Goal: Information Seeking & Learning: Learn about a topic

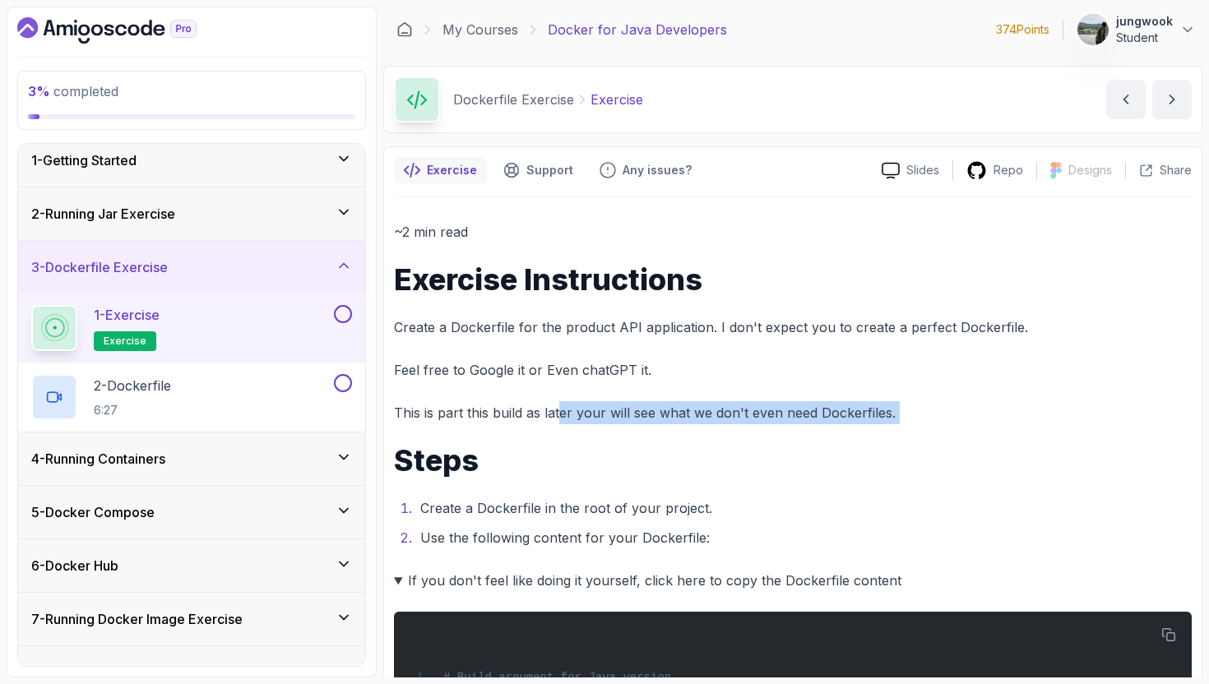
drag, startPoint x: 562, startPoint y: 415, endPoint x: 677, endPoint y: 427, distance: 114.9
click at [677, 427] on div "~2 min read Exercise Instructions Create a Dockerfile for the product API appli…" at bounding box center [793, 695] width 798 height 951
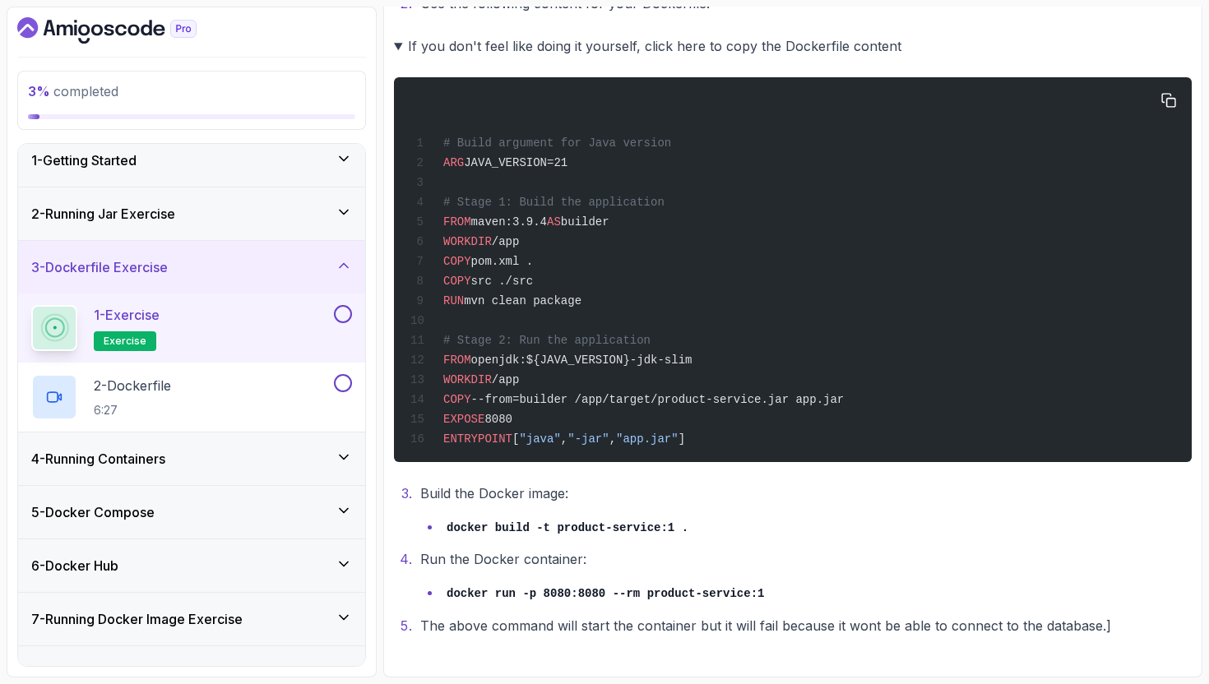
scroll to position [547, 0]
click at [615, 552] on li "Run the Docker container: docker run -p 8080:8080 --rm product-service:1" at bounding box center [803, 576] width 776 height 57
click at [183, 452] on div "4 - Running Containers" at bounding box center [191, 459] width 321 height 20
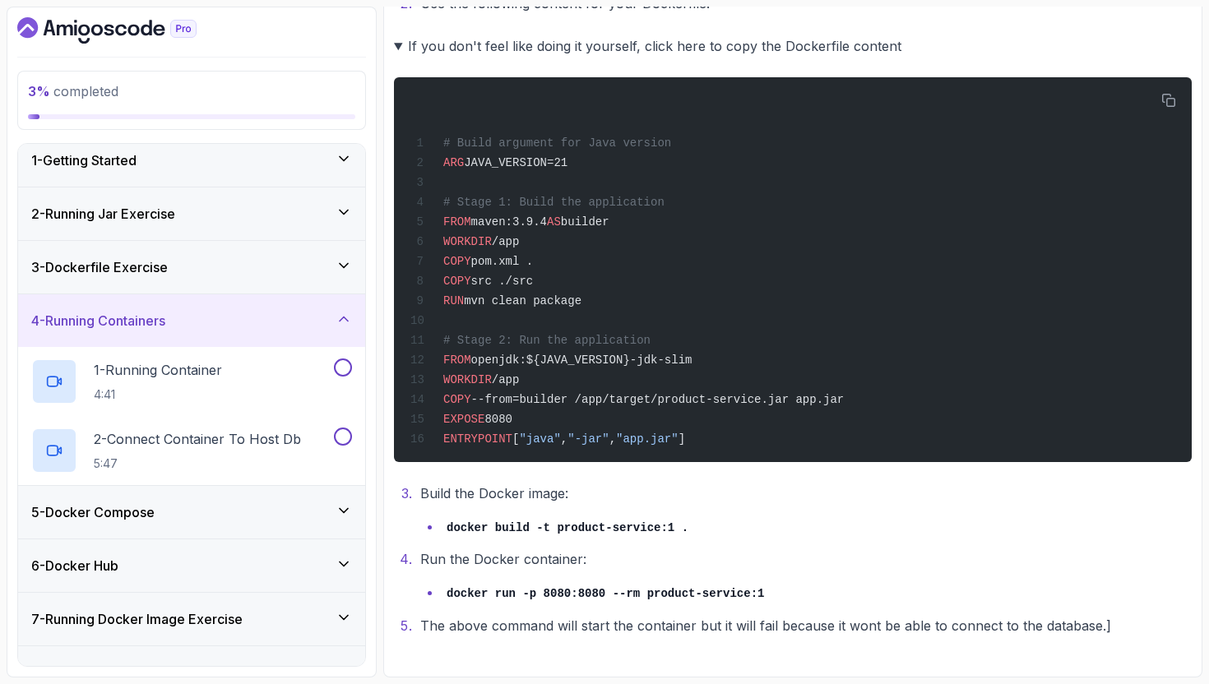
click at [247, 261] on div "3 - Dockerfile Exercise" at bounding box center [191, 267] width 321 height 20
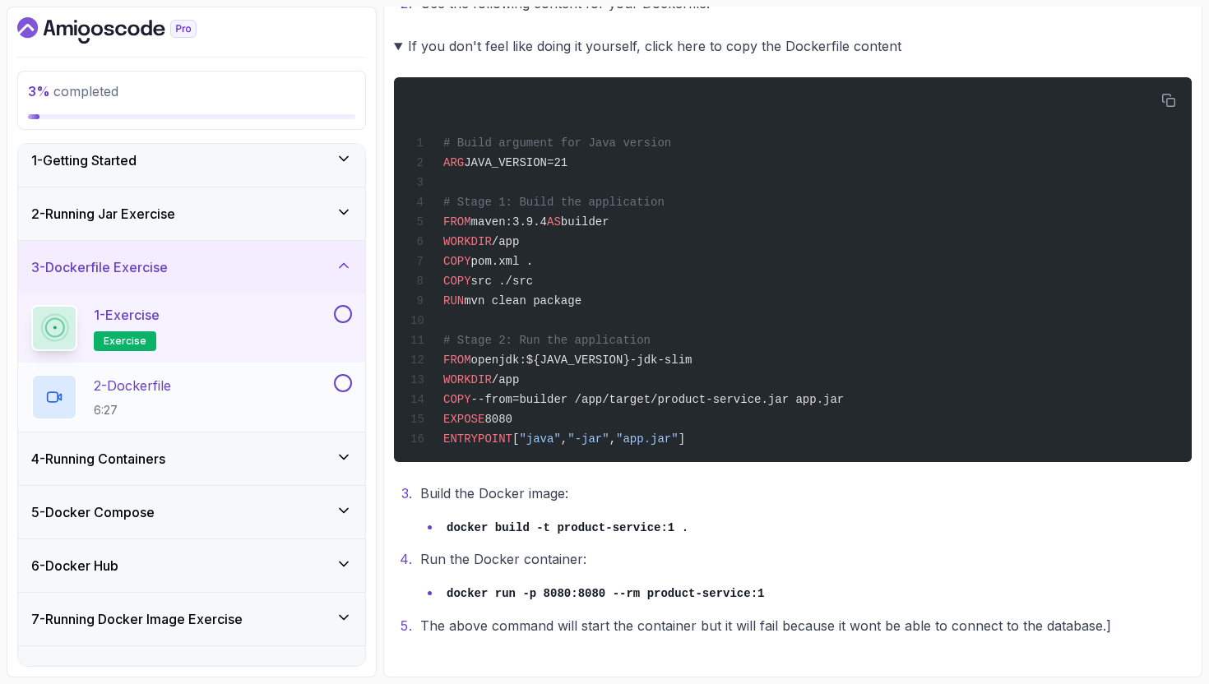
click at [224, 410] on div "2 - Dockerfile 6:27" at bounding box center [180, 397] width 299 height 46
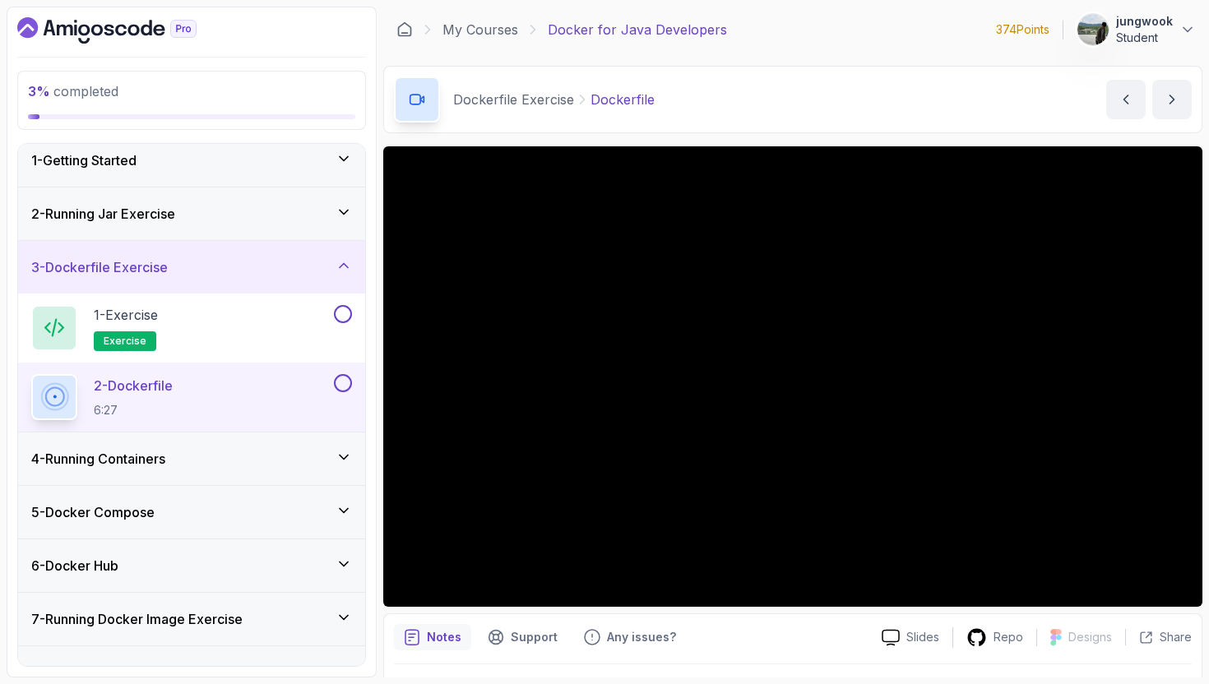
scroll to position [484, 0]
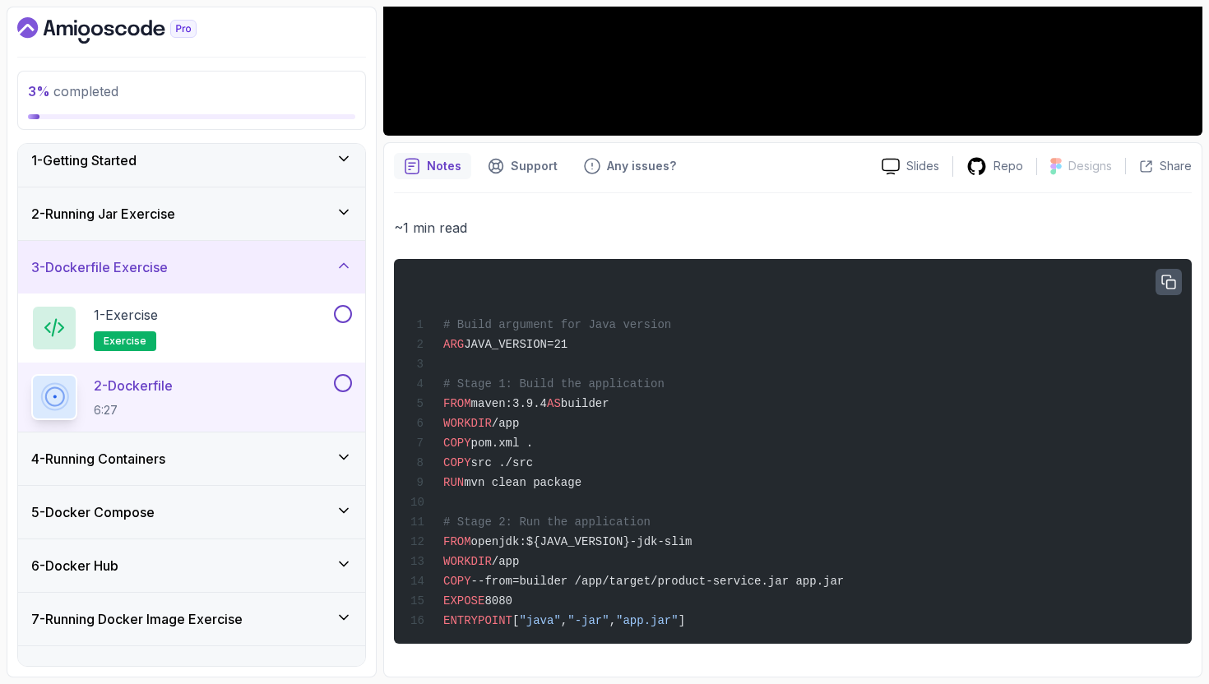
click at [1156, 269] on button "button" at bounding box center [1168, 282] width 26 height 26
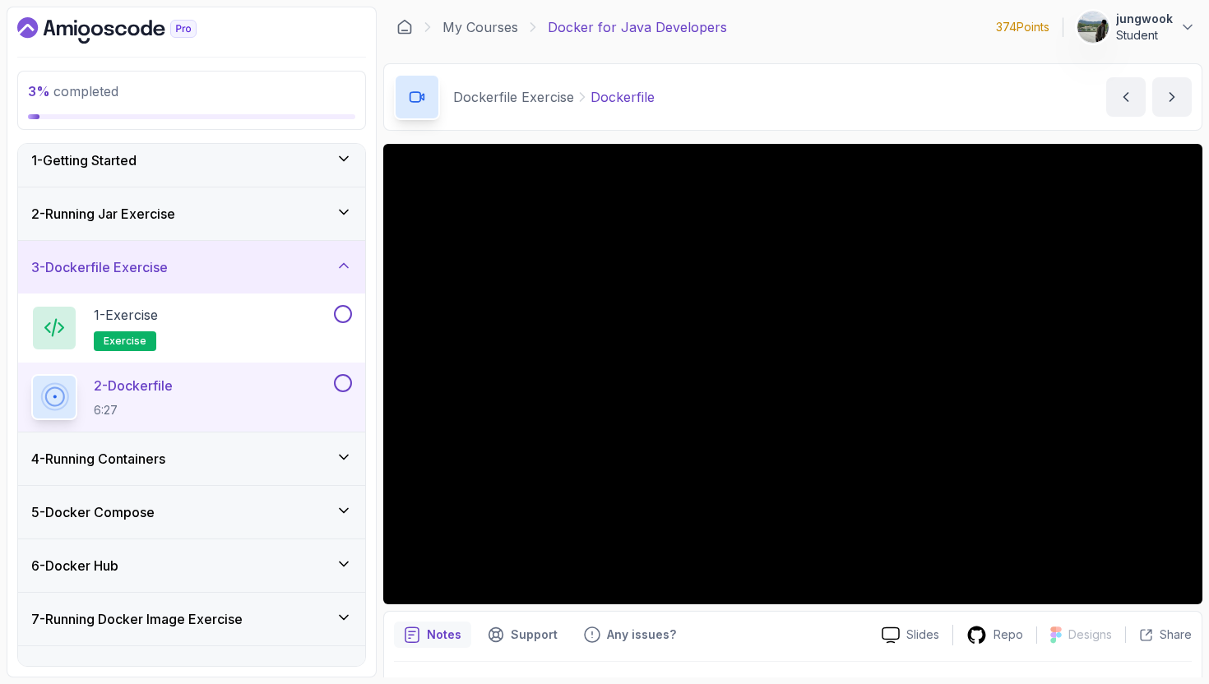
scroll to position [3, 0]
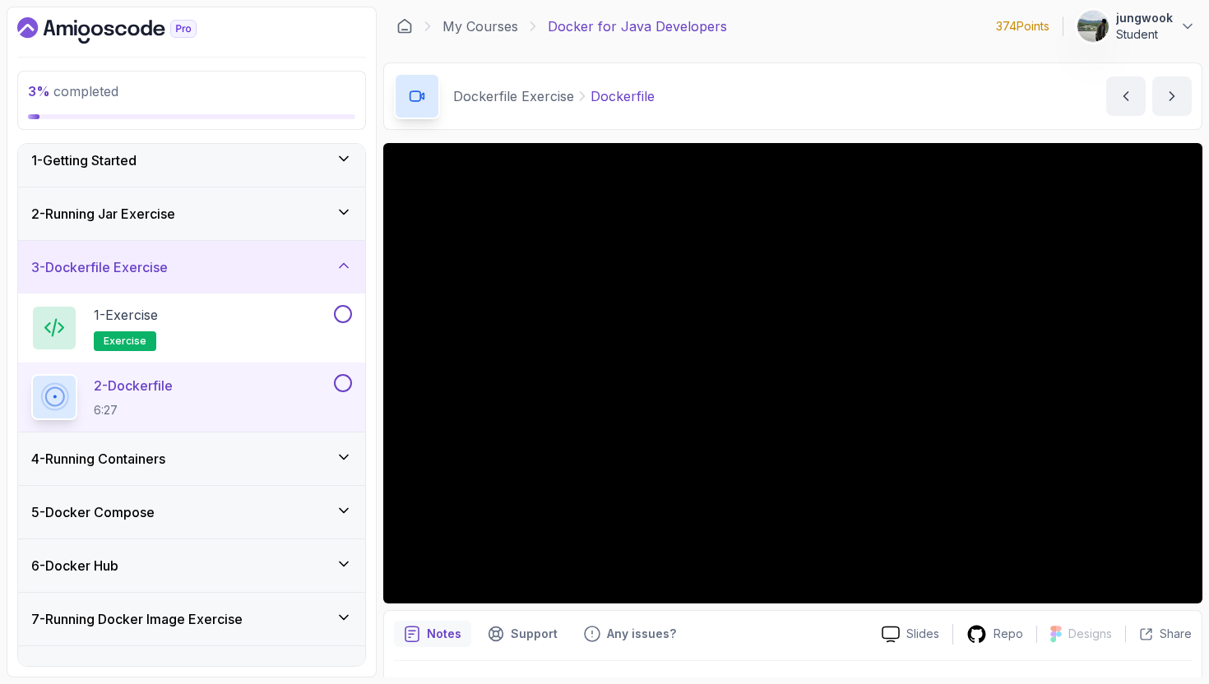
click at [154, 481] on div "4 - Running Containers" at bounding box center [191, 459] width 347 height 53
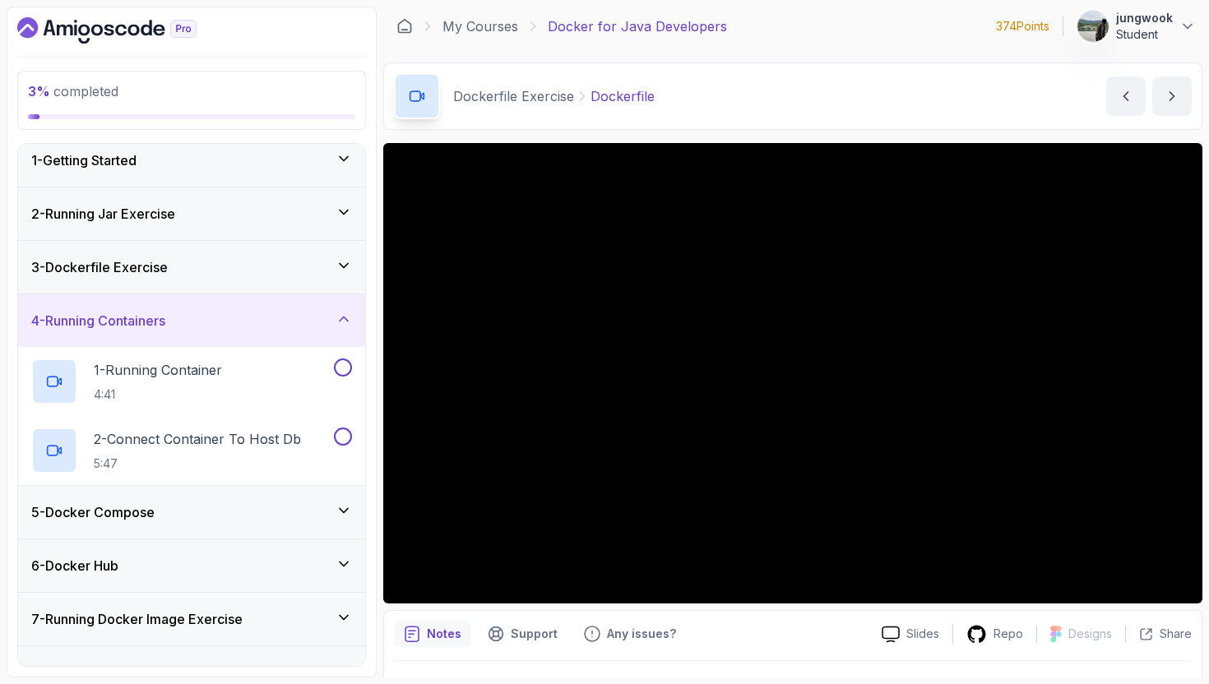
click at [166, 528] on div "5 - Docker Compose" at bounding box center [191, 512] width 347 height 53
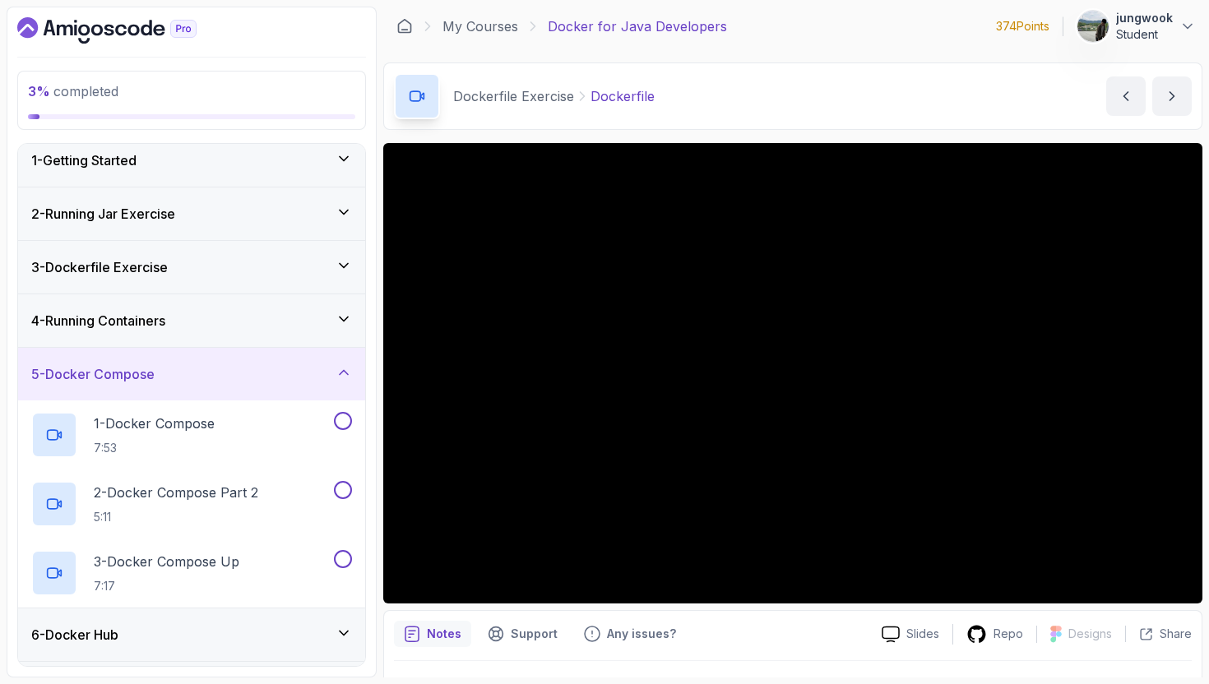
click at [206, 319] on div "4 - Running Containers" at bounding box center [191, 321] width 321 height 20
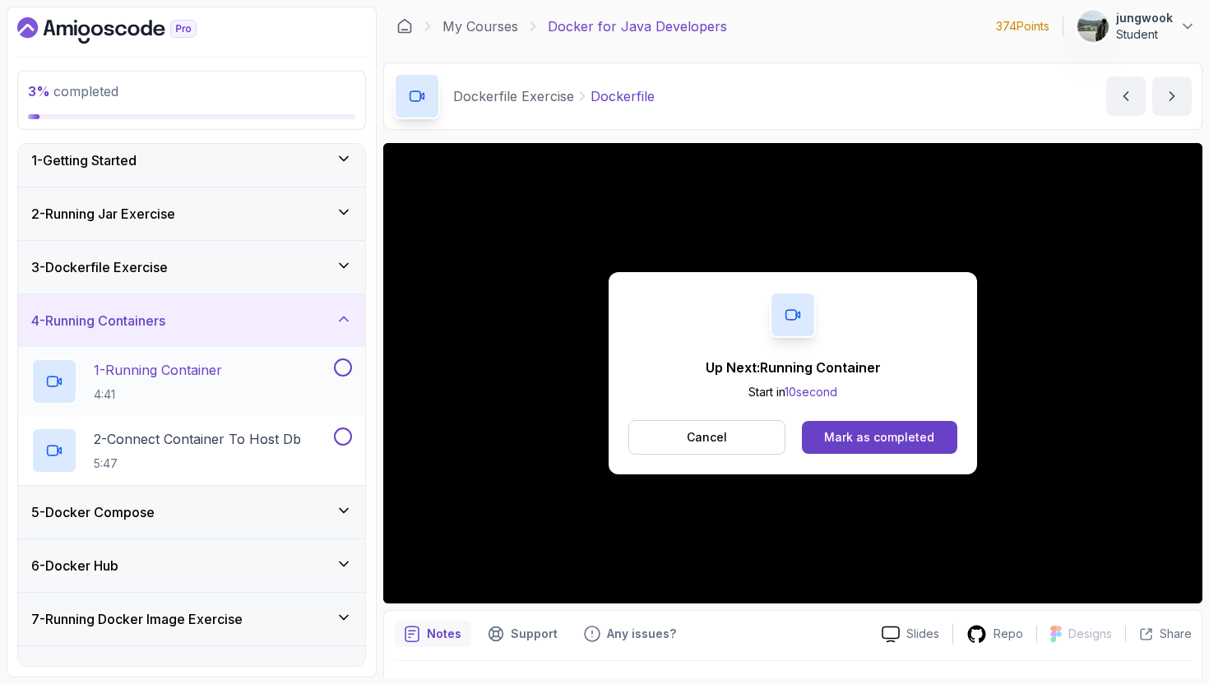
click at [183, 385] on h2 "1 - Running Container 4:41" at bounding box center [158, 381] width 128 height 43
click at [905, 435] on div "Mark as completed" at bounding box center [879, 437] width 110 height 16
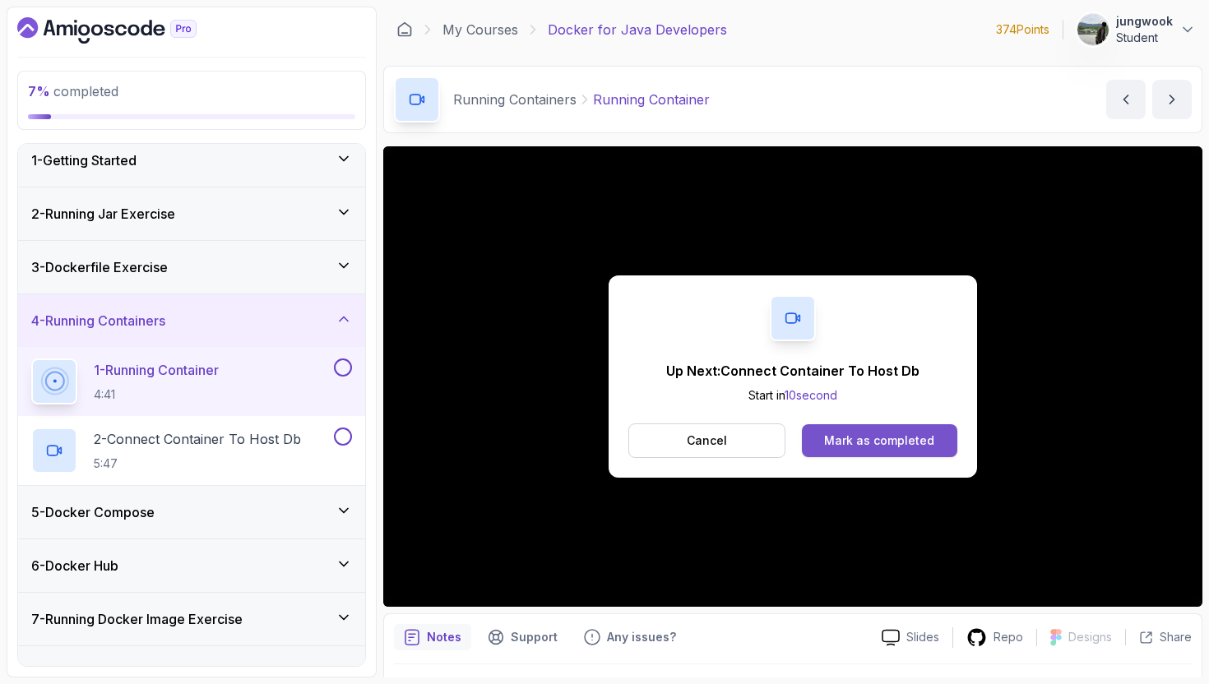
click at [891, 440] on div "Mark as completed" at bounding box center [879, 441] width 110 height 16
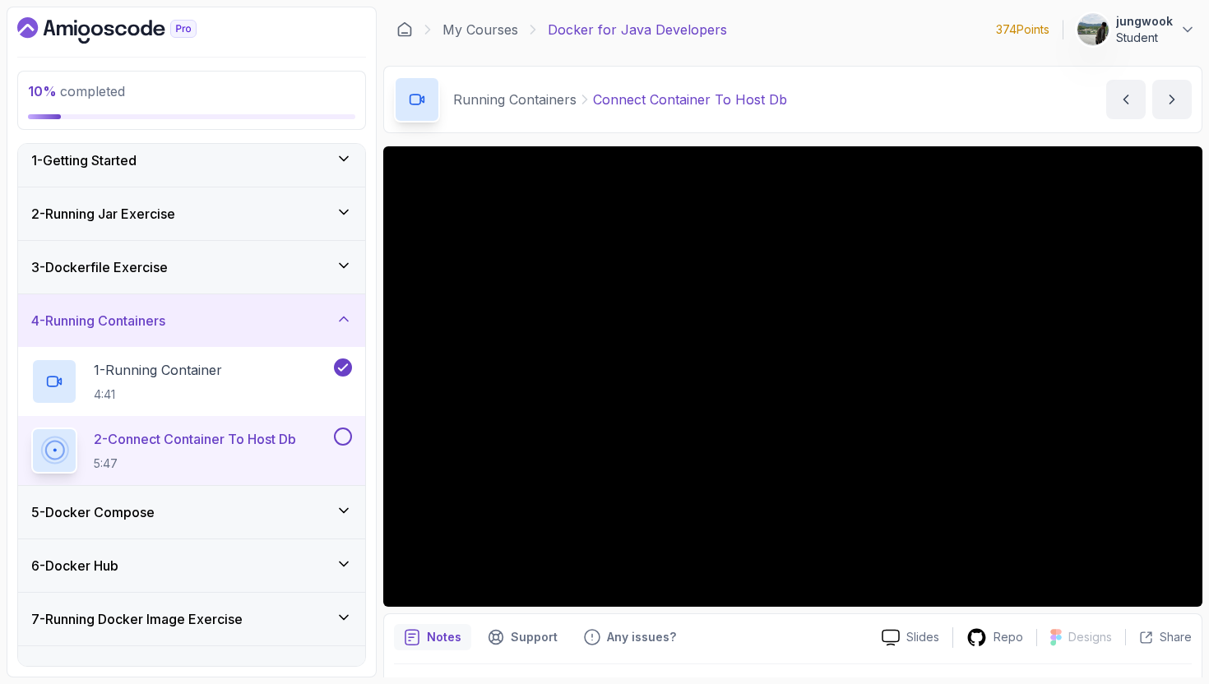
click at [240, 485] on div "5 - Docker Compose" at bounding box center [191, 511] width 347 height 53
click at [234, 511] on div "5 - Docker Compose" at bounding box center [191, 512] width 321 height 20
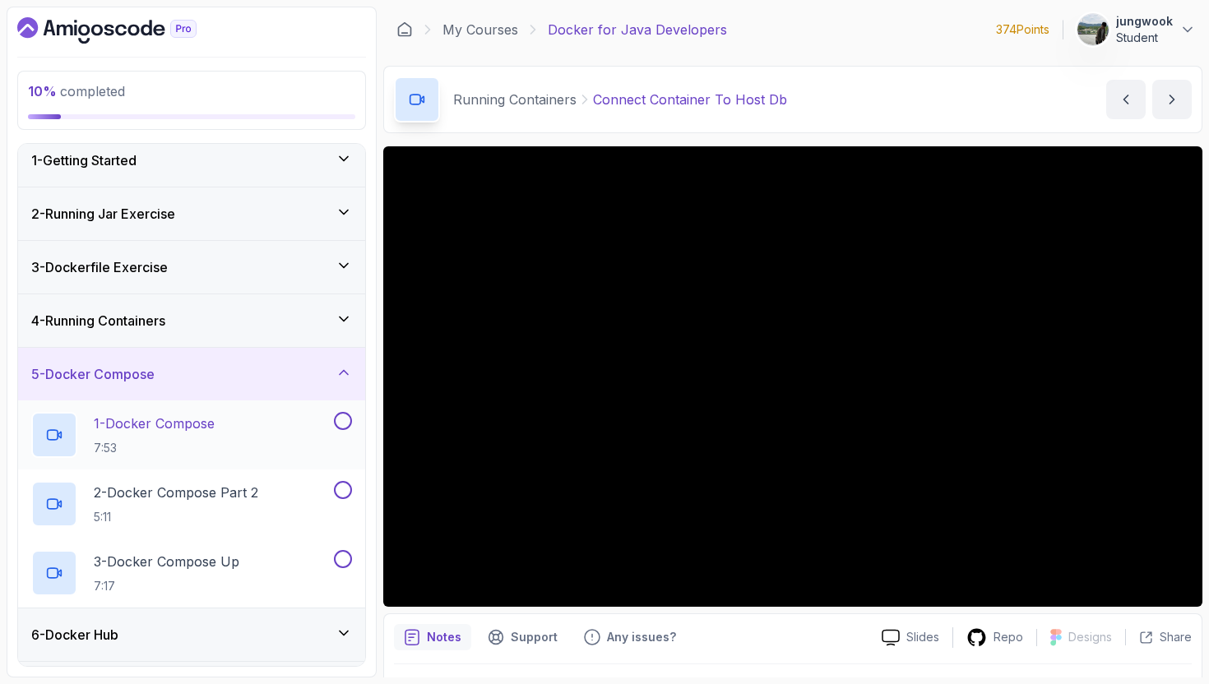
click at [258, 446] on div "1 - Docker Compose 7:53" at bounding box center [180, 435] width 299 height 46
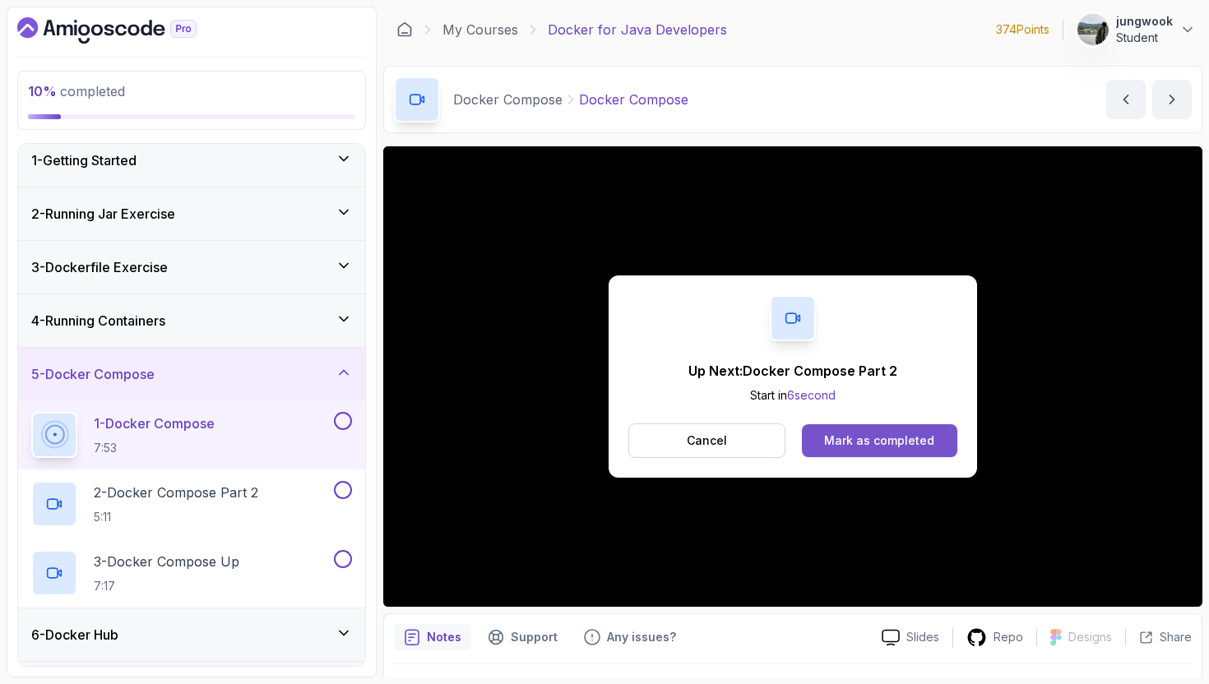
click at [884, 456] on button "Mark as completed" at bounding box center [879, 440] width 155 height 33
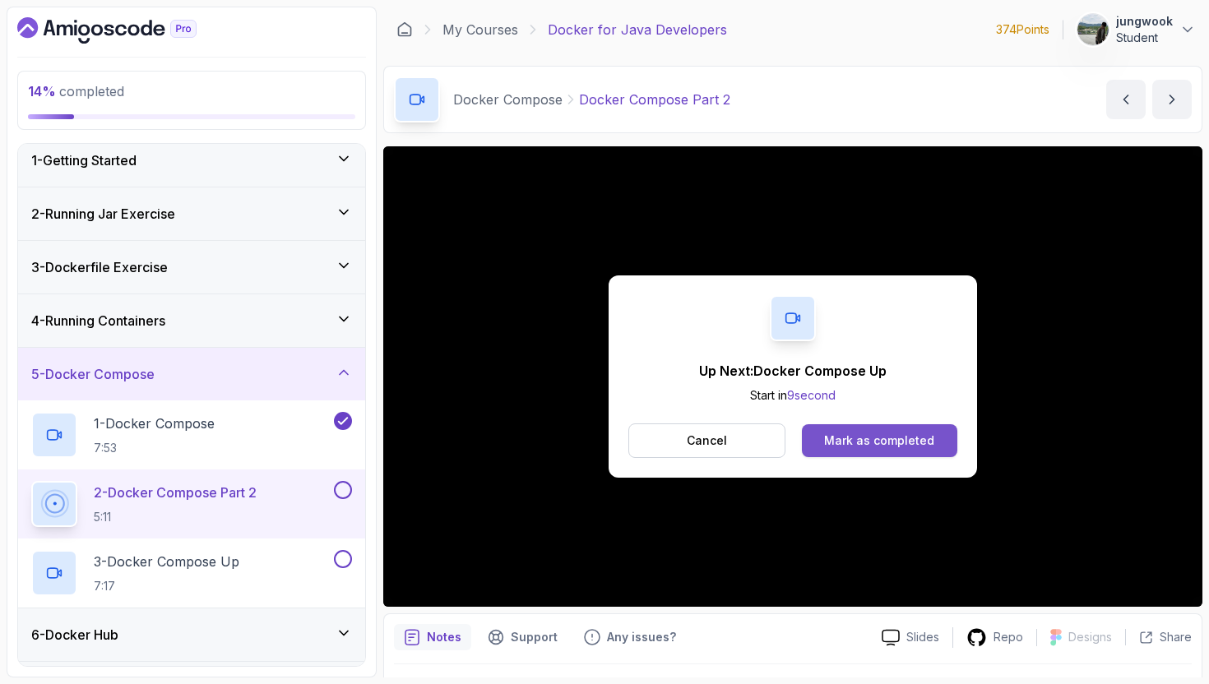
click at [892, 443] on div "Mark as completed" at bounding box center [879, 441] width 110 height 16
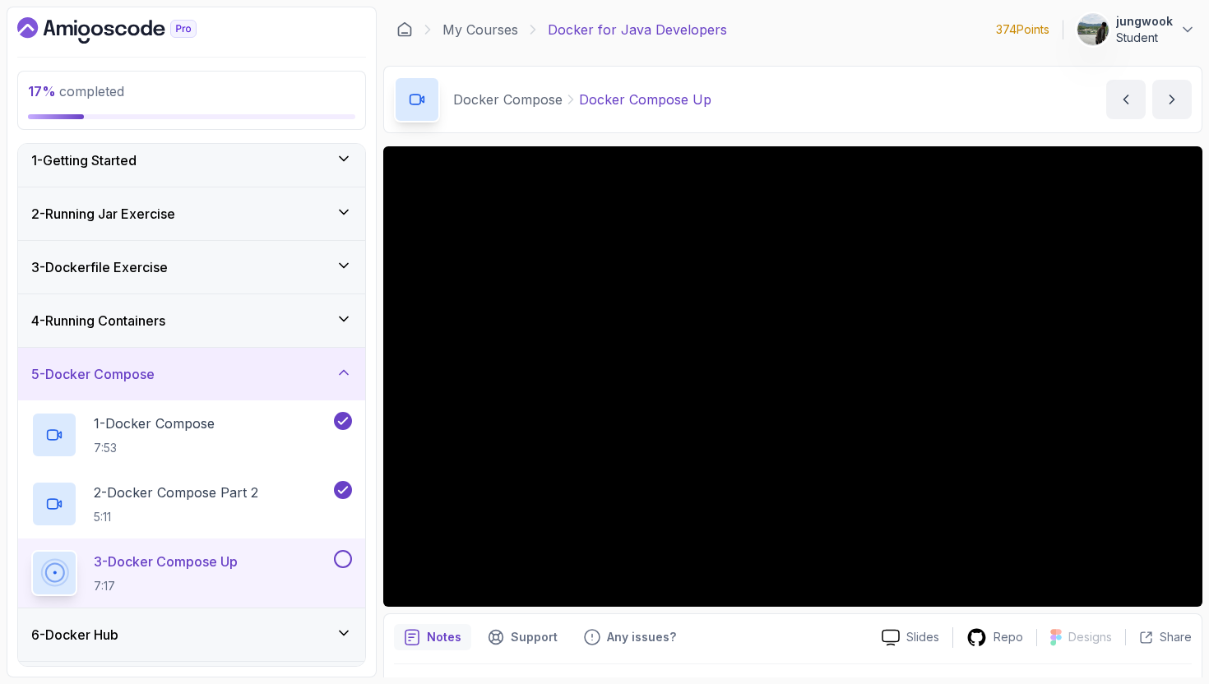
scroll to position [218, 0]
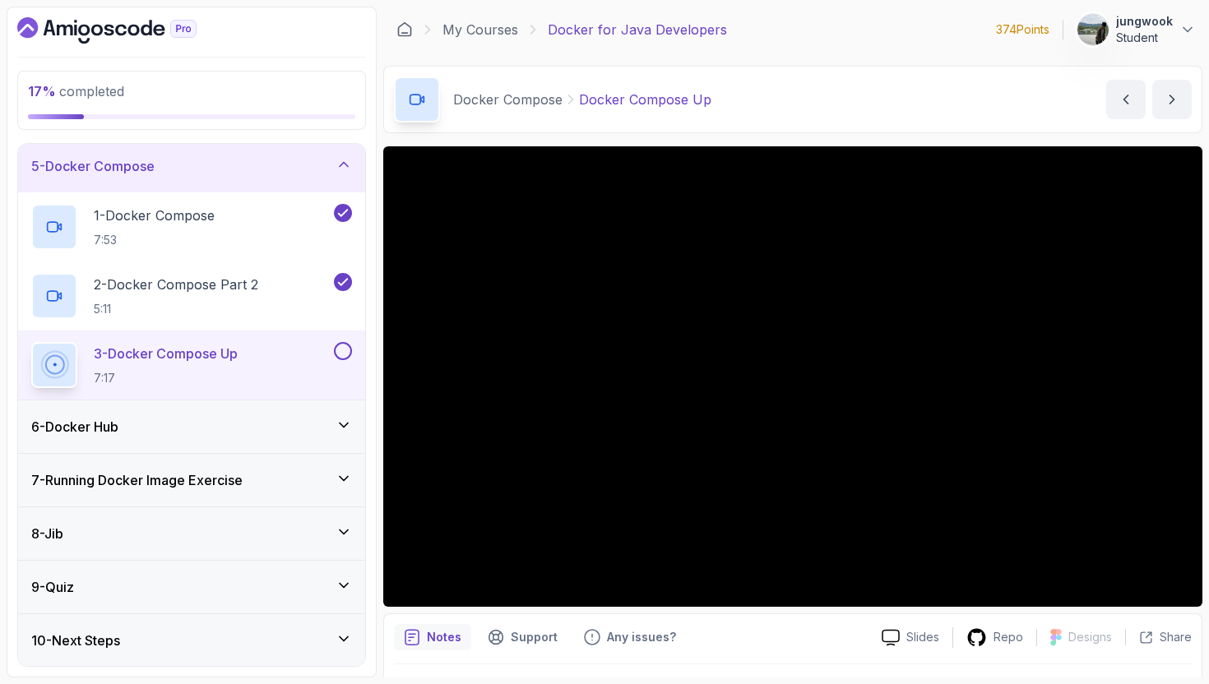
click at [315, 427] on div "6 - Docker Hub" at bounding box center [191, 427] width 321 height 20
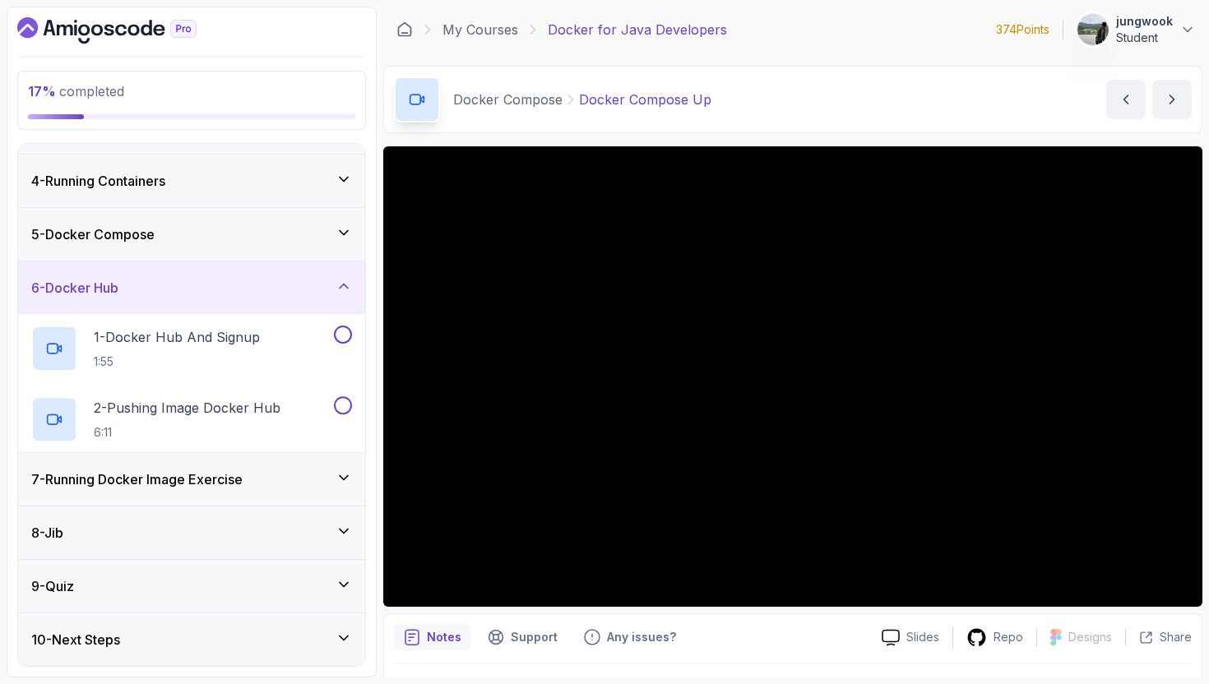
scroll to position [150, 0]
click at [344, 246] on div "5 - Docker Compose" at bounding box center [191, 234] width 347 height 53
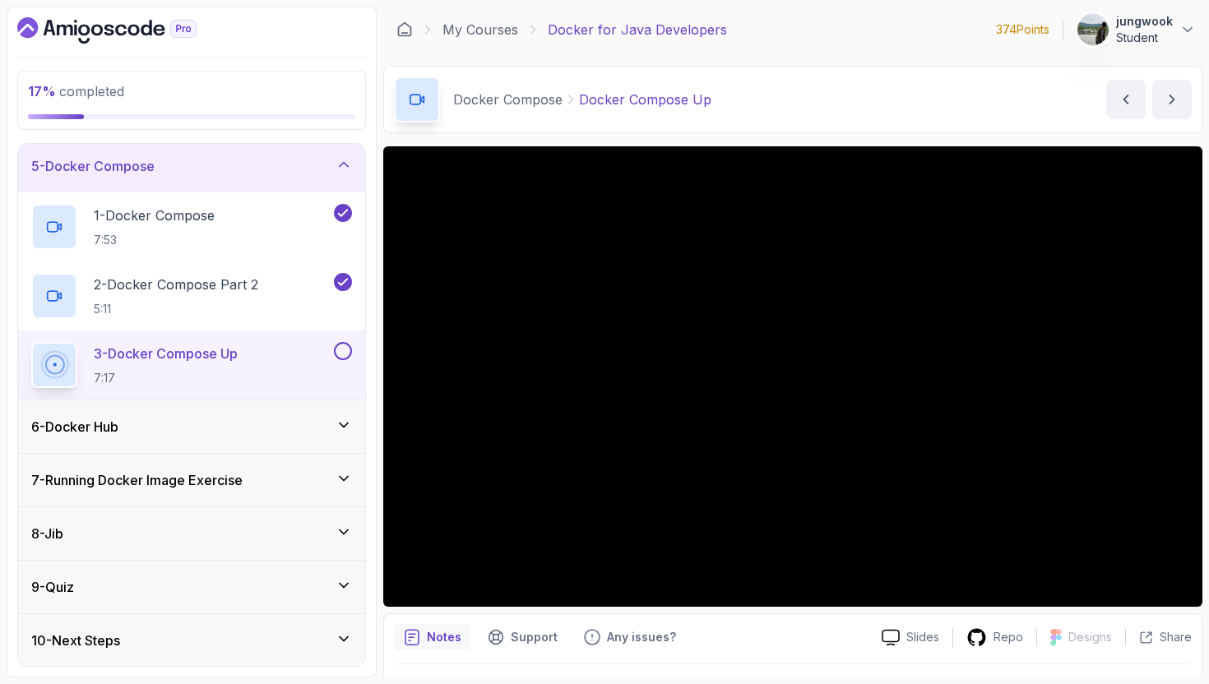
click at [221, 492] on div "7 - Running Docker Image Exercise" at bounding box center [191, 480] width 347 height 53
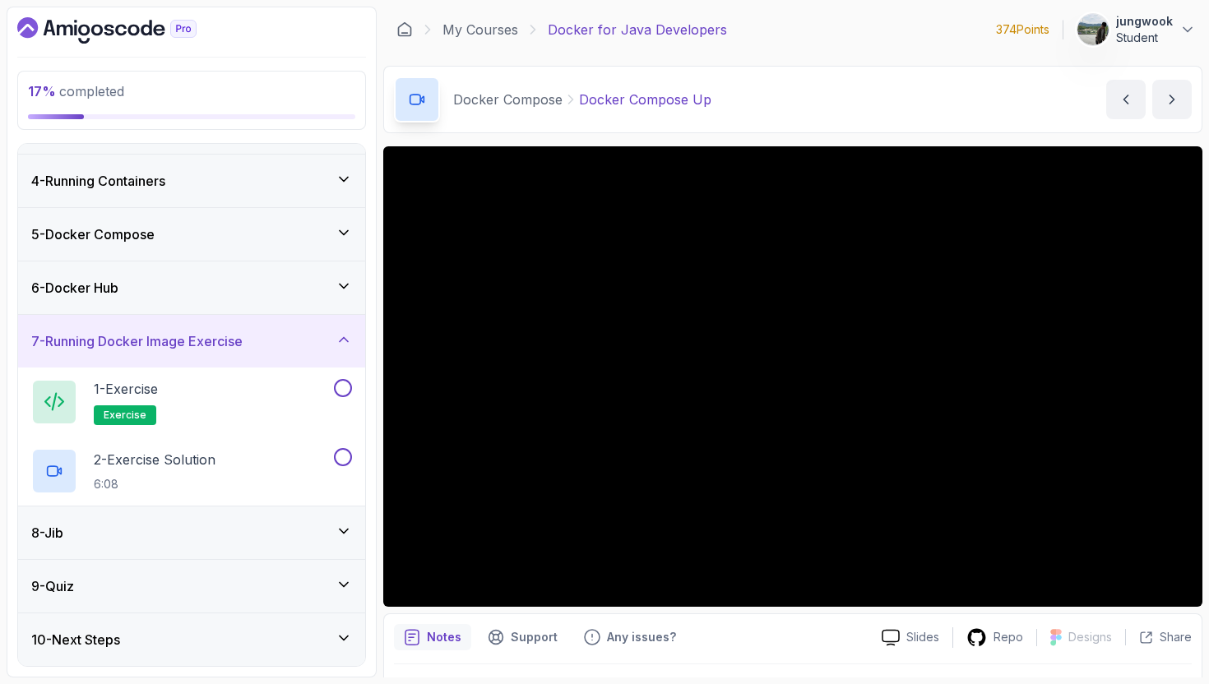
click at [337, 248] on div "5 - Docker Compose" at bounding box center [191, 234] width 347 height 53
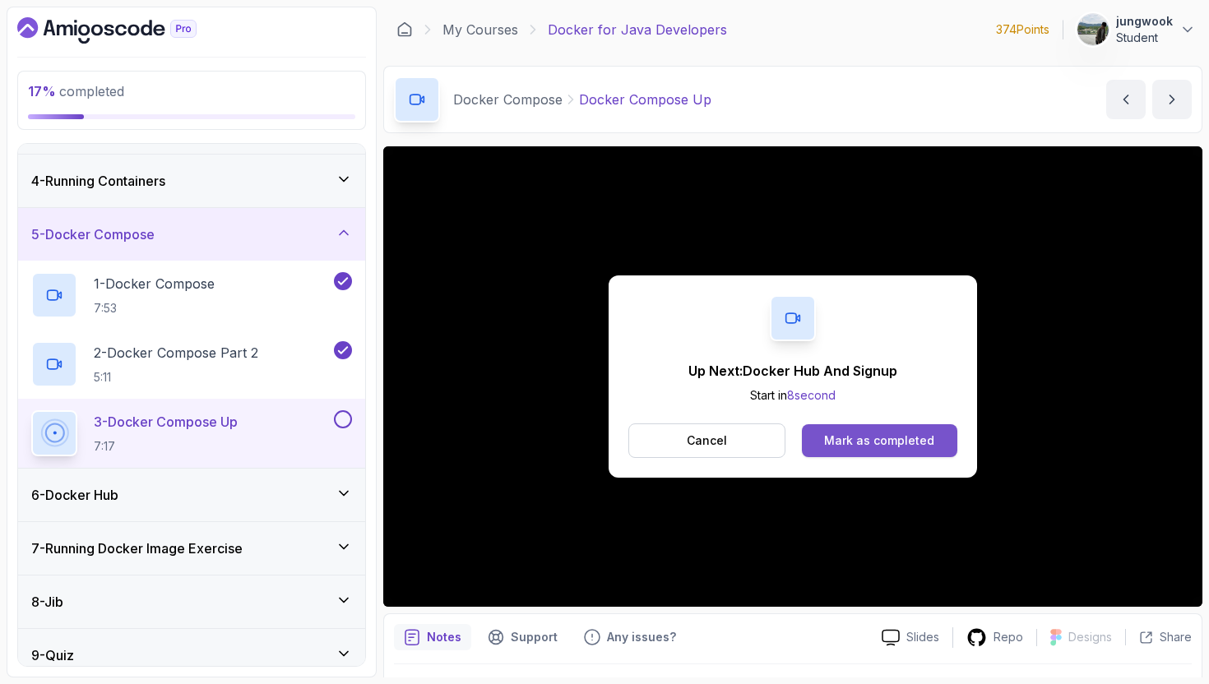
click at [850, 442] on div "Mark as completed" at bounding box center [879, 441] width 110 height 16
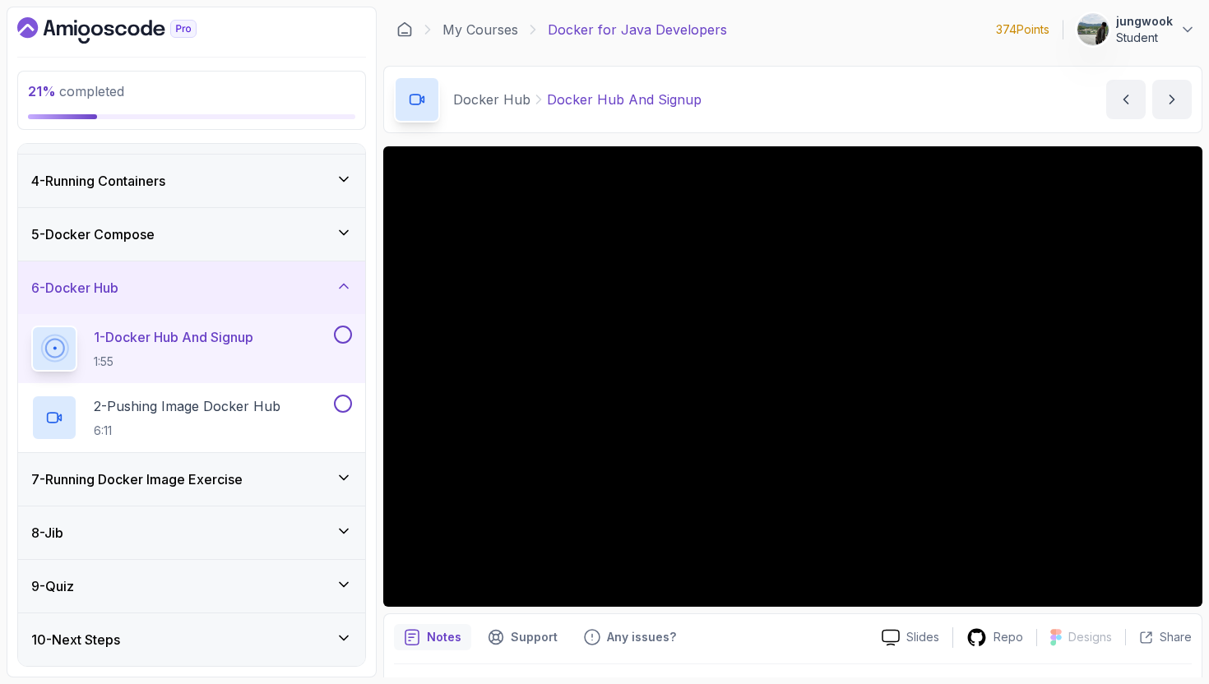
click at [141, 224] on h3 "5 - Docker Compose" at bounding box center [92, 234] width 123 height 20
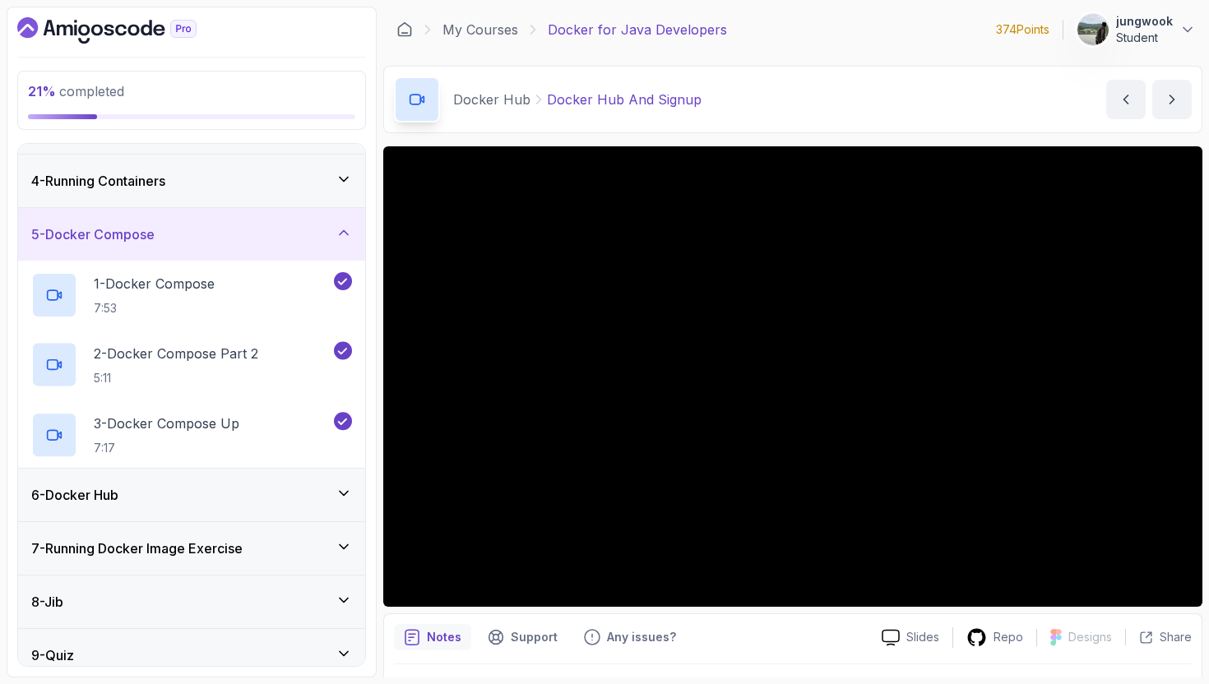
click at [155, 199] on div "4 - Running Containers" at bounding box center [191, 181] width 347 height 53
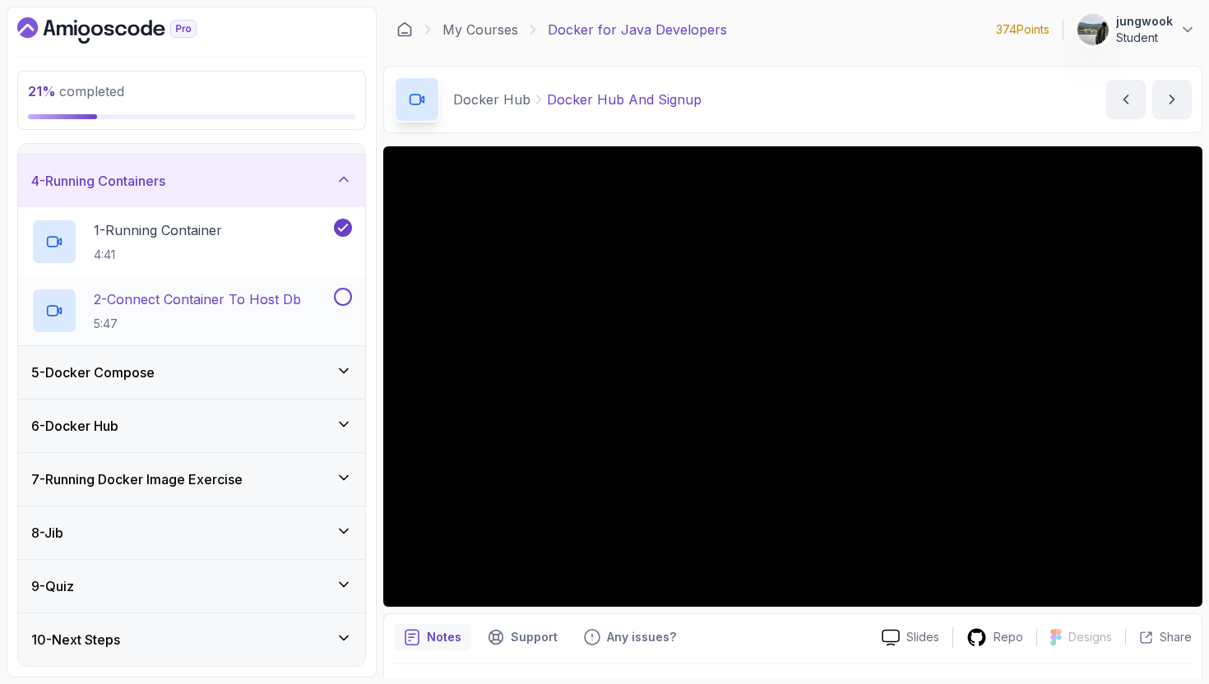
click at [189, 288] on div "2 - Connect Container To Host Db 5:47" at bounding box center [180, 311] width 299 height 46
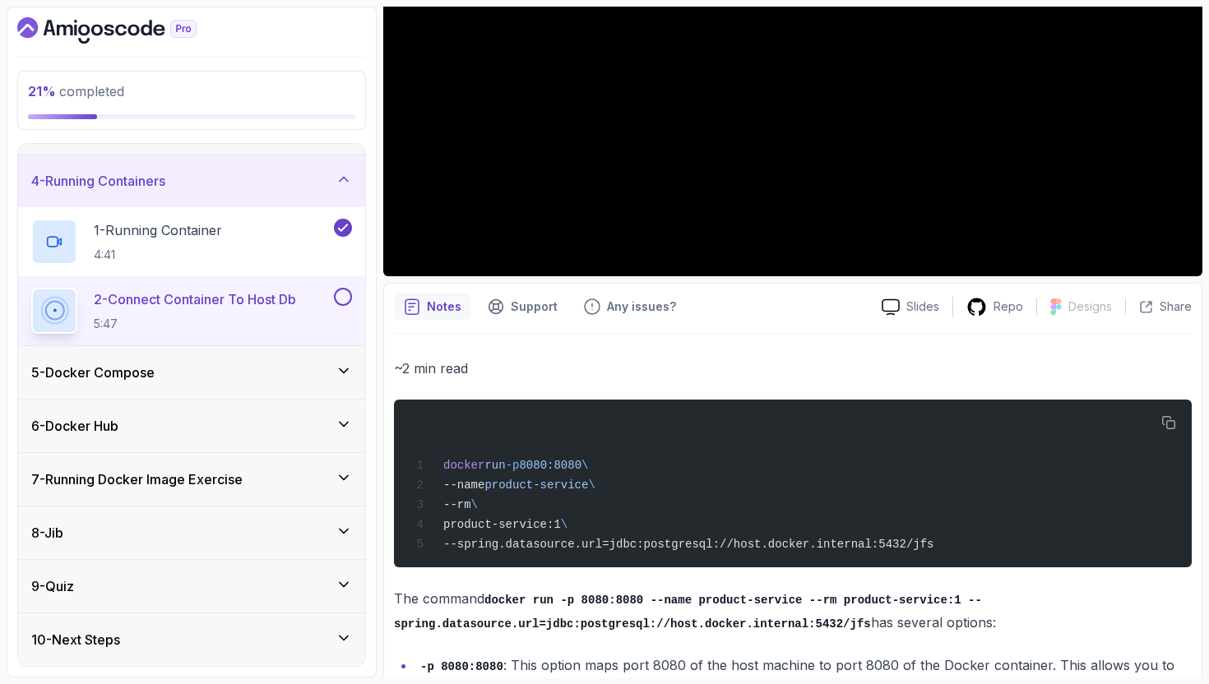
scroll to position [330, 0]
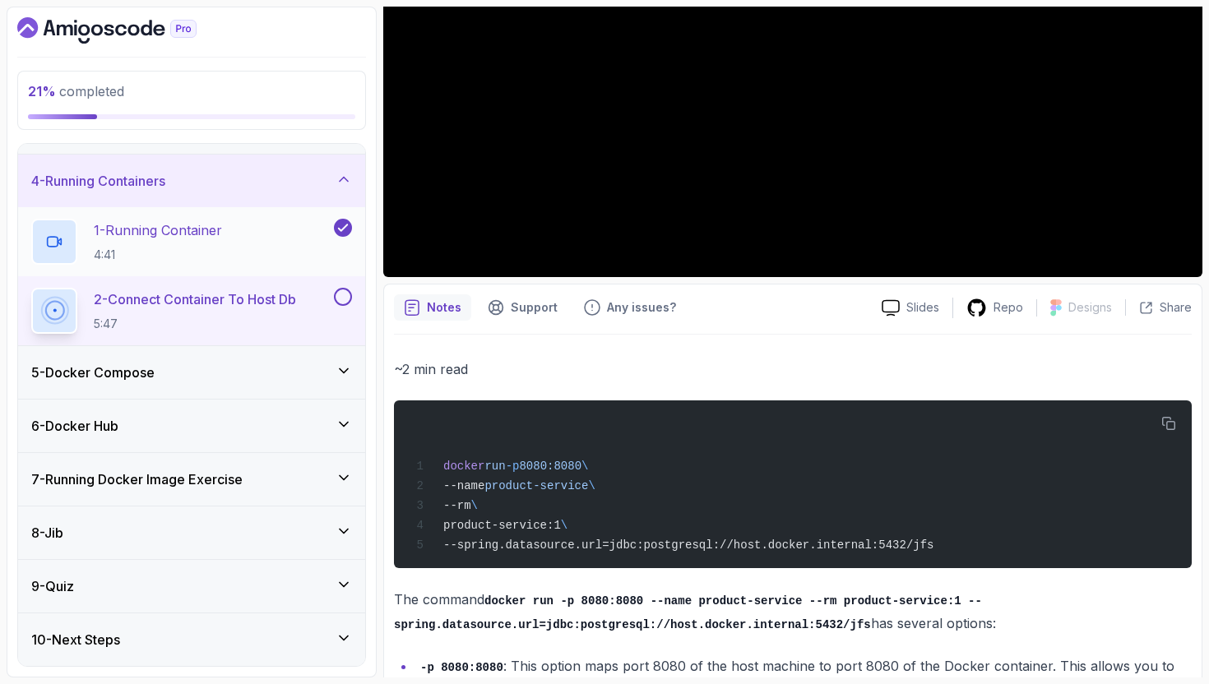
click at [150, 234] on p "1 - Running Container" at bounding box center [158, 230] width 128 height 20
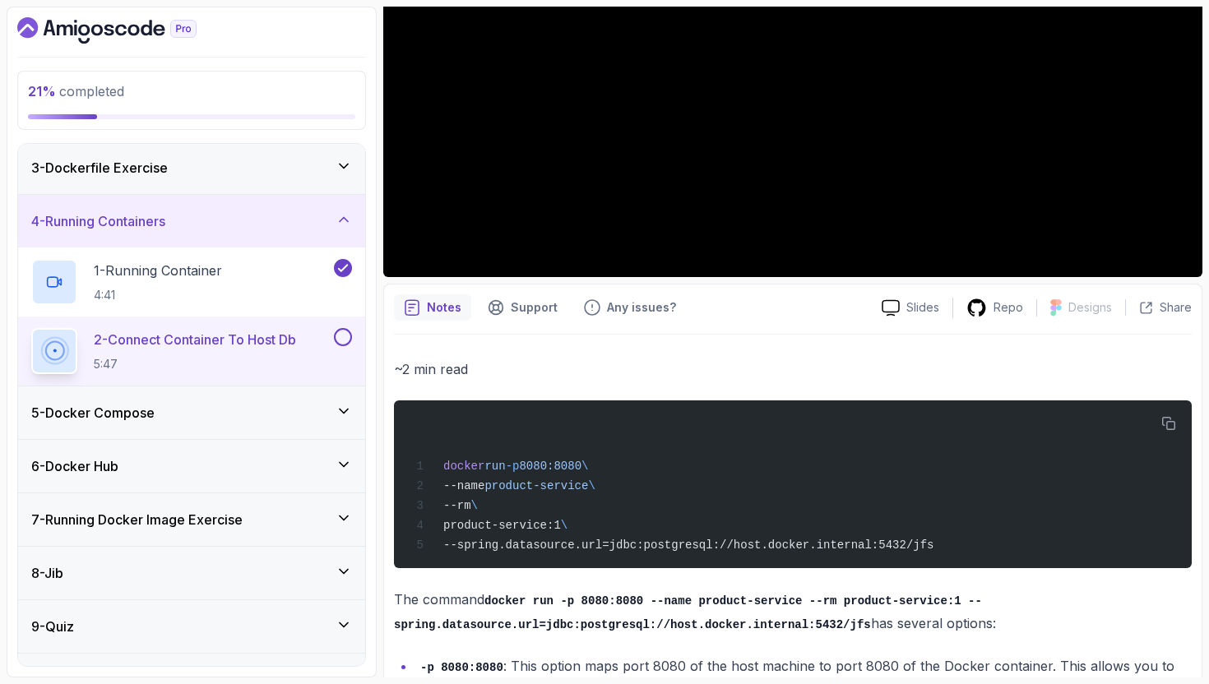
scroll to position [91, 0]
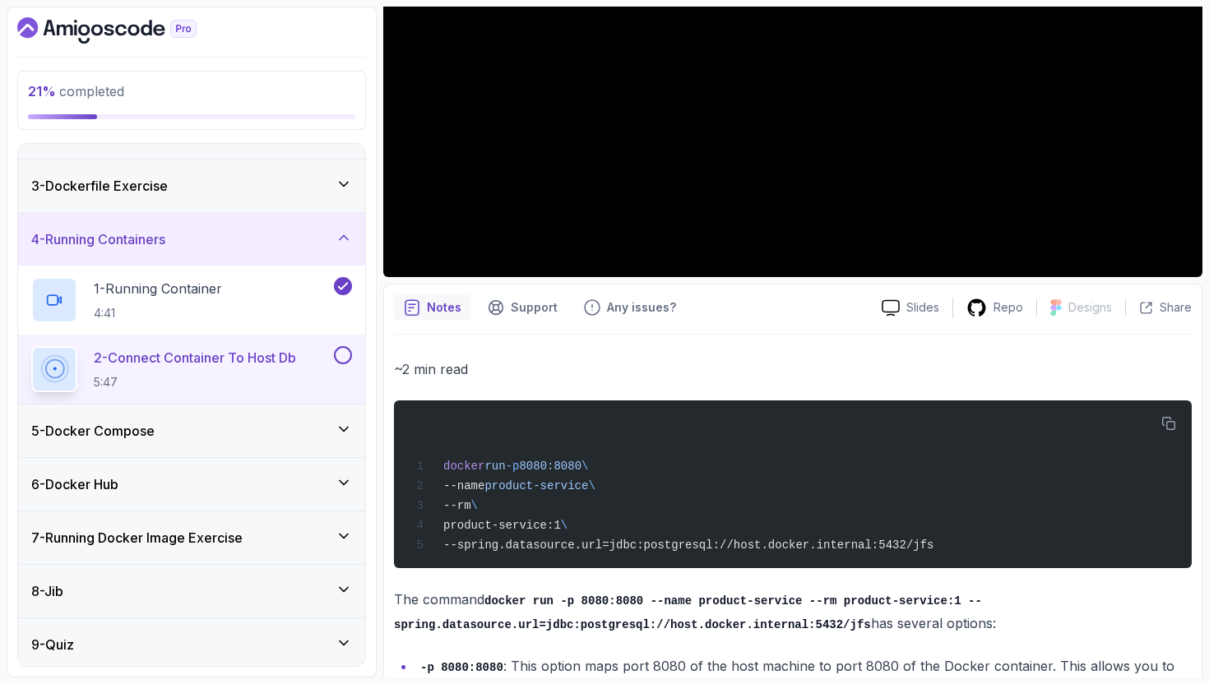
scroll to position [271, 0]
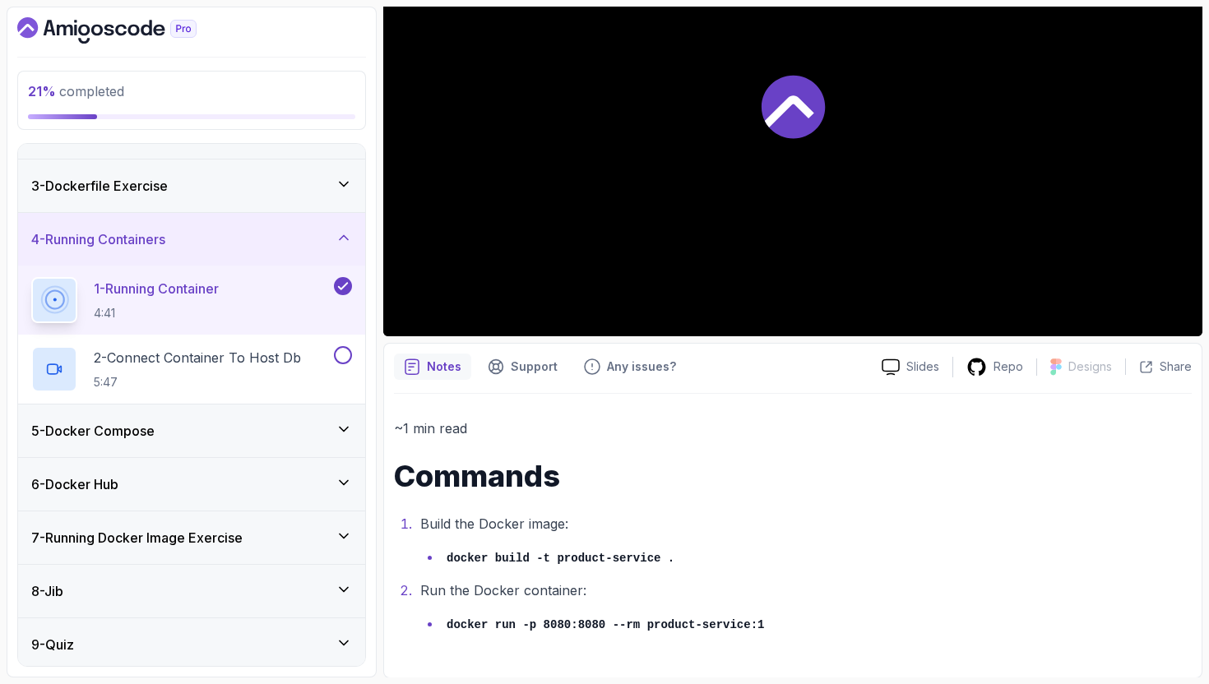
click at [198, 190] on div "3 - Dockerfile Exercise" at bounding box center [191, 186] width 321 height 20
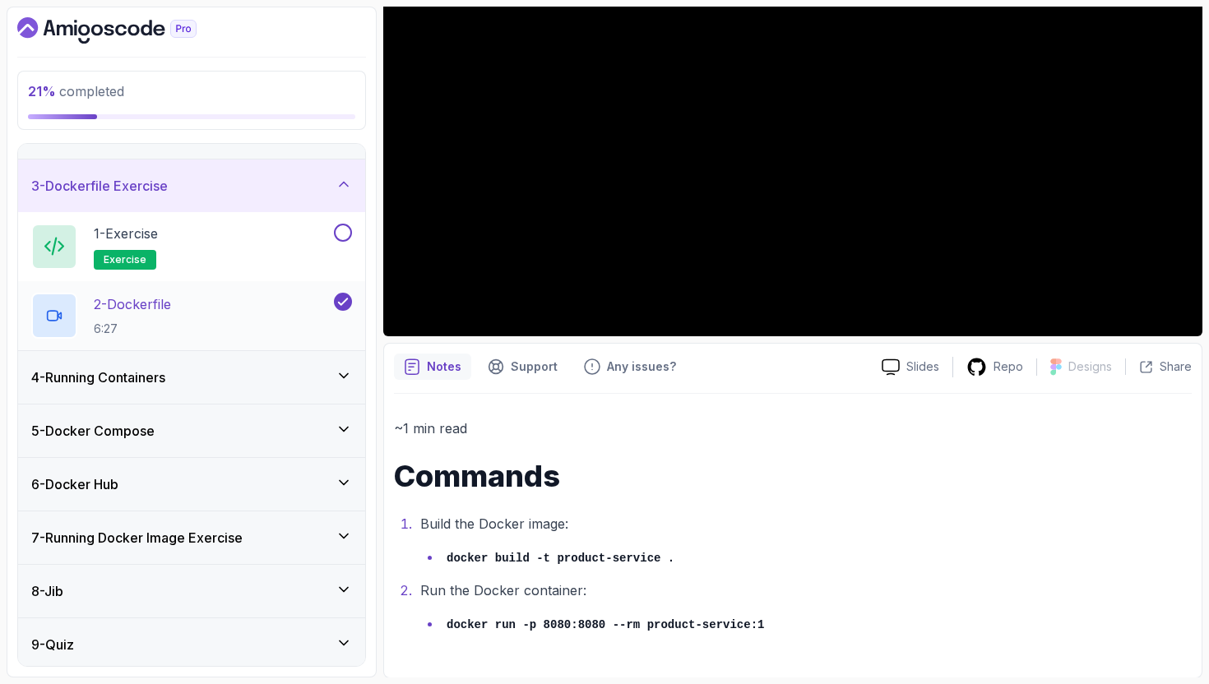
click at [193, 304] on div "2 - Dockerfile 6:27" at bounding box center [180, 316] width 299 height 46
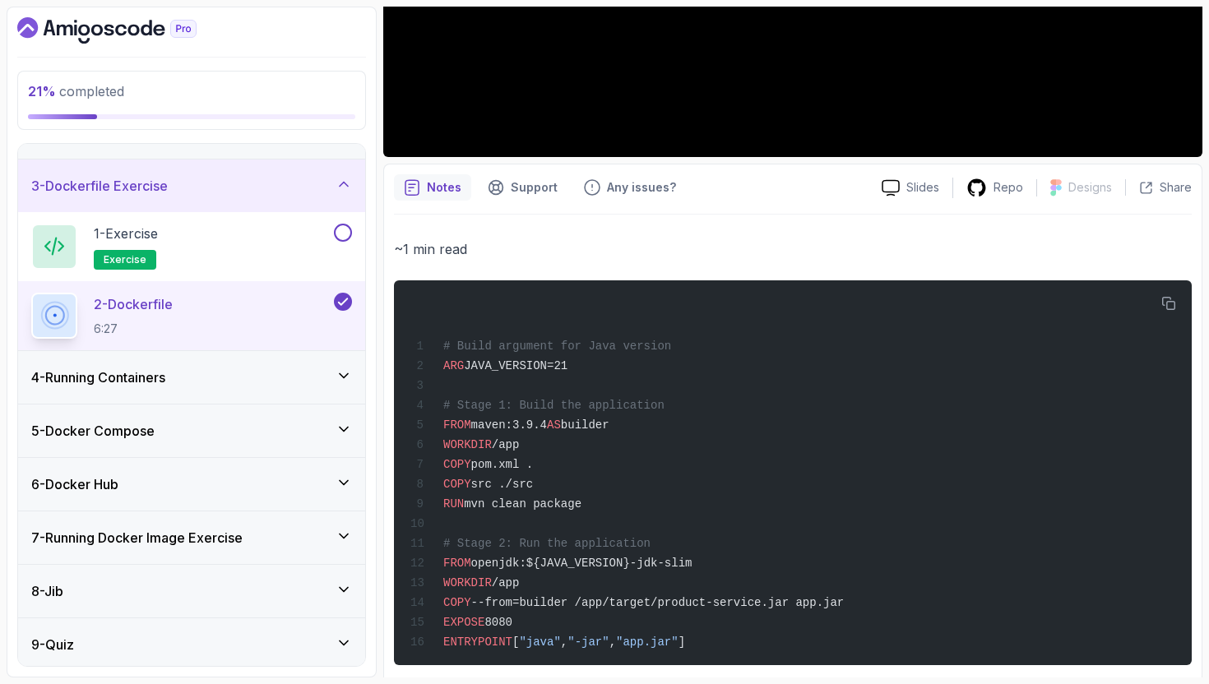
scroll to position [484, 0]
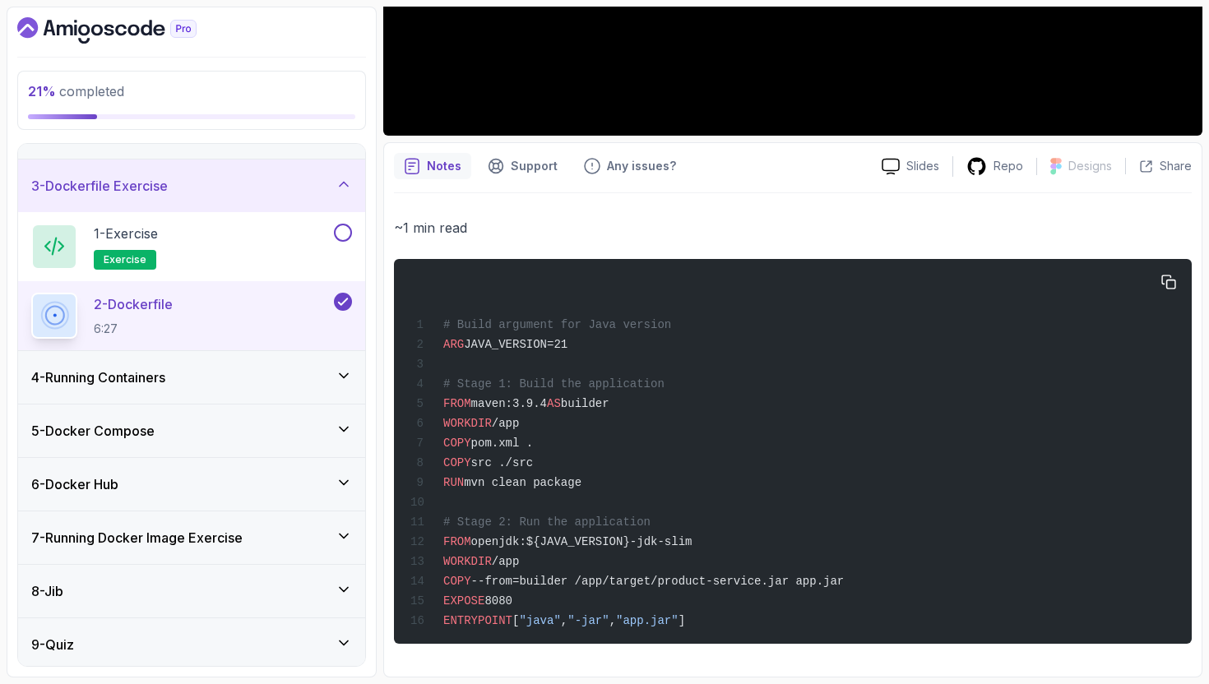
click at [547, 493] on div "# Build argument for Java version ARG JAVA_VERSION=21 # Stage 1: Build the appl…" at bounding box center [792, 451] width 771 height 365
click at [1185, 260] on pre "# Build argument for Java version ARG JAVA_VERSION=21 # Stage 1: Build the appl…" at bounding box center [793, 451] width 798 height 385
click at [1177, 269] on button "button" at bounding box center [1168, 282] width 26 height 26
click at [197, 398] on div "4 - Running Containers" at bounding box center [191, 377] width 347 height 53
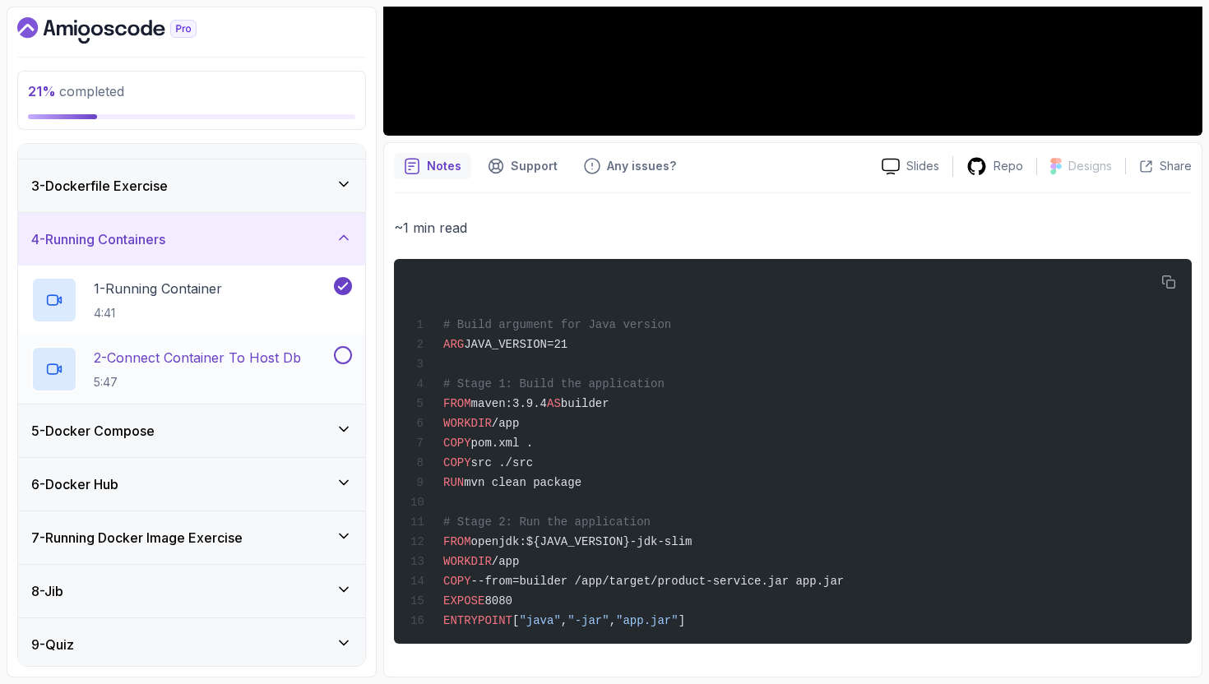
click at [242, 369] on h2 "2 - Connect Container To Host Db 5:47" at bounding box center [197, 369] width 207 height 43
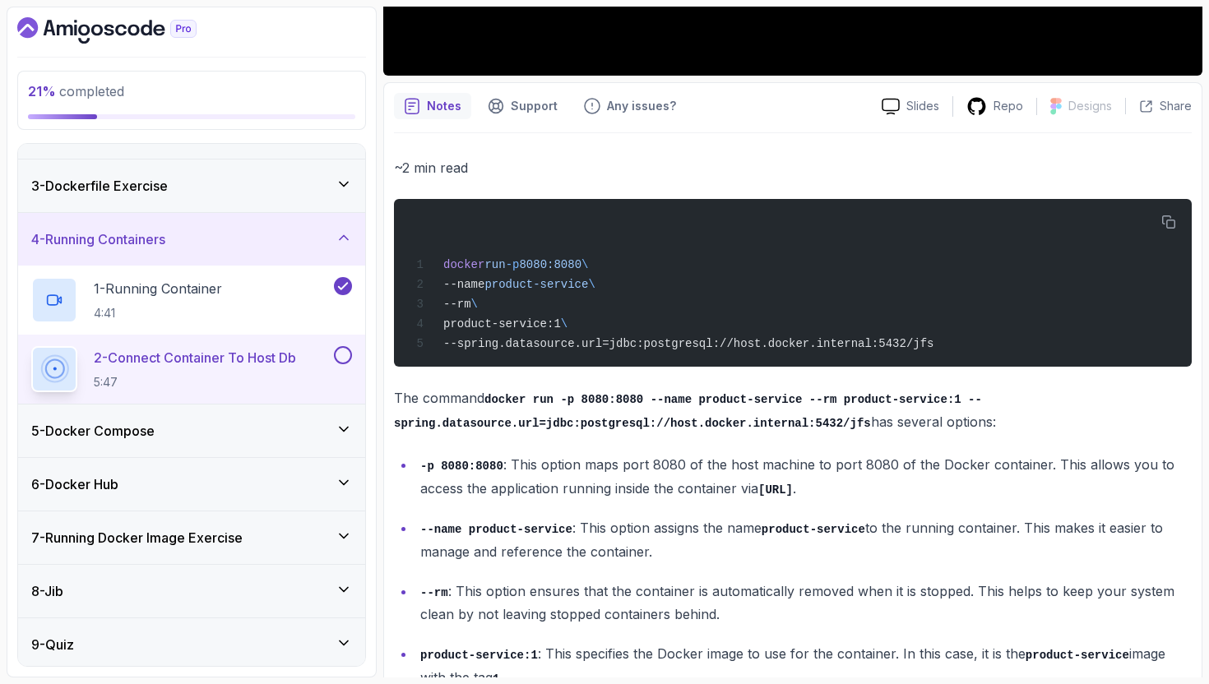
scroll to position [558, 0]
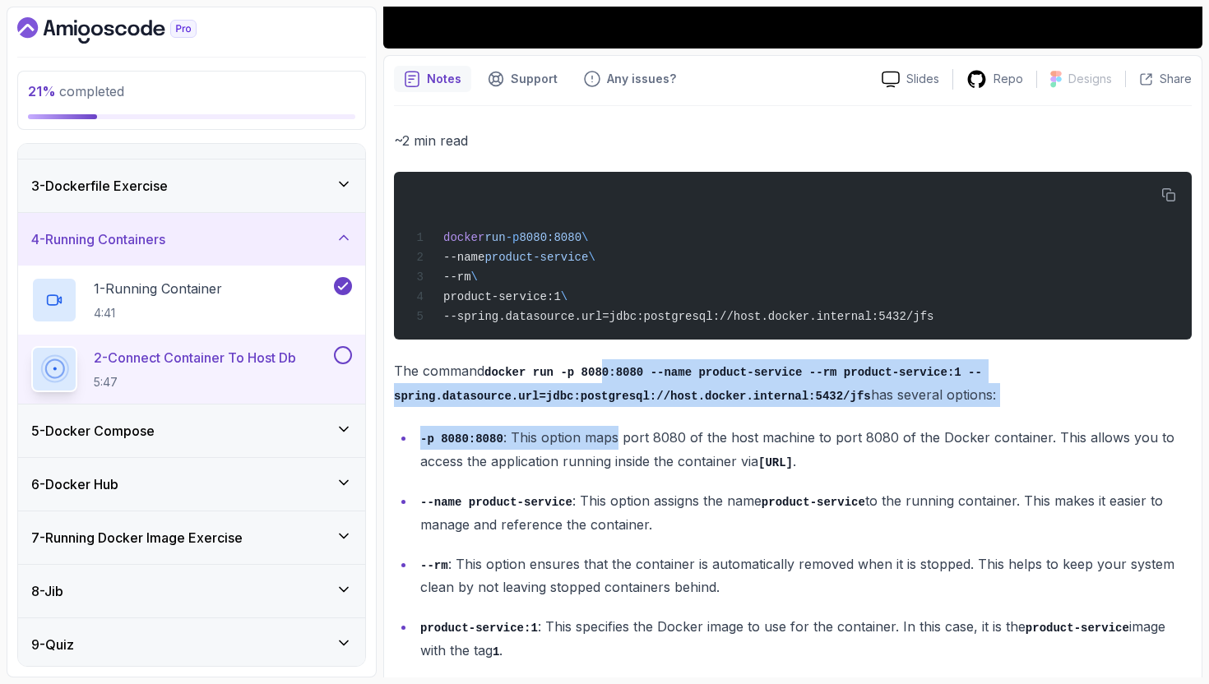
drag, startPoint x: 604, startPoint y: 382, endPoint x: 615, endPoint y: 447, distance: 66.6
click at [615, 447] on div "~2 min read docker run -p 8080:8080 \ --name product-service \ --rm \ product-s…" at bounding box center [793, 438] width 798 height 619
click at [615, 447] on p "-p 8080:8080 : This option maps port 8080 of the host machine to port 8080 of t…" at bounding box center [805, 449] width 771 height 47
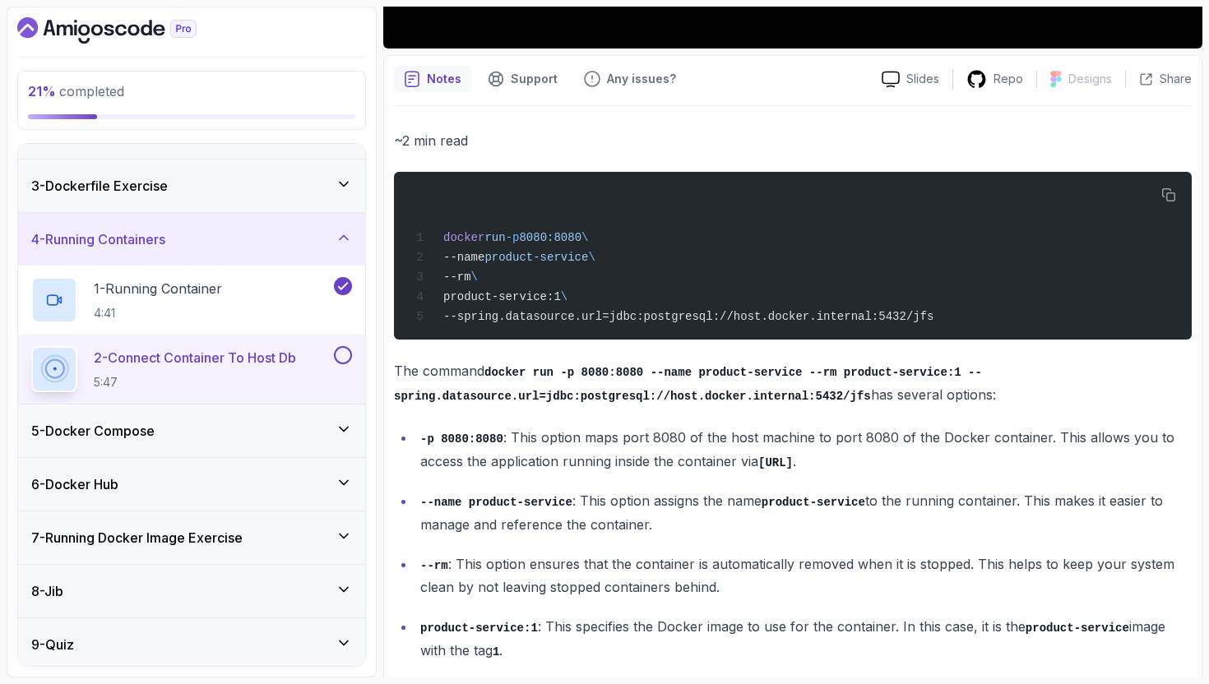
drag, startPoint x: 633, startPoint y: 457, endPoint x: 854, endPoint y: 465, distance: 220.5
click at [854, 465] on p "-p 8080:8080 : This option maps port 8080 of the host machine to port 8080 of t…" at bounding box center [805, 449] width 771 height 47
click at [793, 465] on code "[URL]" at bounding box center [775, 462] width 35 height 13
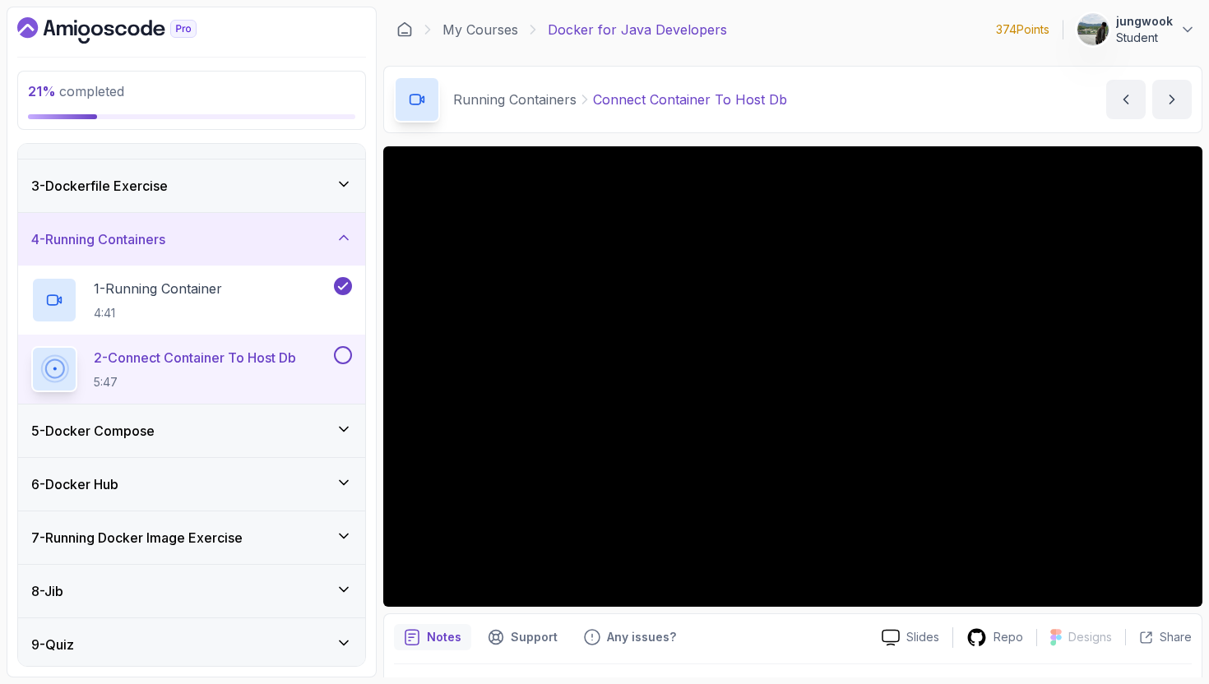
scroll to position [679, 0]
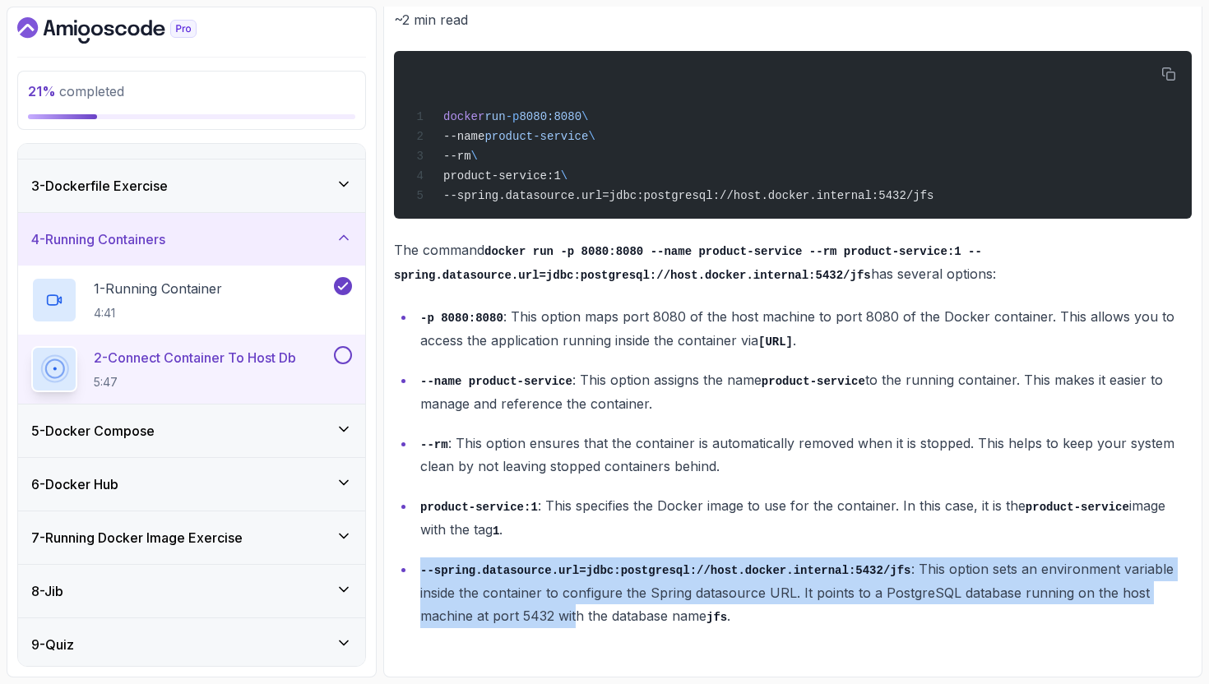
drag, startPoint x: 745, startPoint y: 557, endPoint x: 575, endPoint y: 623, distance: 182.5
click at [575, 623] on p "--spring.datasource.url=jdbc:postgresql://host.docker.internal:5432/jfs : This …" at bounding box center [805, 592] width 771 height 70
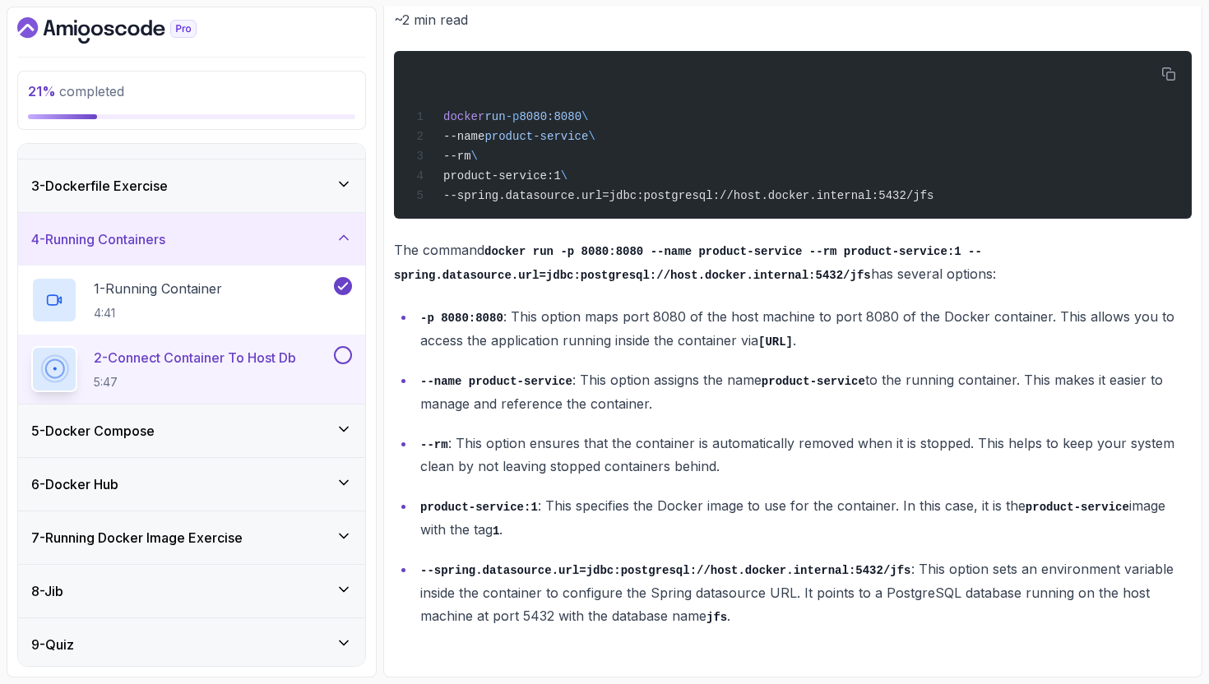
drag, startPoint x: 230, startPoint y: 318, endPoint x: 597, endPoint y: 281, distance: 368.6
click at [597, 281] on div "21 % completed 1 - Getting Started 2 - Running Jar Exercise 3 - Dockerfile Exer…" at bounding box center [605, 342] width 1196 height 671
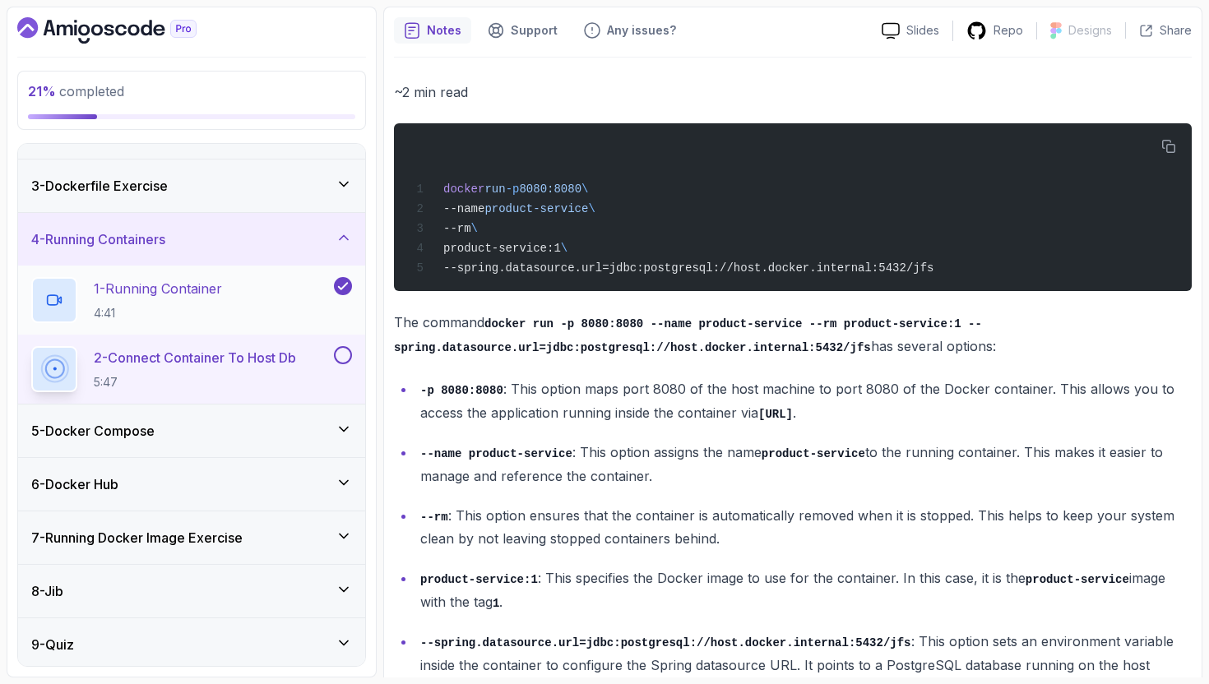
click at [272, 314] on div "1 - Running Container 4:41" at bounding box center [180, 300] width 299 height 46
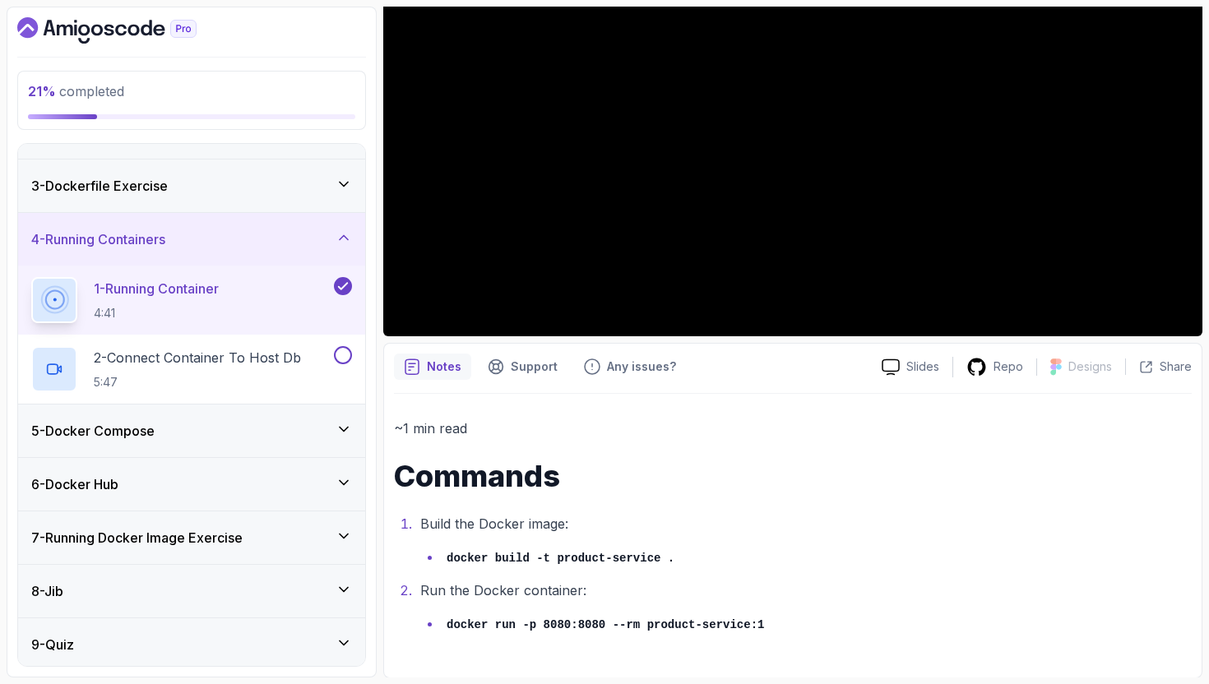
click at [143, 443] on div "5 - Docker Compose" at bounding box center [191, 431] width 347 height 53
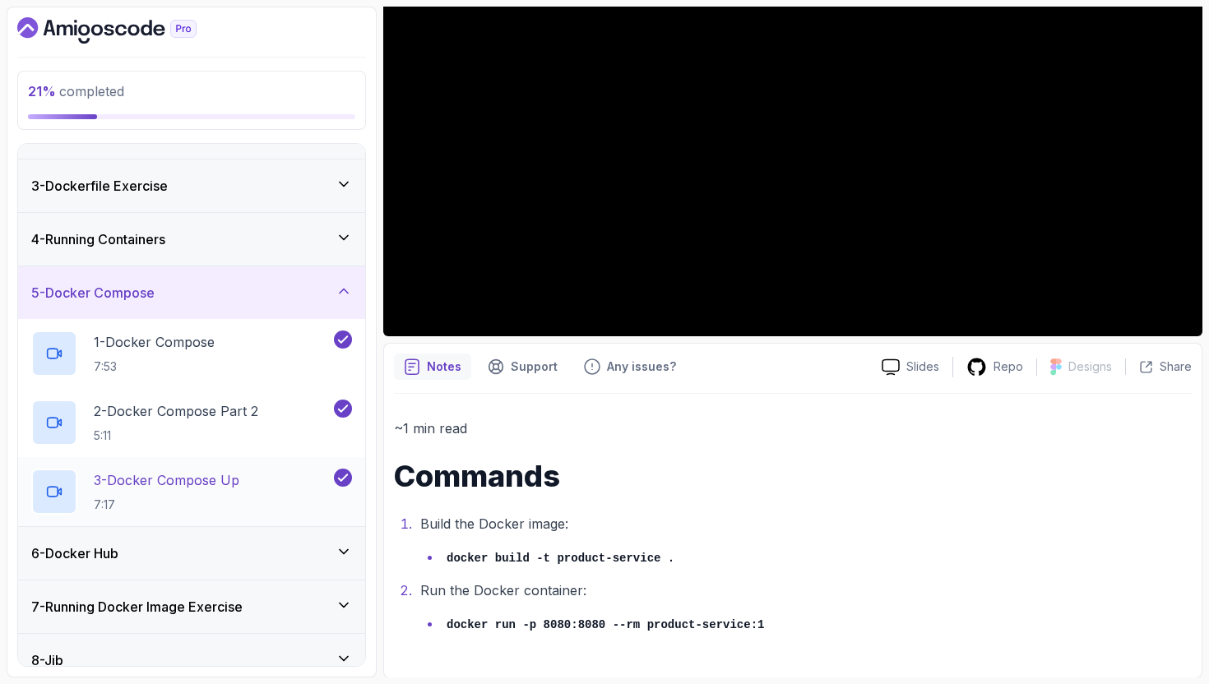
click at [171, 457] on div "3 - Docker Compose Up 7:17" at bounding box center [191, 491] width 347 height 69
click at [155, 545] on div "6 - Docker Hub" at bounding box center [191, 554] width 321 height 20
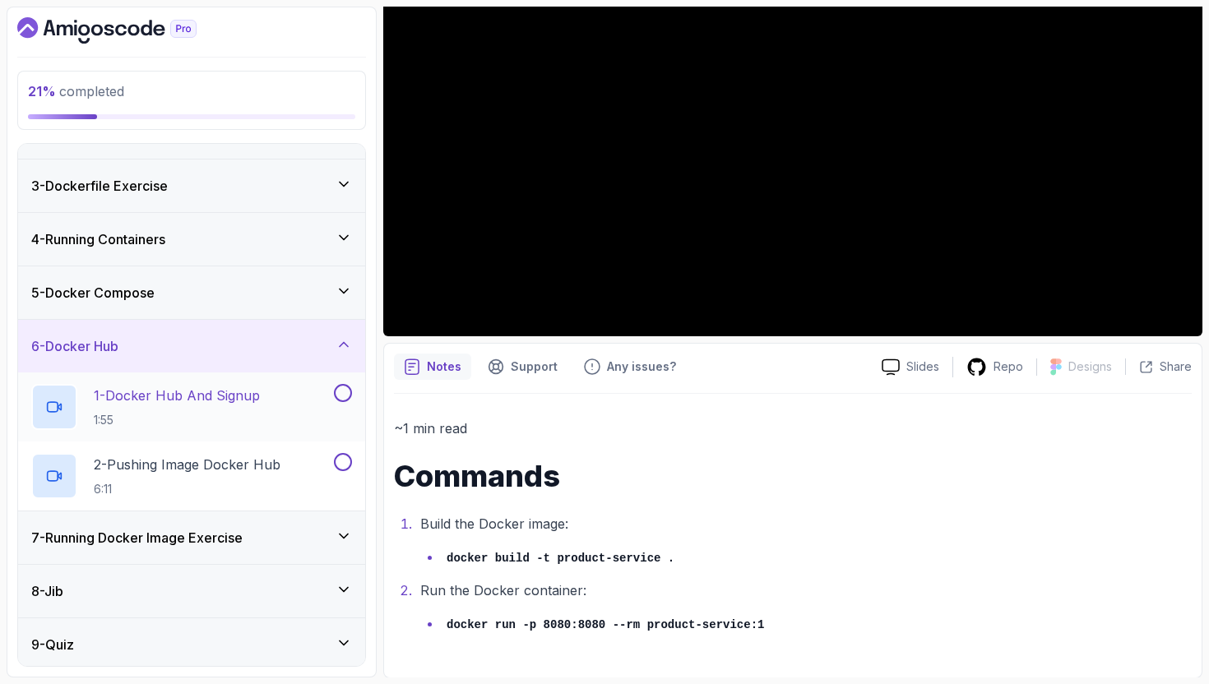
click at [231, 418] on p "1:55" at bounding box center [177, 420] width 166 height 16
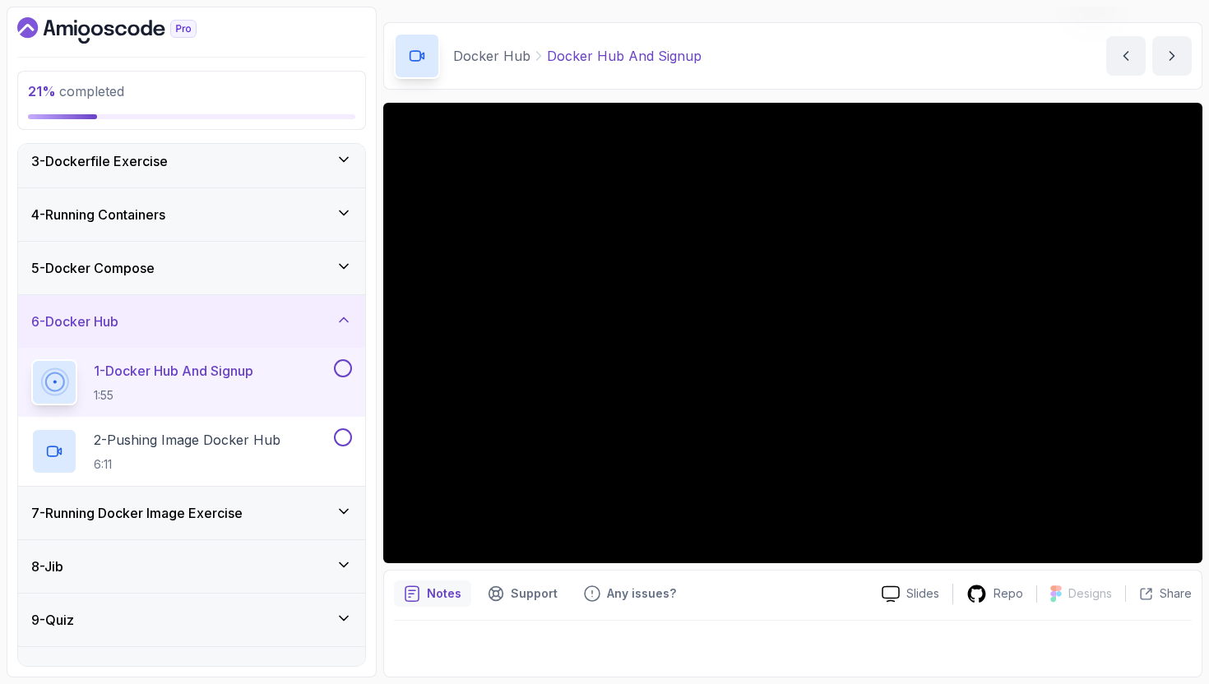
scroll to position [150, 0]
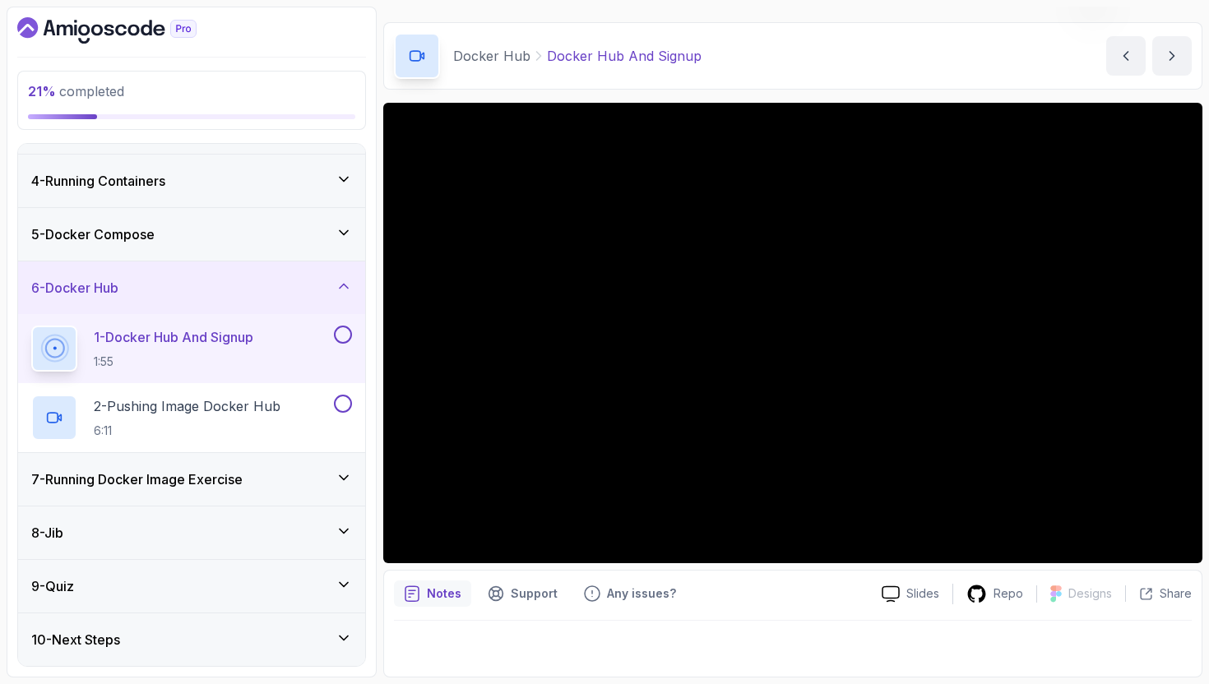
click at [229, 479] on h3 "7 - Running Docker Image Exercise" at bounding box center [136, 480] width 211 height 20
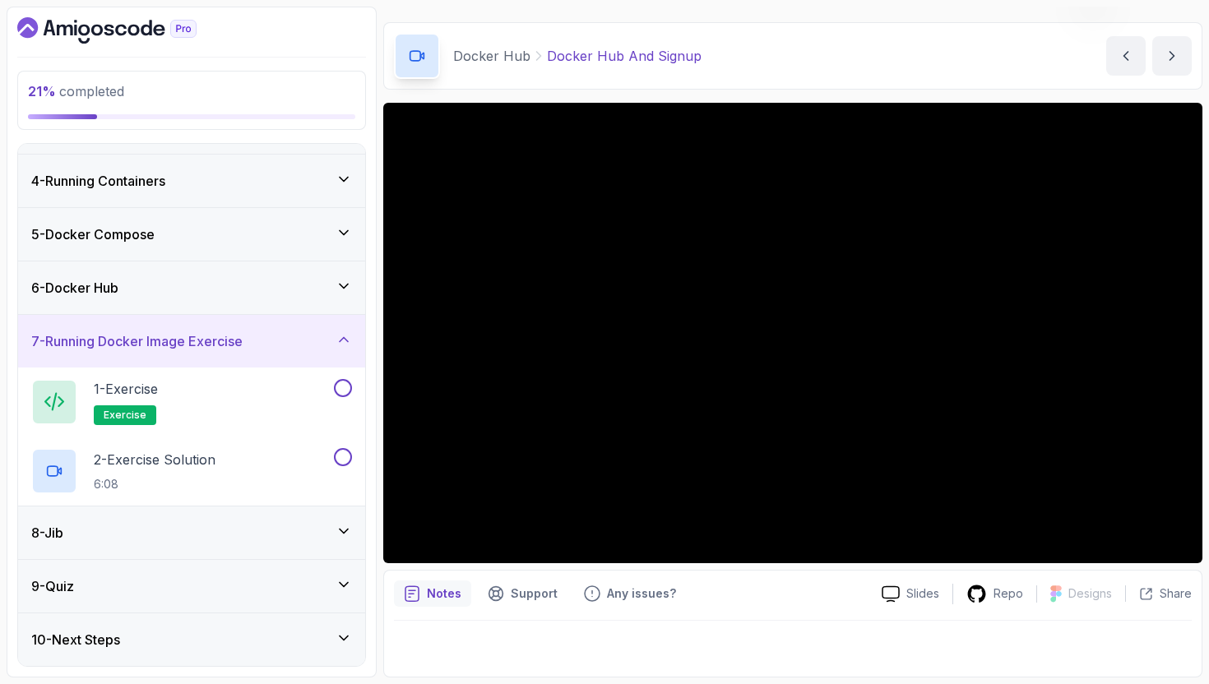
click at [298, 285] on div "6 - Docker Hub" at bounding box center [191, 288] width 321 height 20
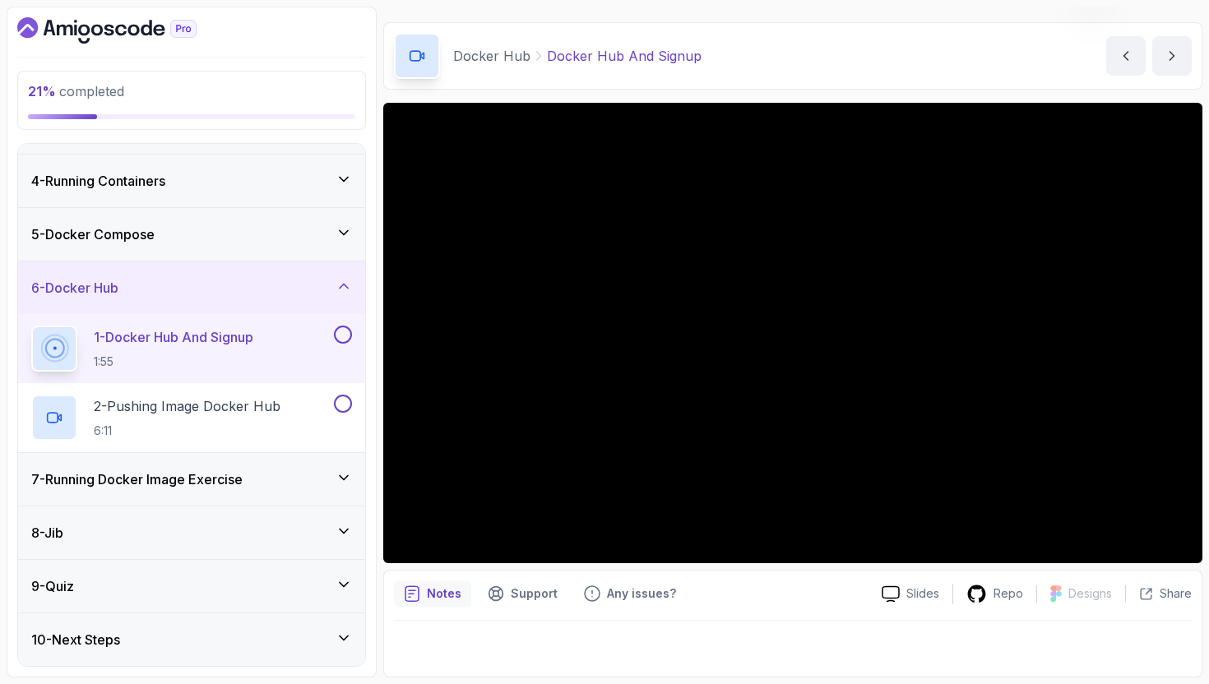
click at [281, 470] on div "7 - Running Docker Image Exercise" at bounding box center [191, 480] width 321 height 20
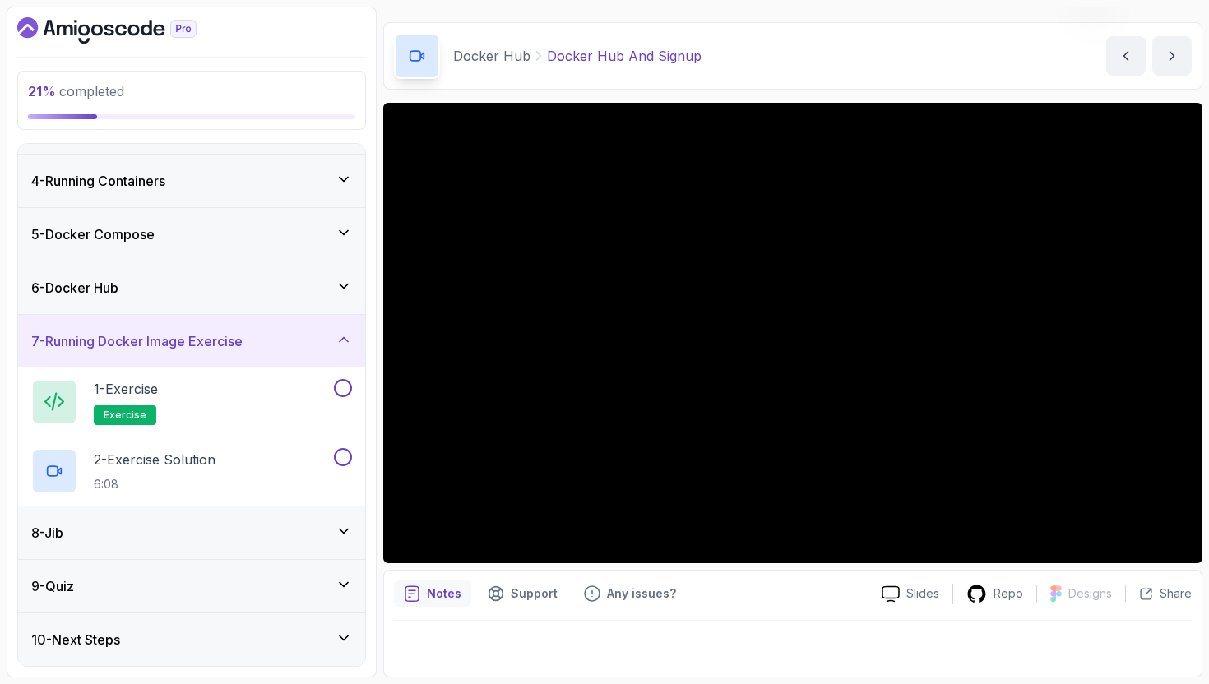
click at [252, 530] on div "8 - Jib" at bounding box center [191, 533] width 321 height 20
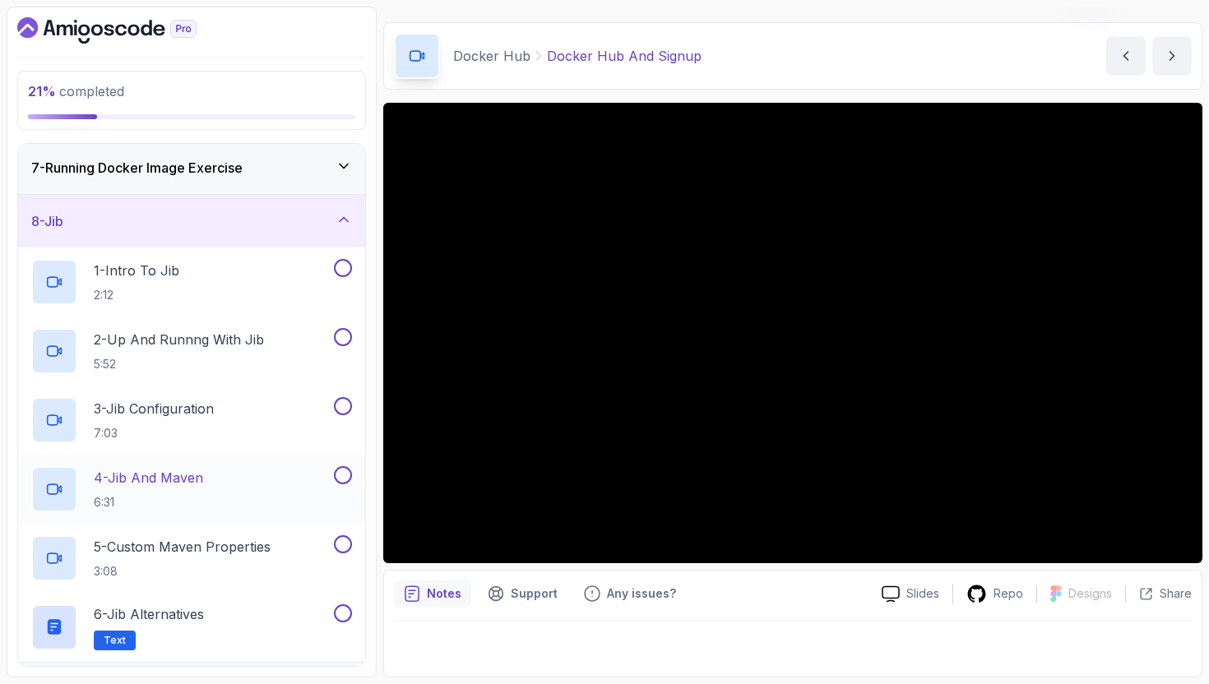
scroll to position [425, 0]
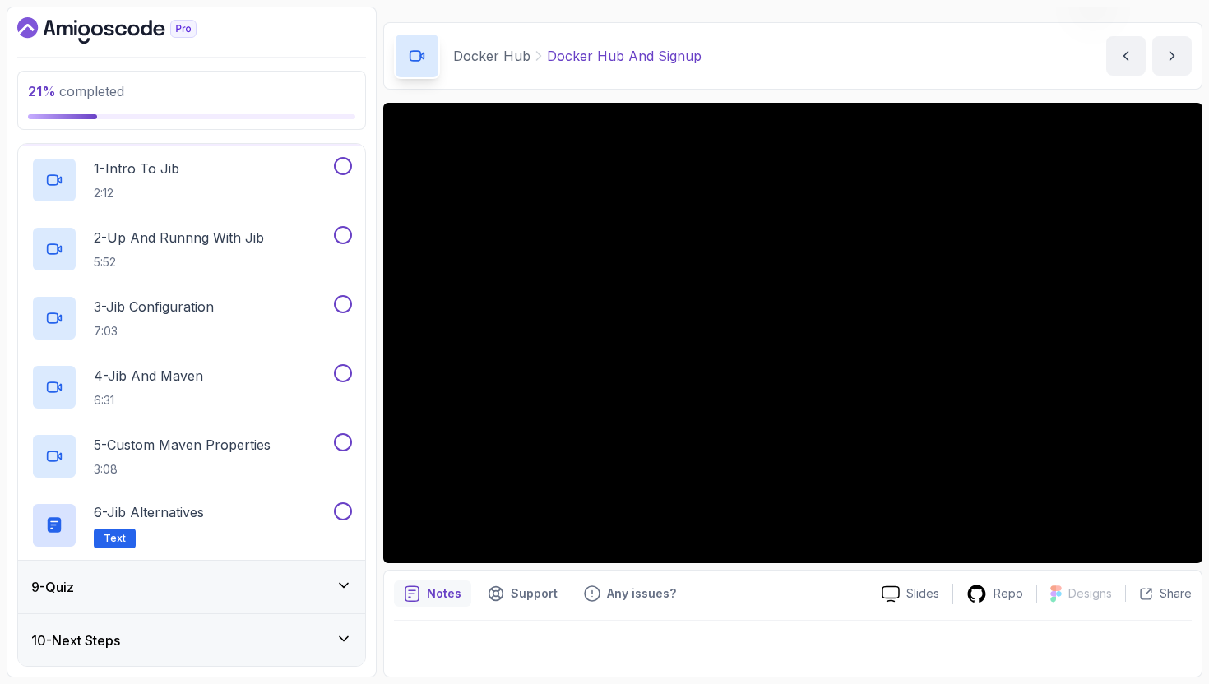
click at [247, 590] on div "9 - Quiz" at bounding box center [191, 587] width 321 height 20
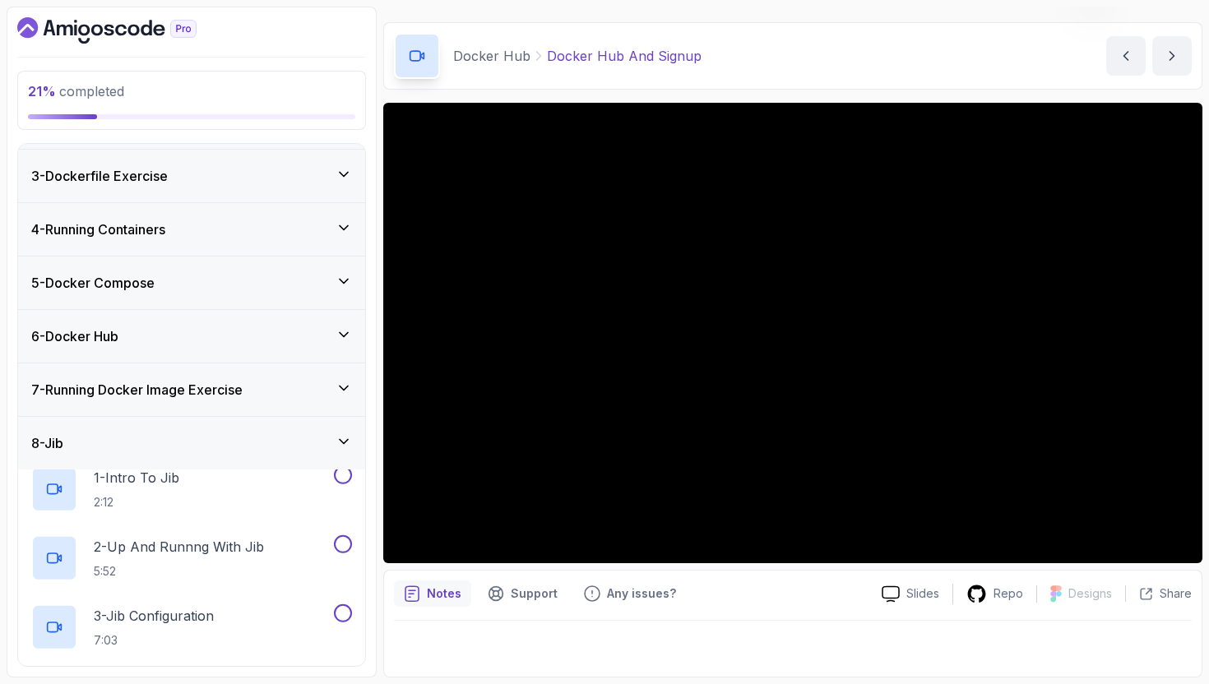
scroll to position [81, 0]
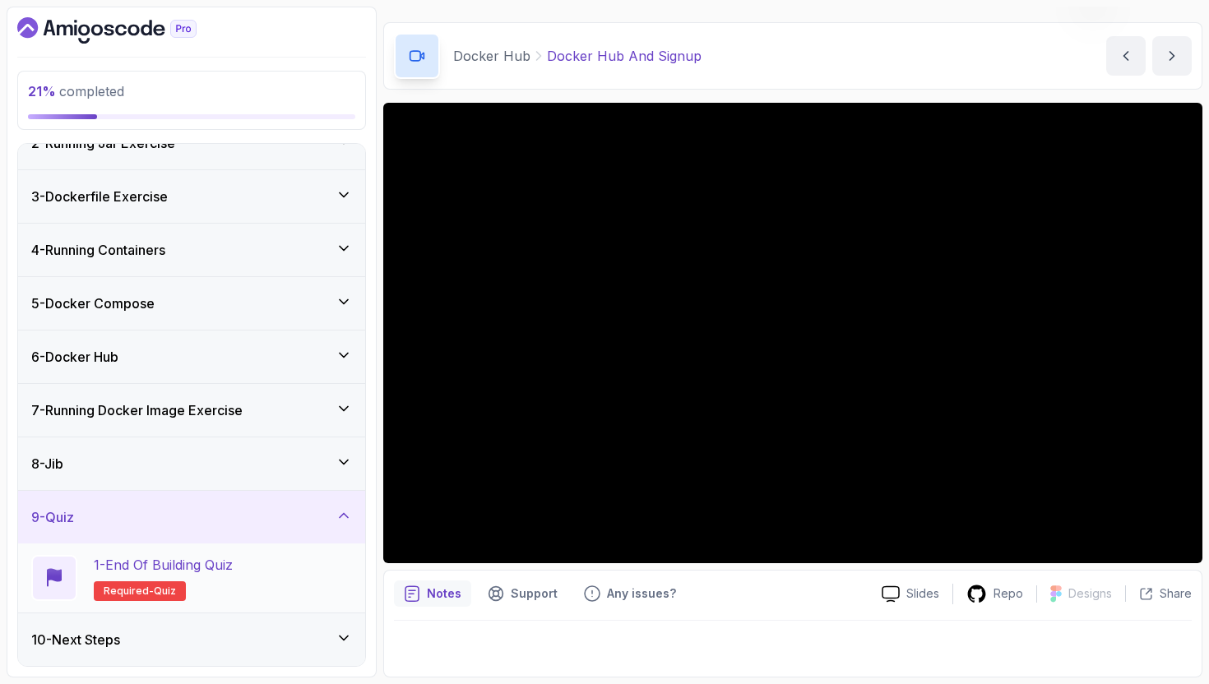
click at [243, 607] on div "1 - End Of Building Quiz Required- quiz" at bounding box center [191, 578] width 347 height 69
click at [247, 627] on div "10 - Next Steps" at bounding box center [191, 639] width 347 height 53
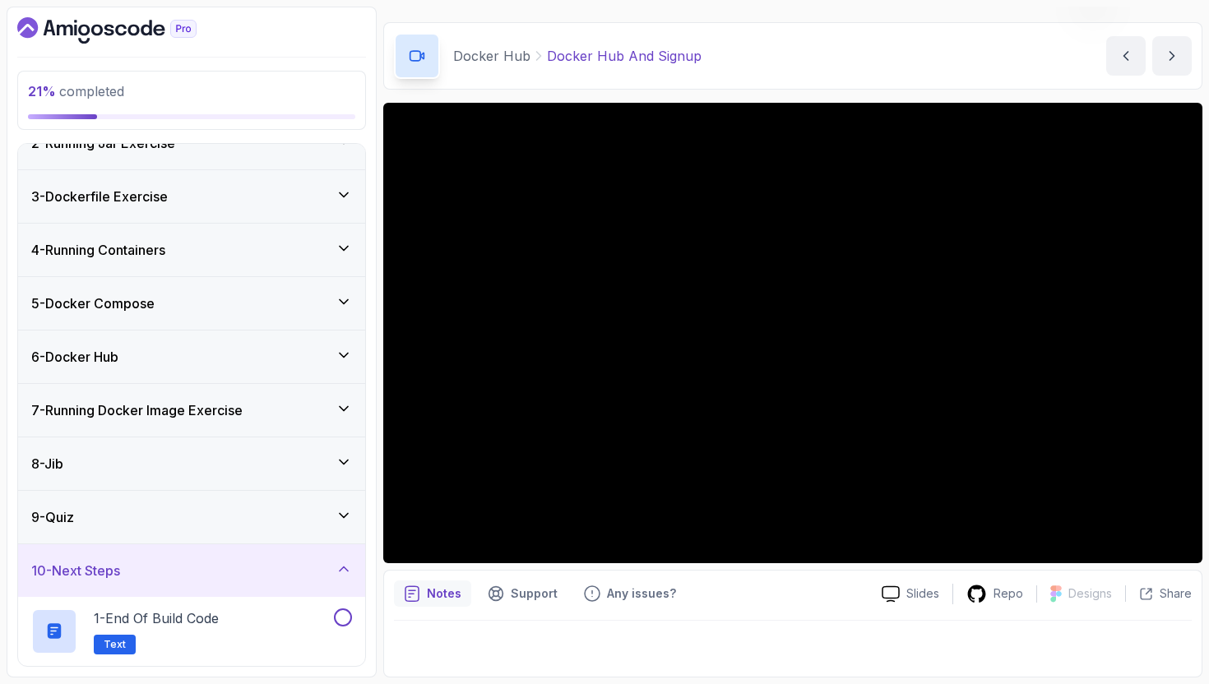
click at [282, 429] on div "7 - Running Docker Image Exercise" at bounding box center [191, 410] width 347 height 53
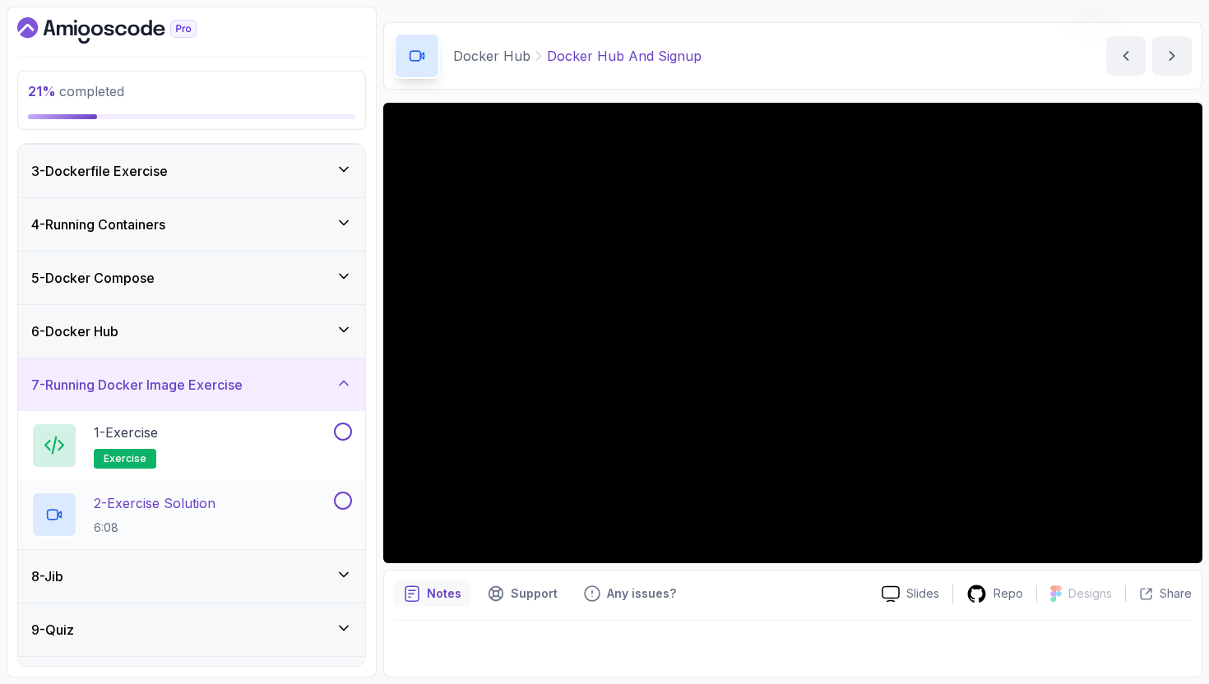
scroll to position [150, 0]
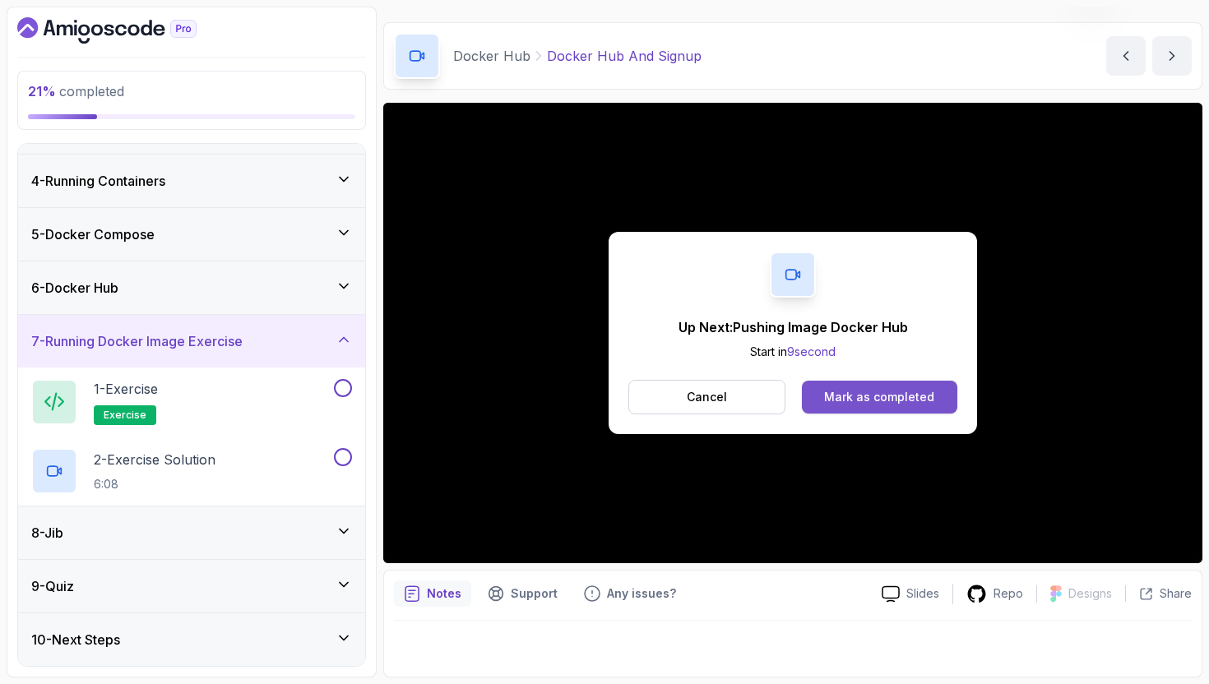
click at [894, 393] on div "Mark as completed" at bounding box center [879, 397] width 110 height 16
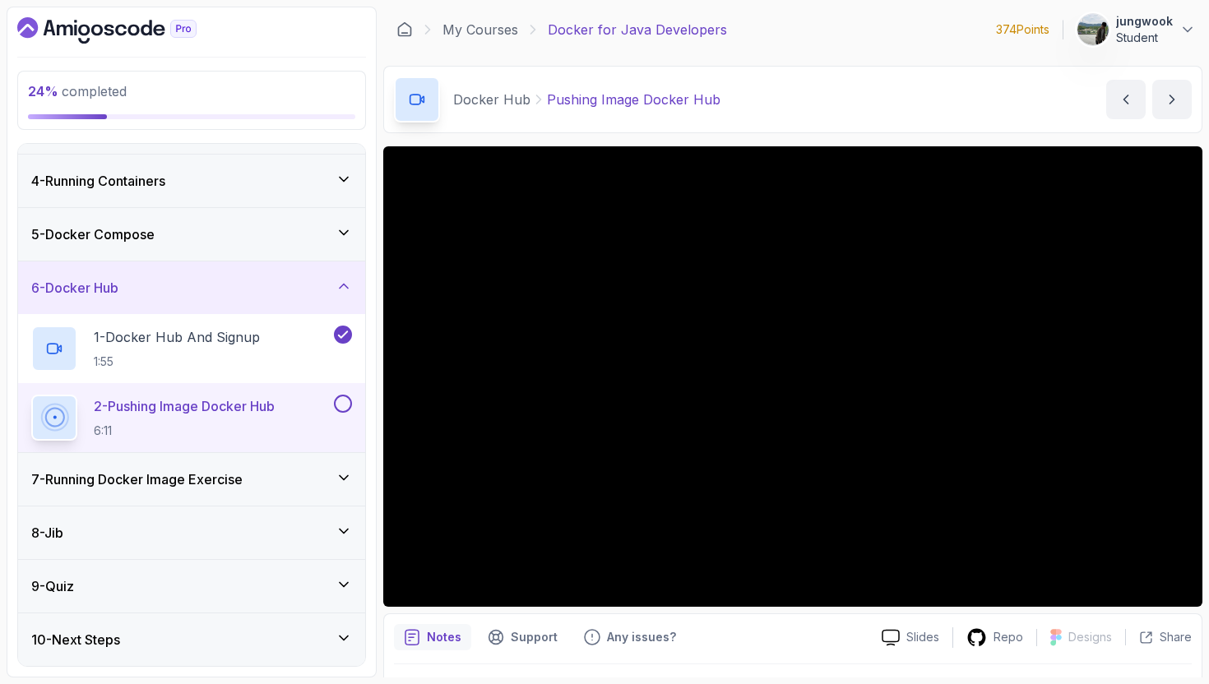
click at [818, 612] on div "Slides Repo Designs Design not available Share Notes Support Any issues? Slides…" at bounding box center [792, 433] width 819 height 575
click at [923, 627] on div "Slides Repo Designs Design not available Share" at bounding box center [1029, 637] width 323 height 26
click at [155, 474] on h3 "7 - Running Docker Image Exercise" at bounding box center [136, 480] width 211 height 20
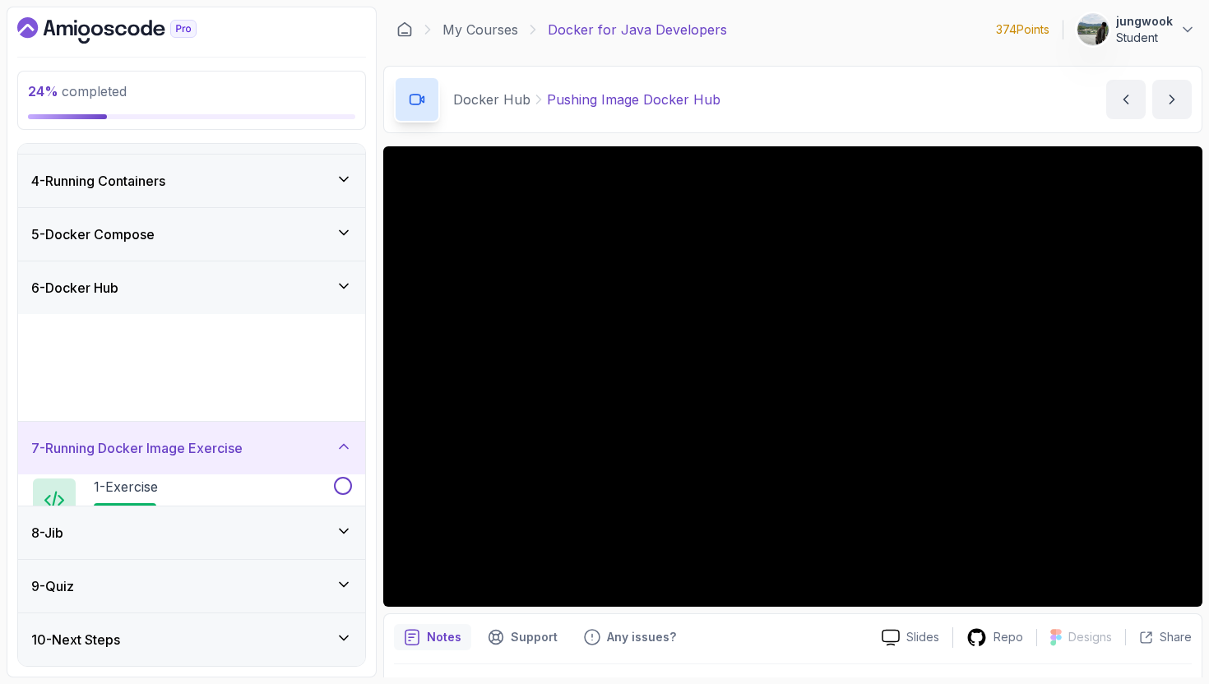
scroll to position [150, 0]
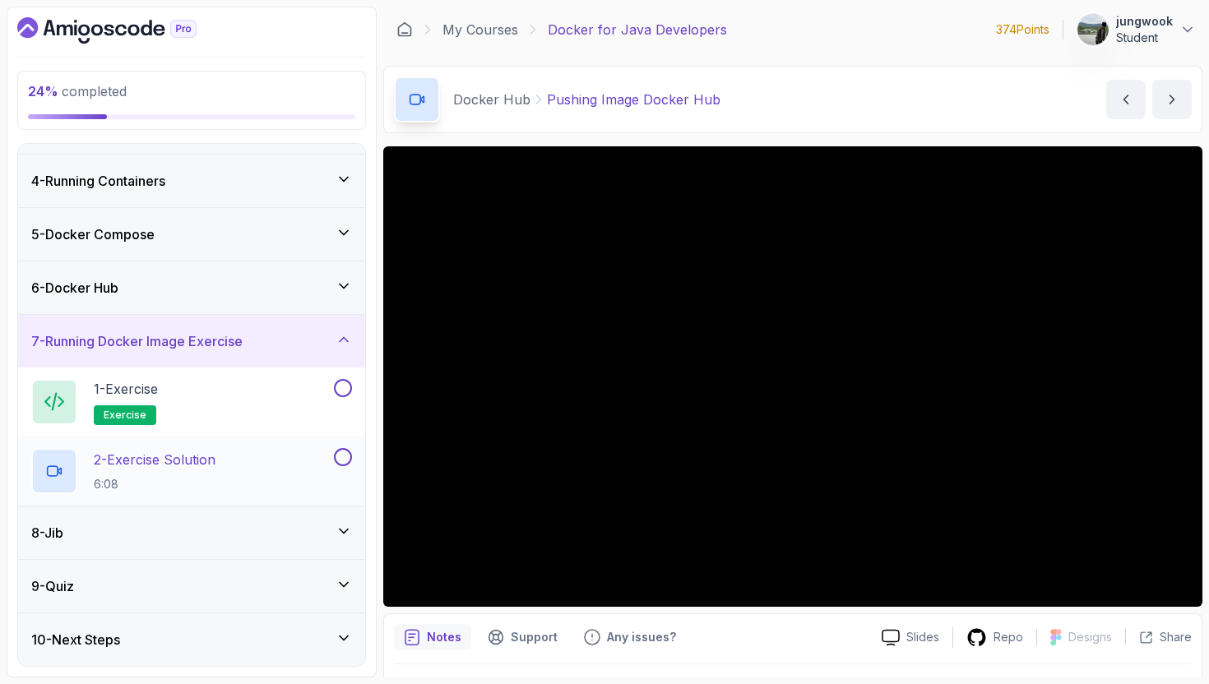
click at [222, 476] on div "2 - Exercise Solution 6:08" at bounding box center [180, 471] width 299 height 46
click at [252, 382] on div "1 - Exercise exercise" at bounding box center [180, 402] width 299 height 46
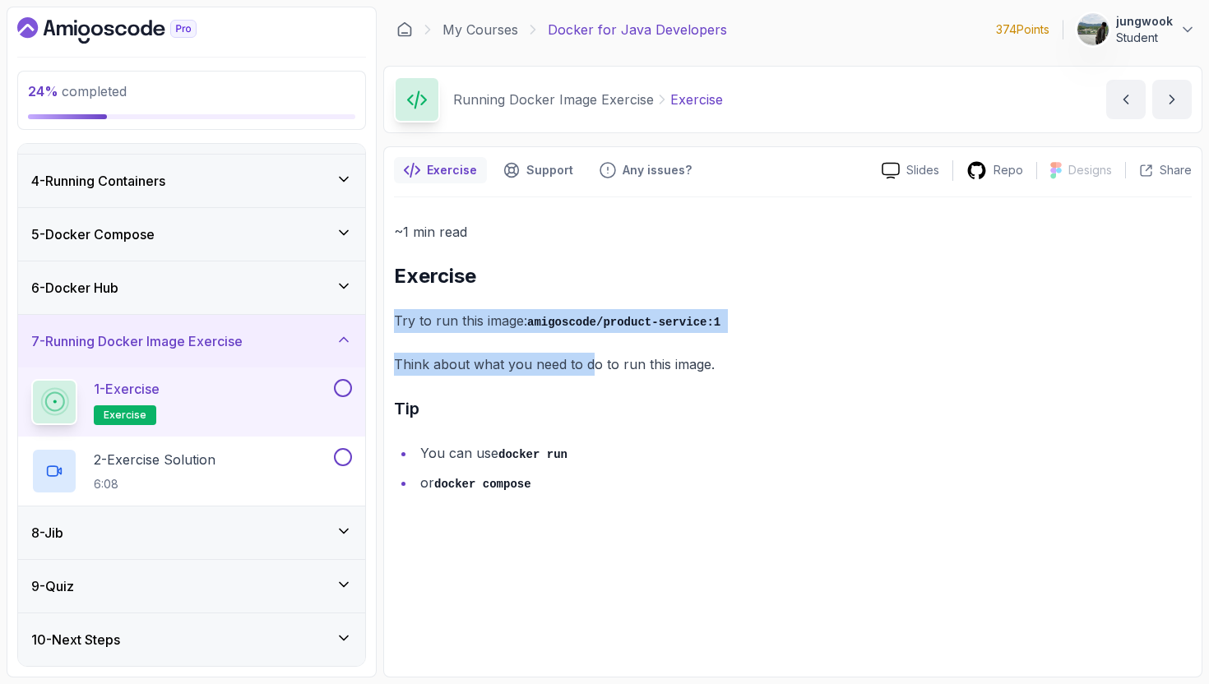
drag, startPoint x: 576, startPoint y: 318, endPoint x: 586, endPoint y: 356, distance: 39.3
click at [586, 356] on div "~1 min read Exercise Try to run this image: amigoscode/product-service:1 Think …" at bounding box center [793, 357] width 798 height 275
click at [586, 356] on p "Think about what you need to do to run this image." at bounding box center [793, 364] width 798 height 23
drag, startPoint x: 602, startPoint y: 346, endPoint x: 623, endPoint y: 294, distance: 56.8
click at [623, 294] on div "~1 min read Exercise Try to run this image: amigoscode/product-service:1 Think …" at bounding box center [793, 357] width 798 height 275
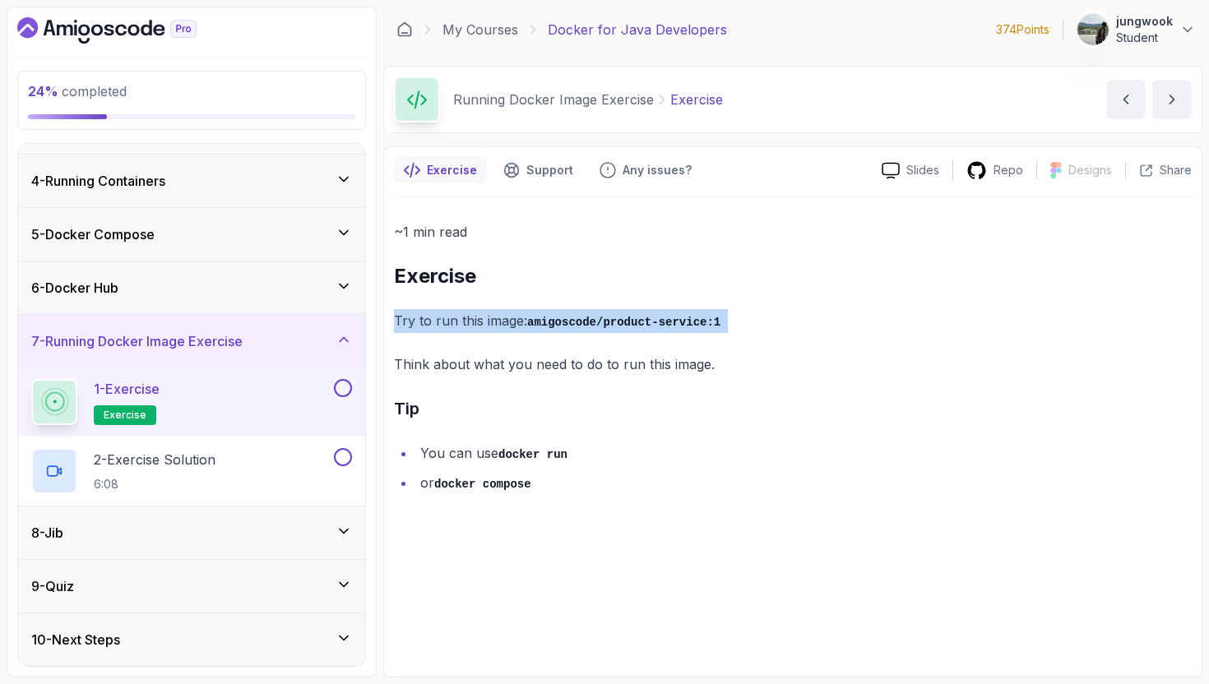
click at [623, 294] on div "~1 min read Exercise Try to run this image: amigoscode/product-service:1 Think …" at bounding box center [793, 357] width 798 height 275
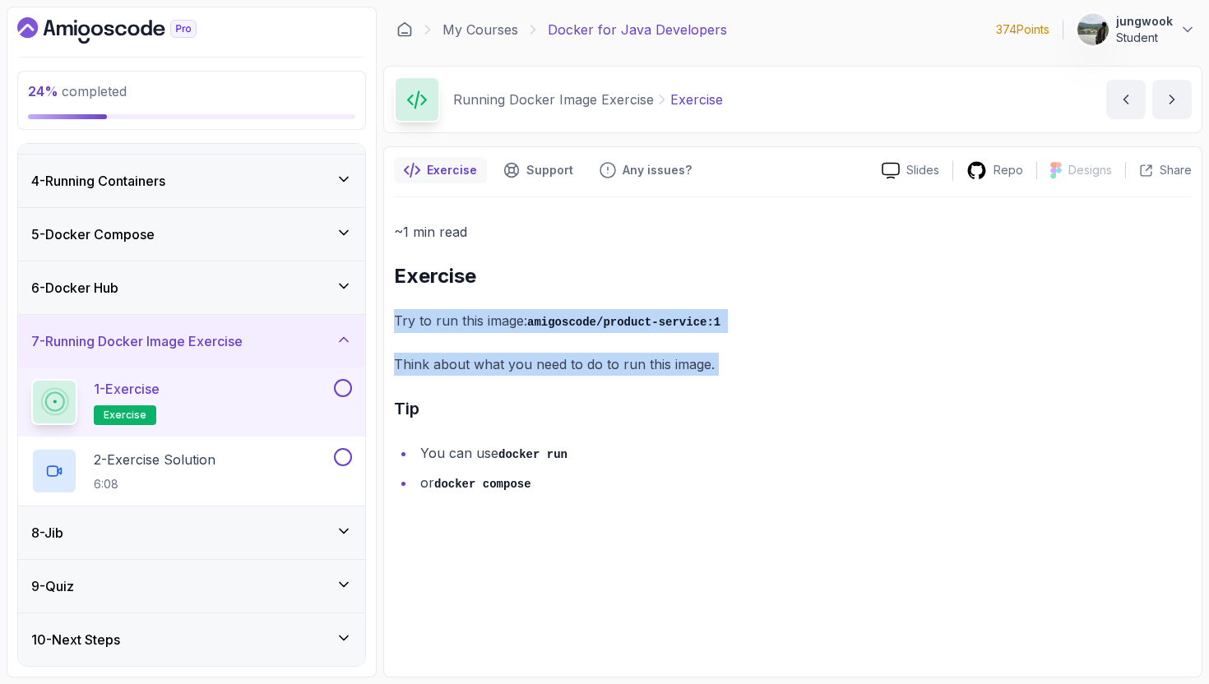
drag, startPoint x: 626, startPoint y: 289, endPoint x: 594, endPoint y: 379, distance: 94.9
click at [594, 379] on div "~1 min read Exercise Try to run this image: amigoscode/product-service:1 Think …" at bounding box center [793, 357] width 798 height 275
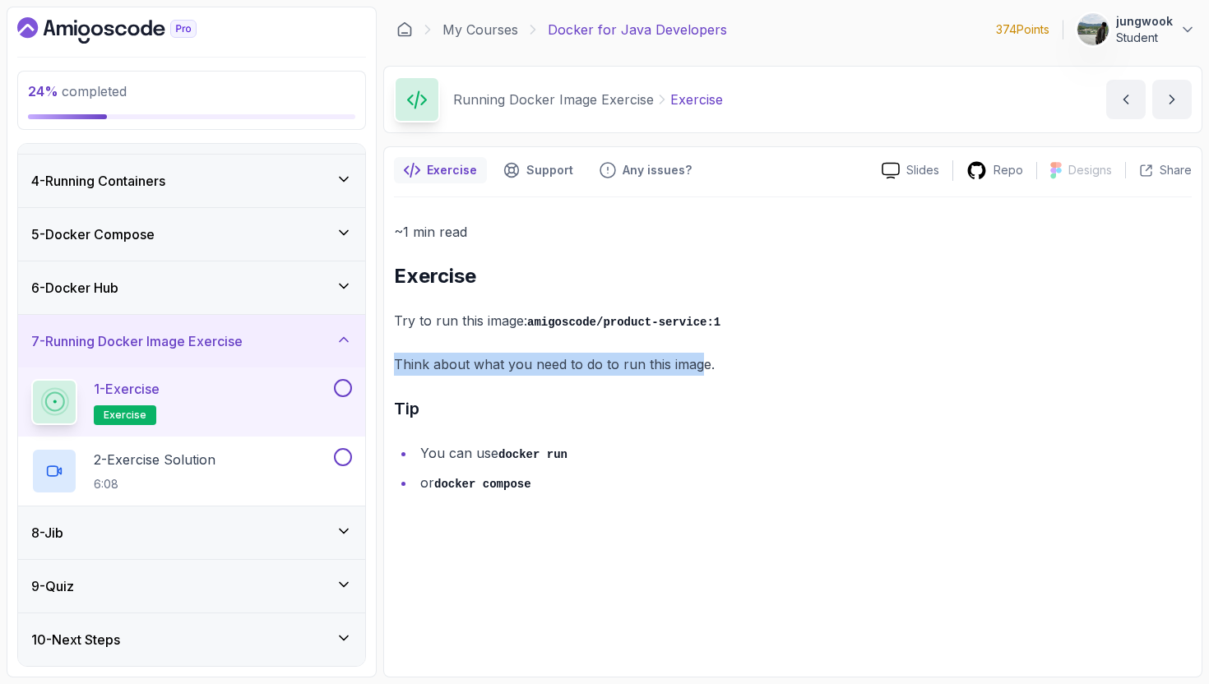
drag, startPoint x: 696, startPoint y: 359, endPoint x: 693, endPoint y: 334, distance: 24.9
click at [693, 334] on div "~1 min read Exercise Try to run this image: amigoscode/product-service:1 Think …" at bounding box center [793, 357] width 798 height 275
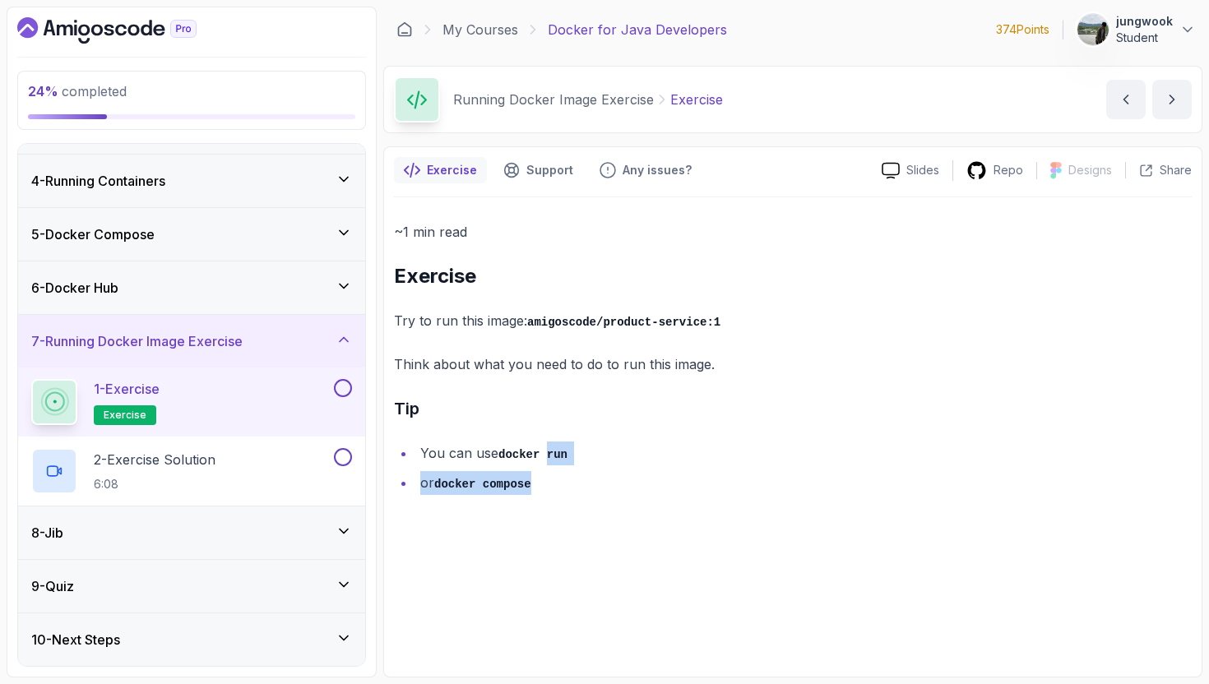
drag, startPoint x: 545, startPoint y: 446, endPoint x: 537, endPoint y: 502, distance: 56.5
click at [537, 502] on div "~1 min read Exercise Try to run this image: amigoscode/product-service:1 Think …" at bounding box center [793, 432] width 798 height 470
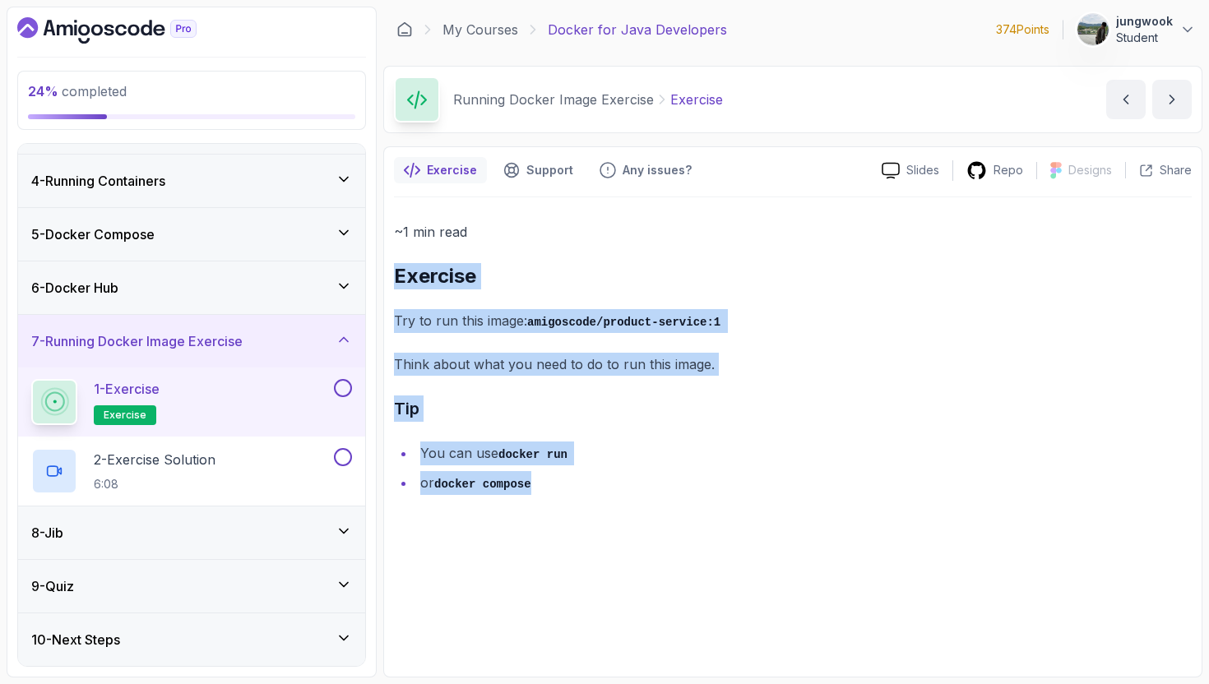
drag, startPoint x: 540, startPoint y: 493, endPoint x: 643, endPoint y: 248, distance: 265.0
click at [643, 248] on div "~1 min read Exercise Try to run this image: amigoscode/product-service:1 Think …" at bounding box center [793, 432] width 798 height 470
click at [643, 248] on div "~1 min read Exercise Try to run this image: amigoscode/product-service:1 Think …" at bounding box center [793, 357] width 798 height 275
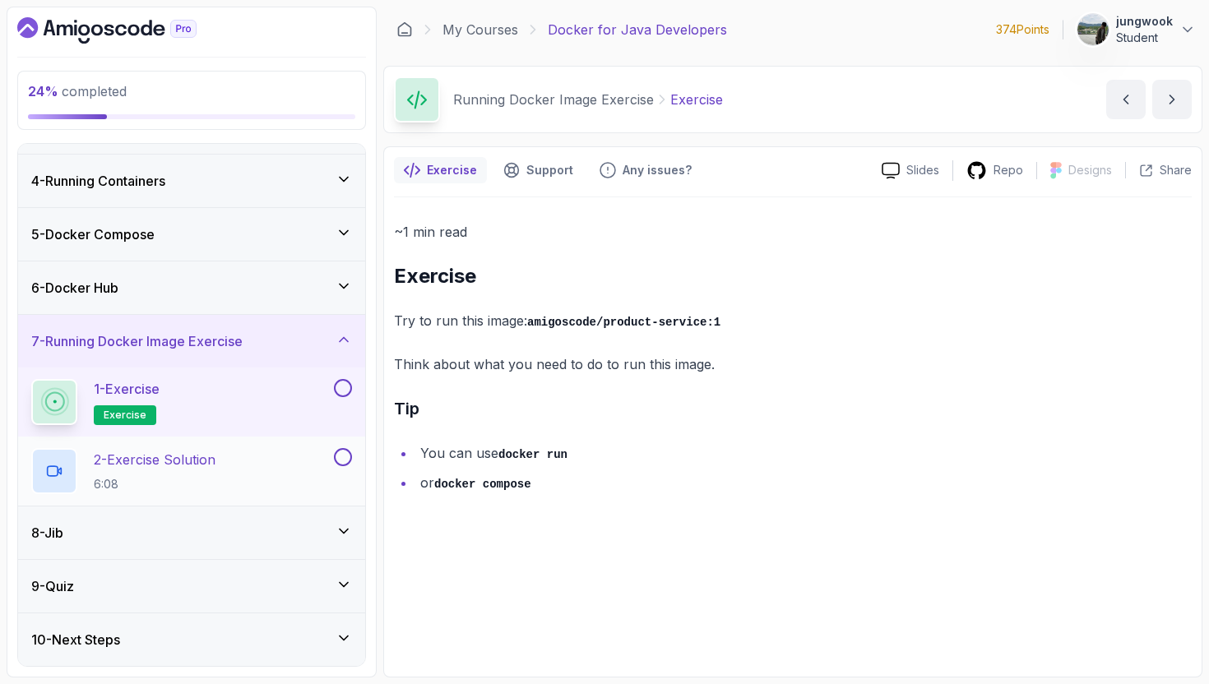
click at [197, 486] on p "6:08" at bounding box center [155, 484] width 122 height 16
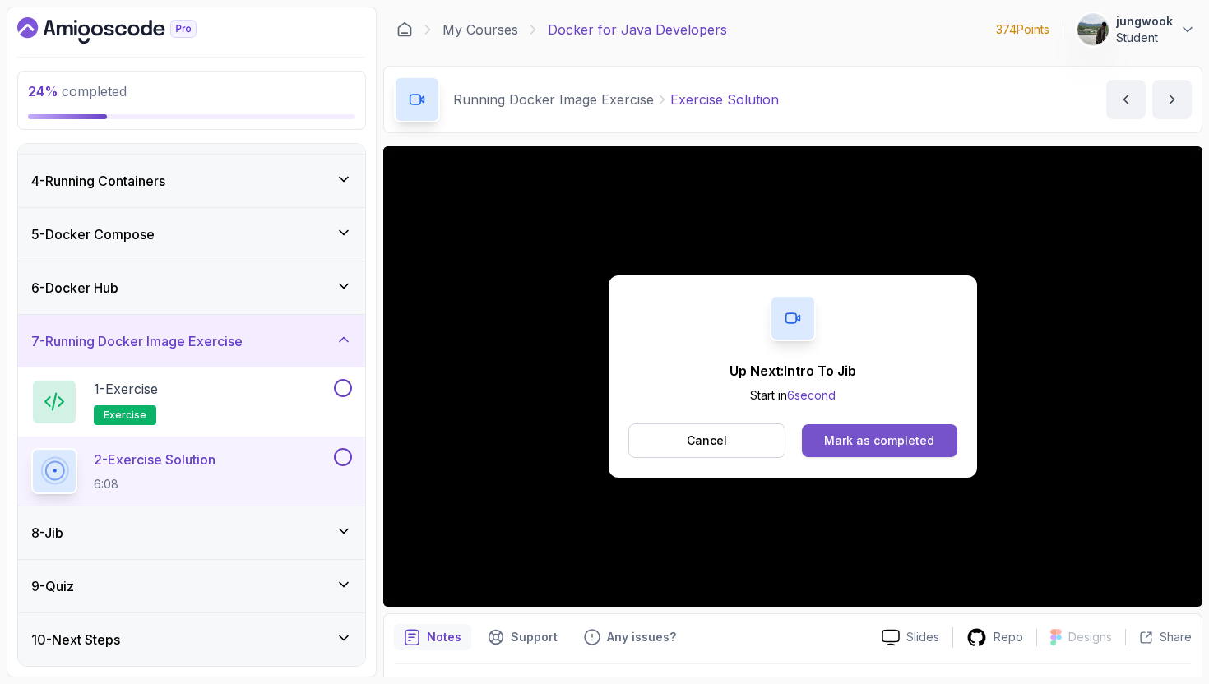
click at [931, 442] on button "Mark as completed" at bounding box center [879, 440] width 155 height 33
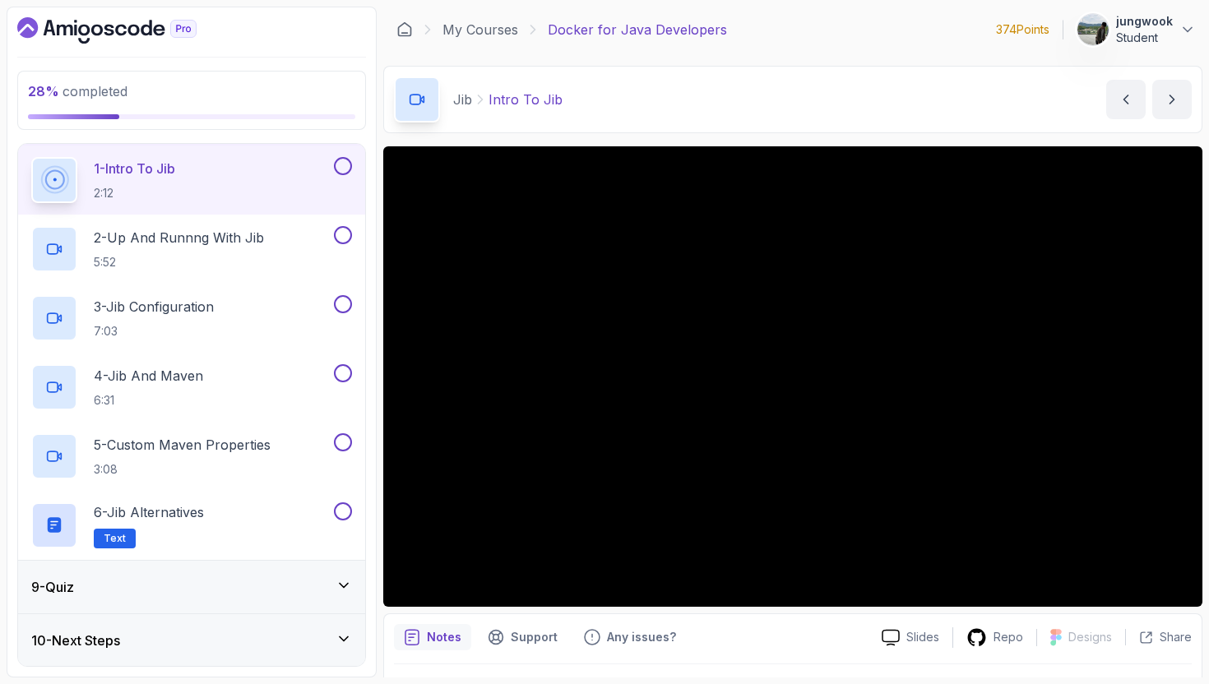
scroll to position [132, 0]
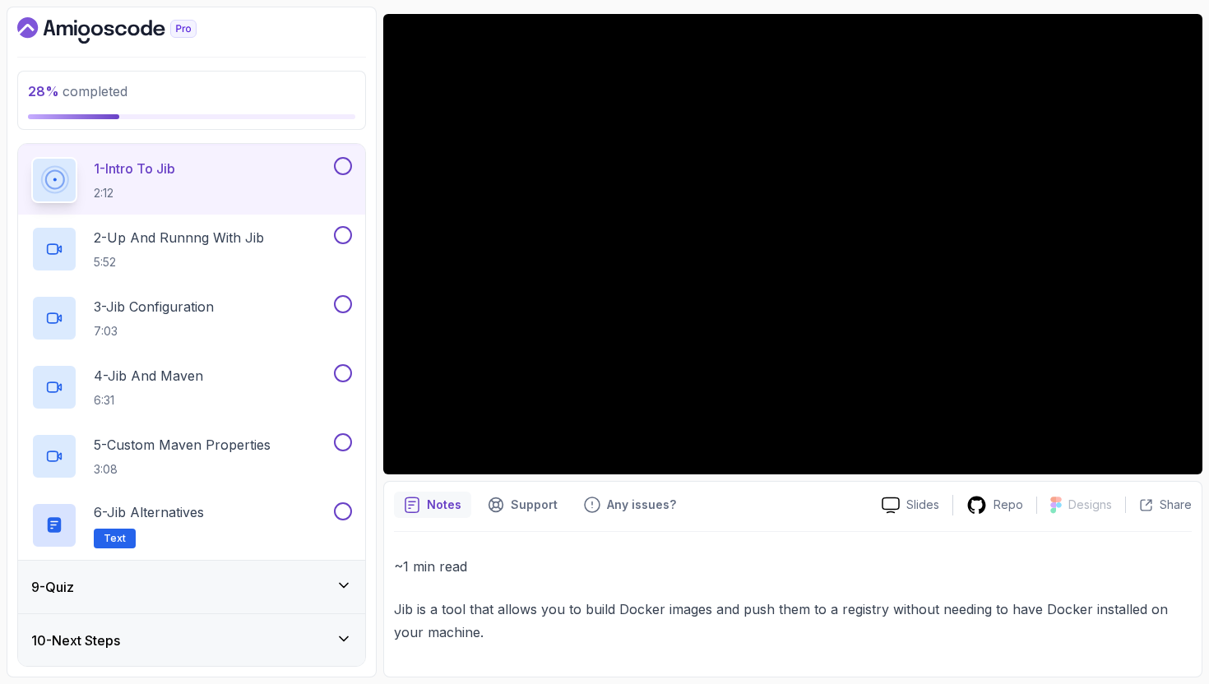
click at [210, 594] on div "9 - Quiz" at bounding box center [191, 587] width 321 height 20
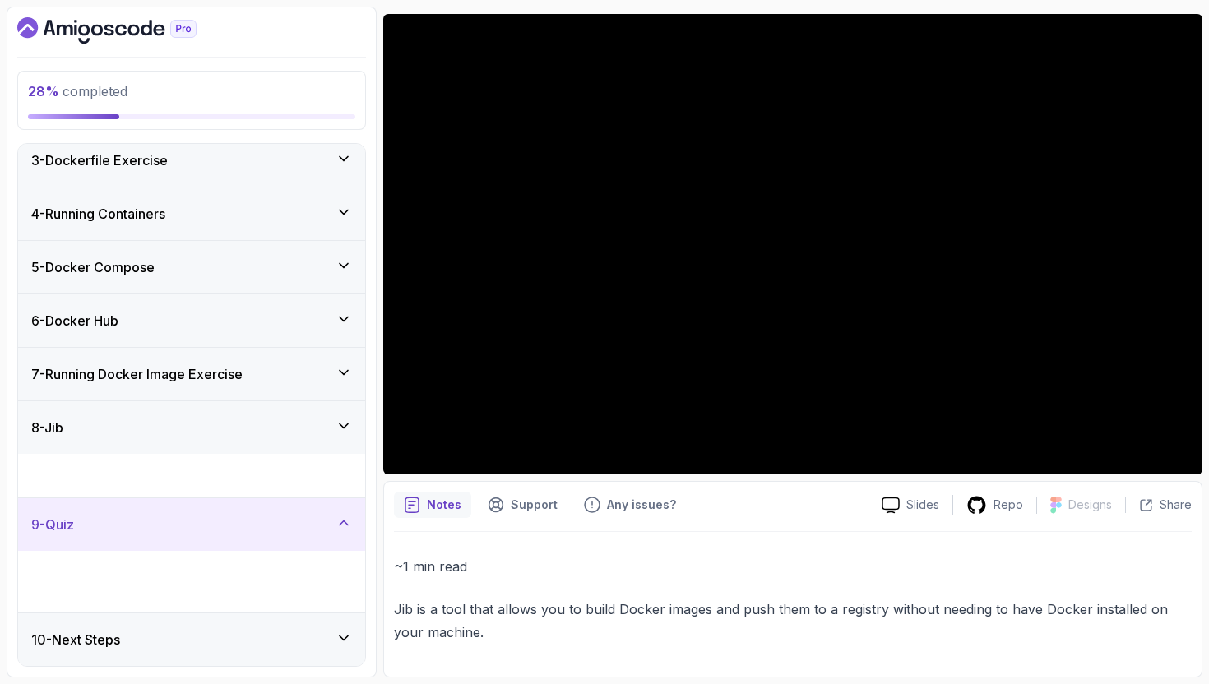
scroll to position [81, 0]
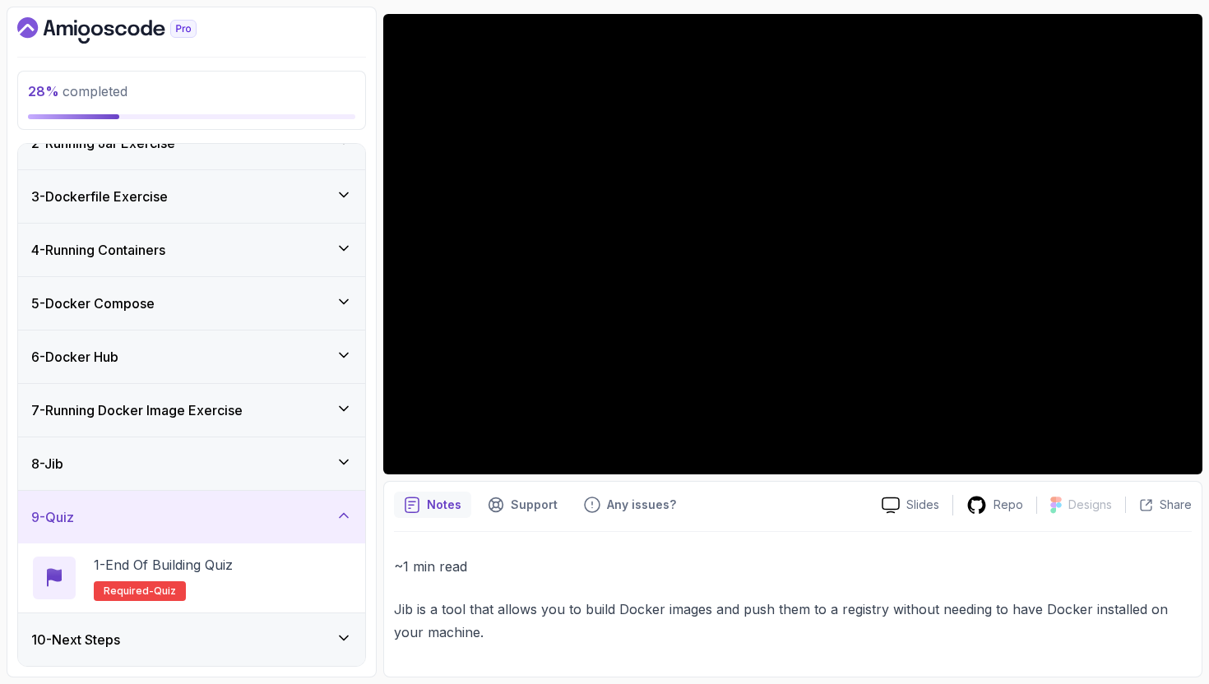
click at [294, 460] on div "8 - Jib" at bounding box center [191, 464] width 321 height 20
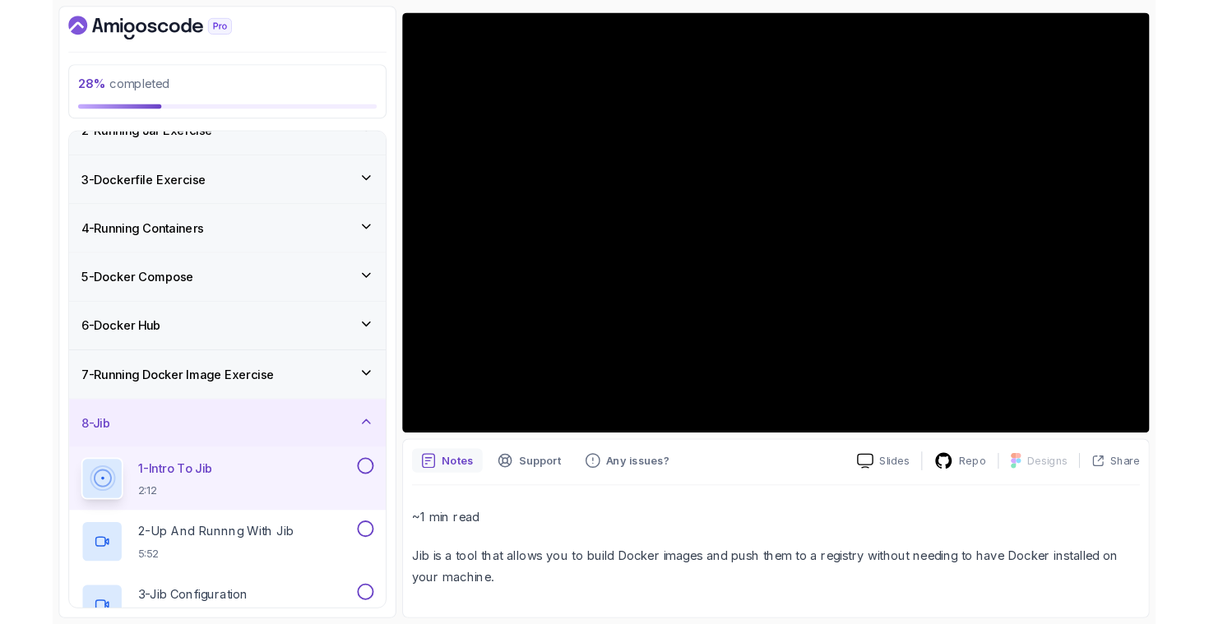
scroll to position [425, 0]
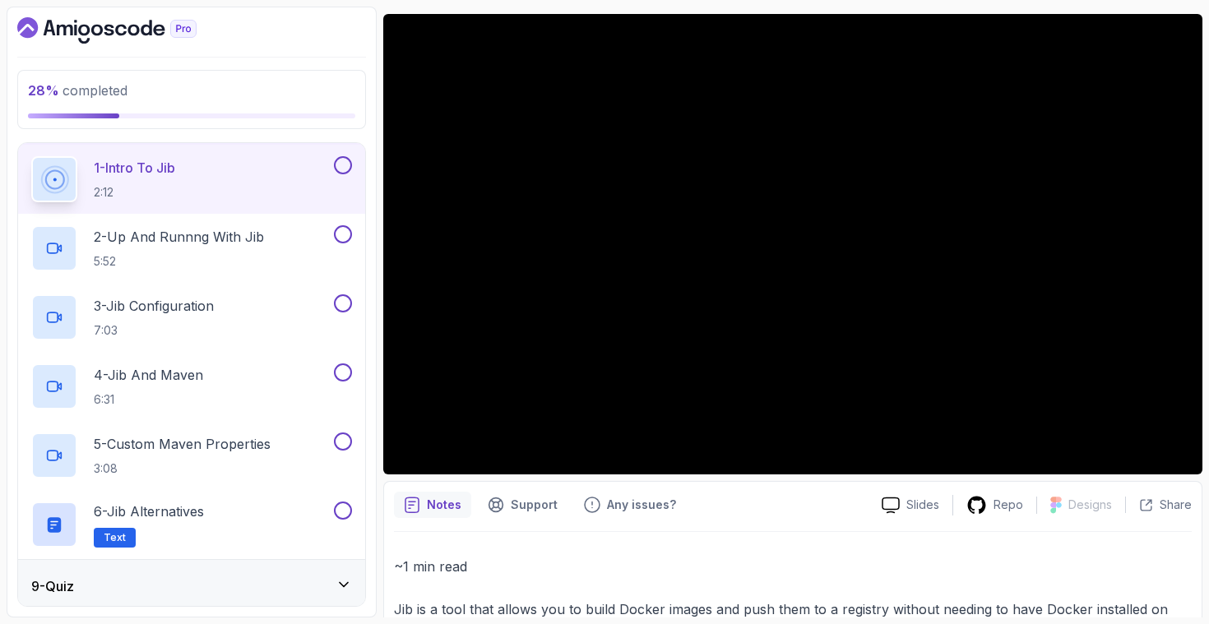
click at [131, 578] on div "9 - Quiz" at bounding box center [191, 586] width 321 height 20
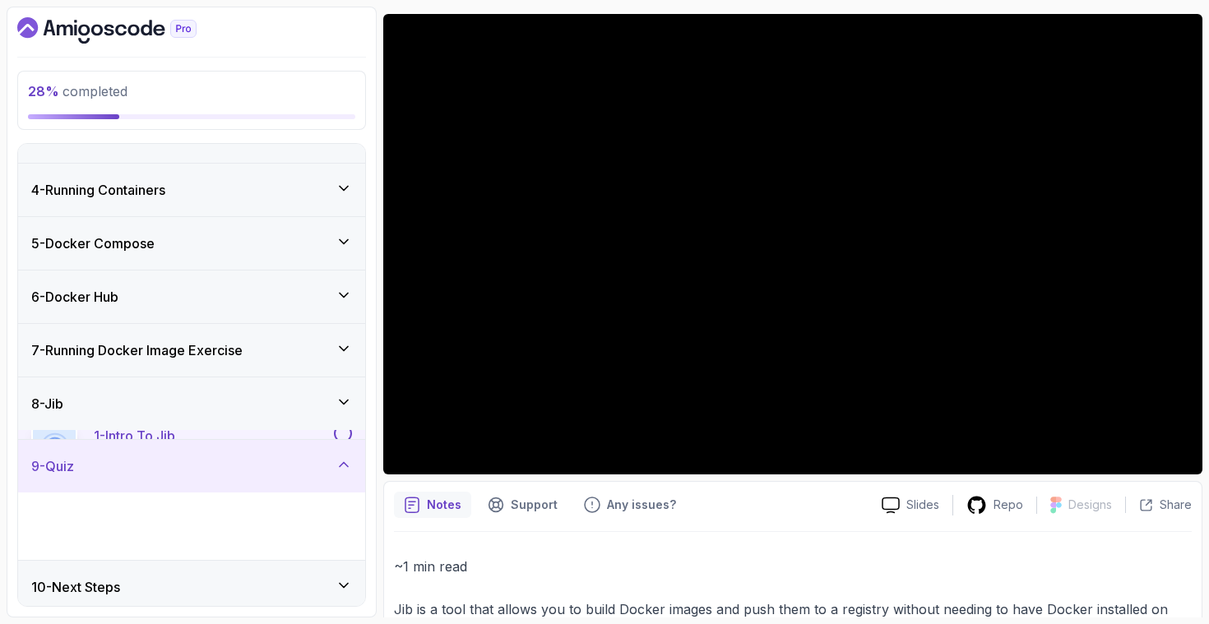
scroll to position [141, 0]
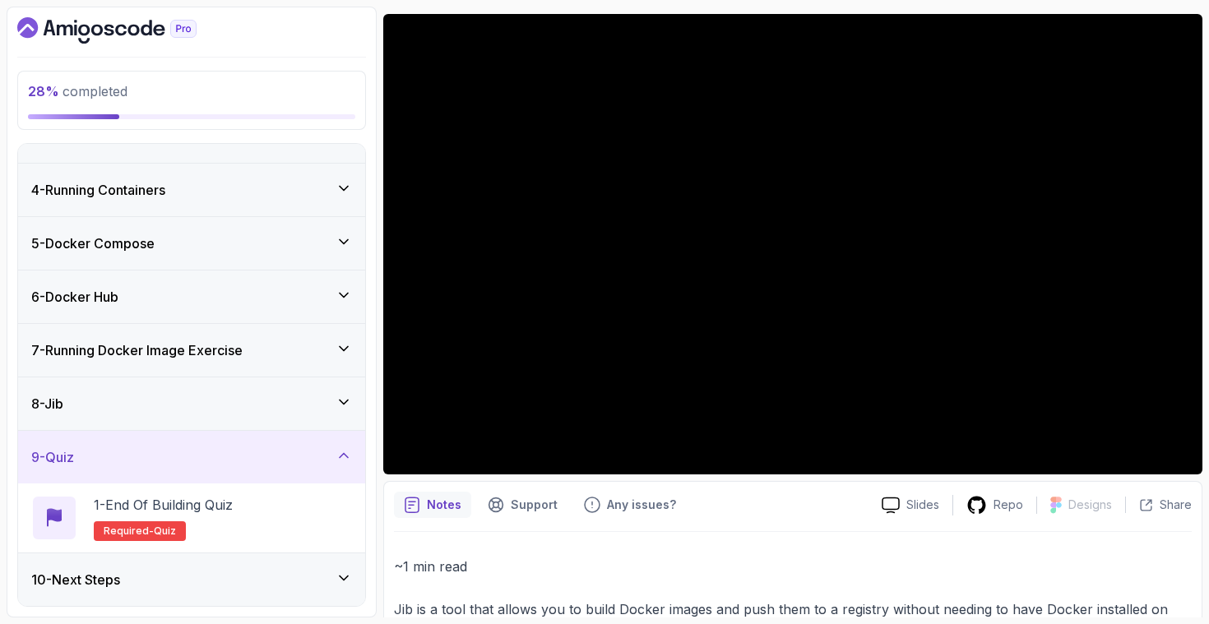
click at [149, 567] on div "10 - Next Steps" at bounding box center [191, 579] width 347 height 53
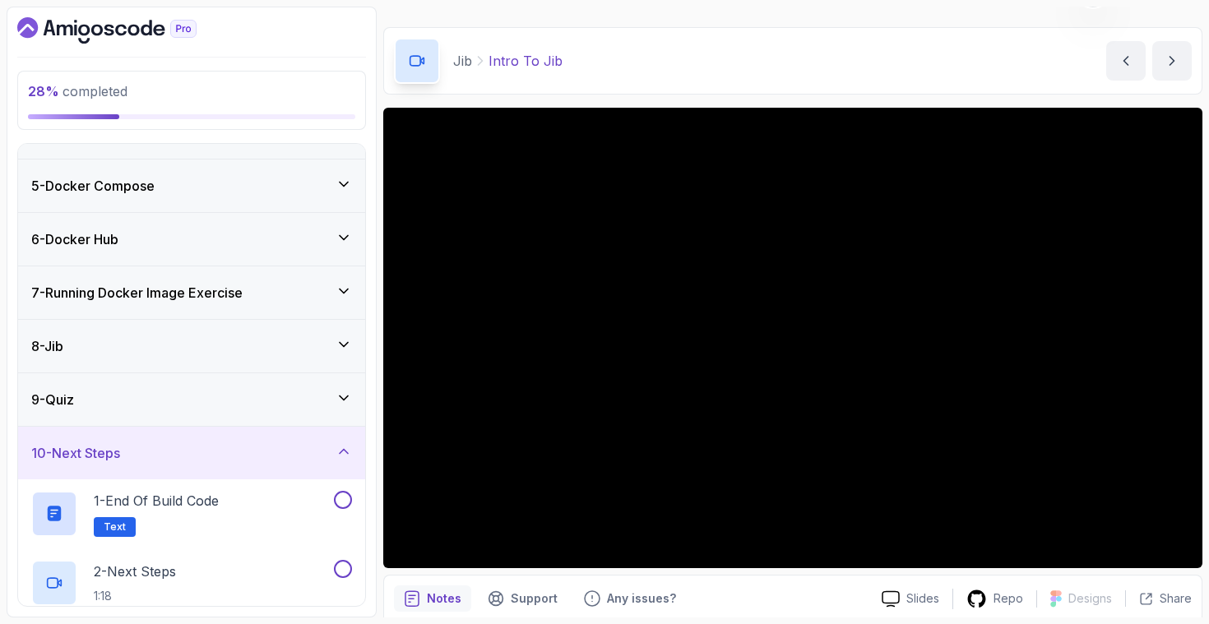
scroll to position [0, 0]
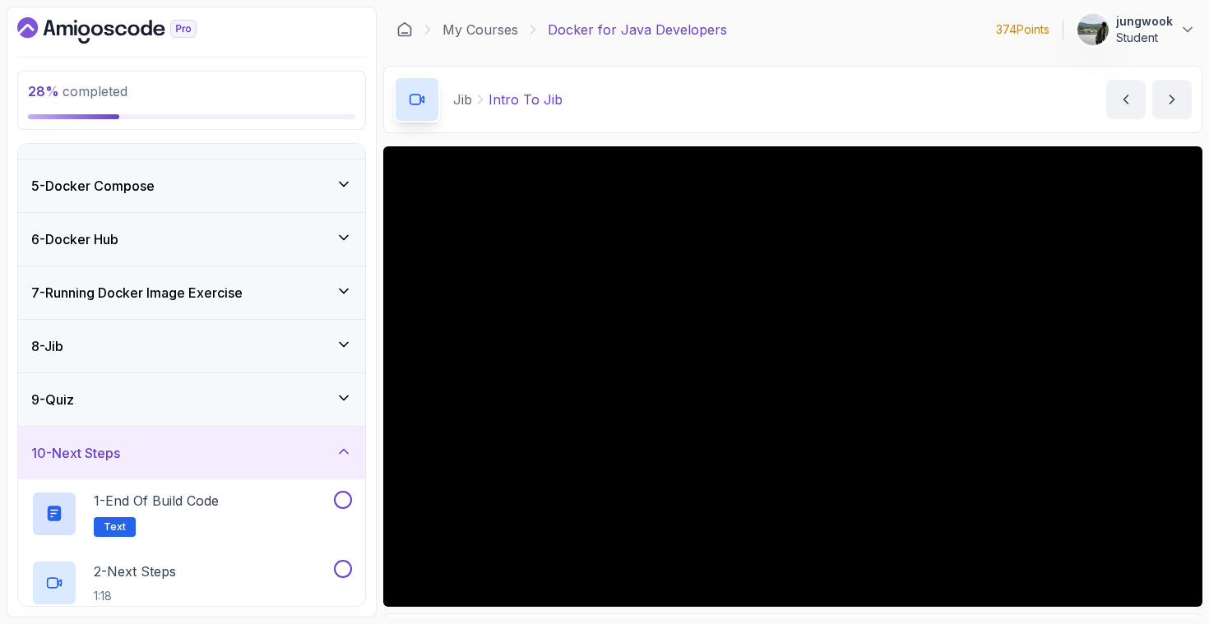
click at [1079, 142] on main "My Courses Docker for Java Developers 374 Points jungwook Student 8 - Jib 28 % …" at bounding box center [792, 312] width 819 height 611
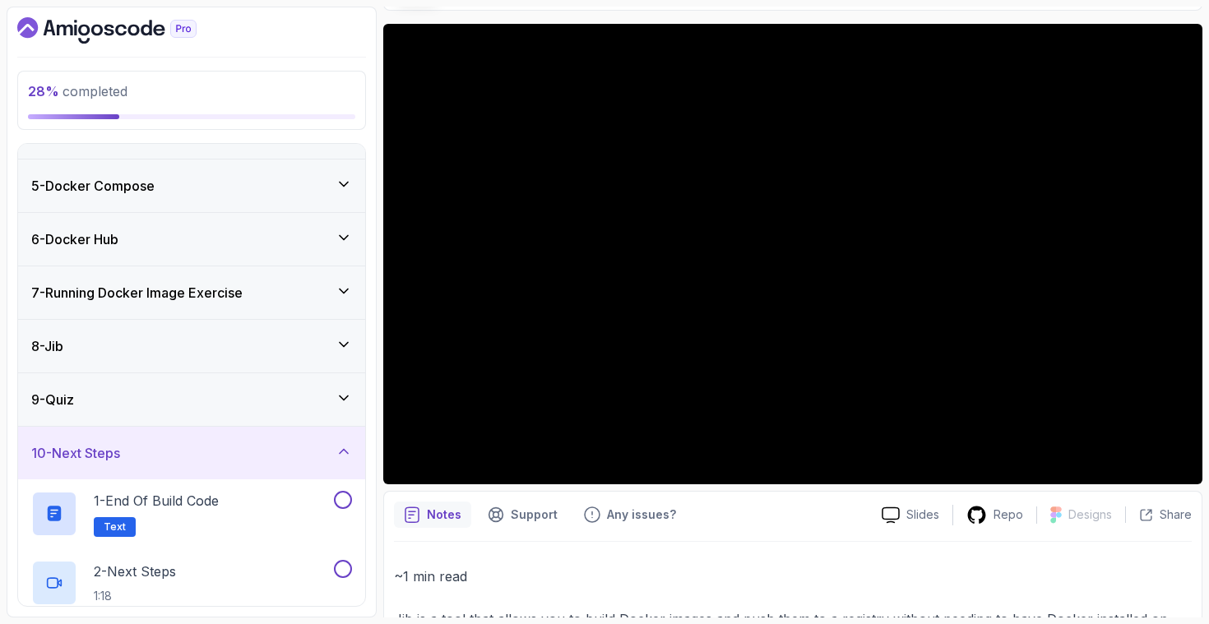
scroll to position [192, 0]
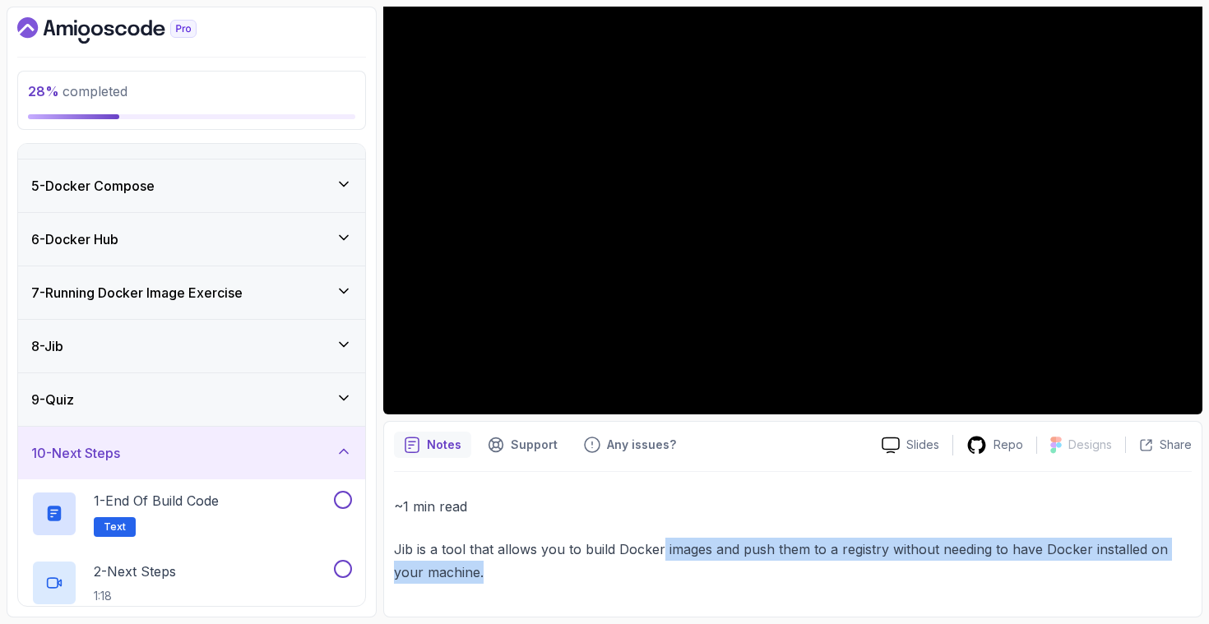
drag, startPoint x: 660, startPoint y: 558, endPoint x: 664, endPoint y: 567, distance: 9.2
click at [664, 567] on p "Jib is a tool that allows you to build Docker images and push them to a registr…" at bounding box center [793, 561] width 798 height 46
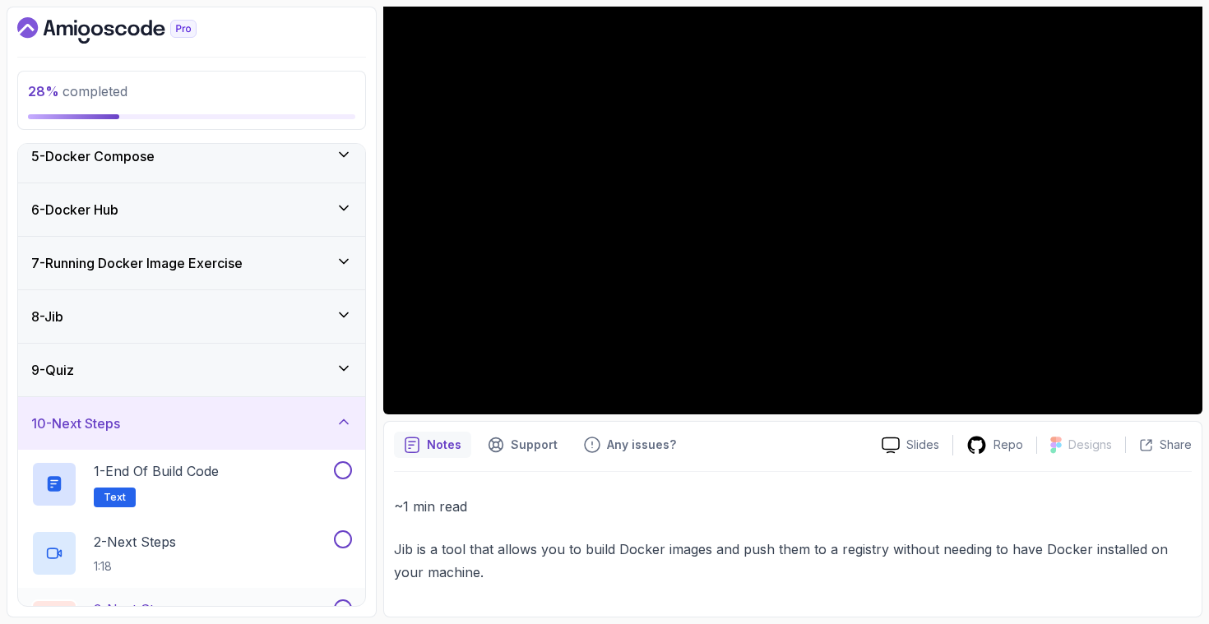
scroll to position [278, 0]
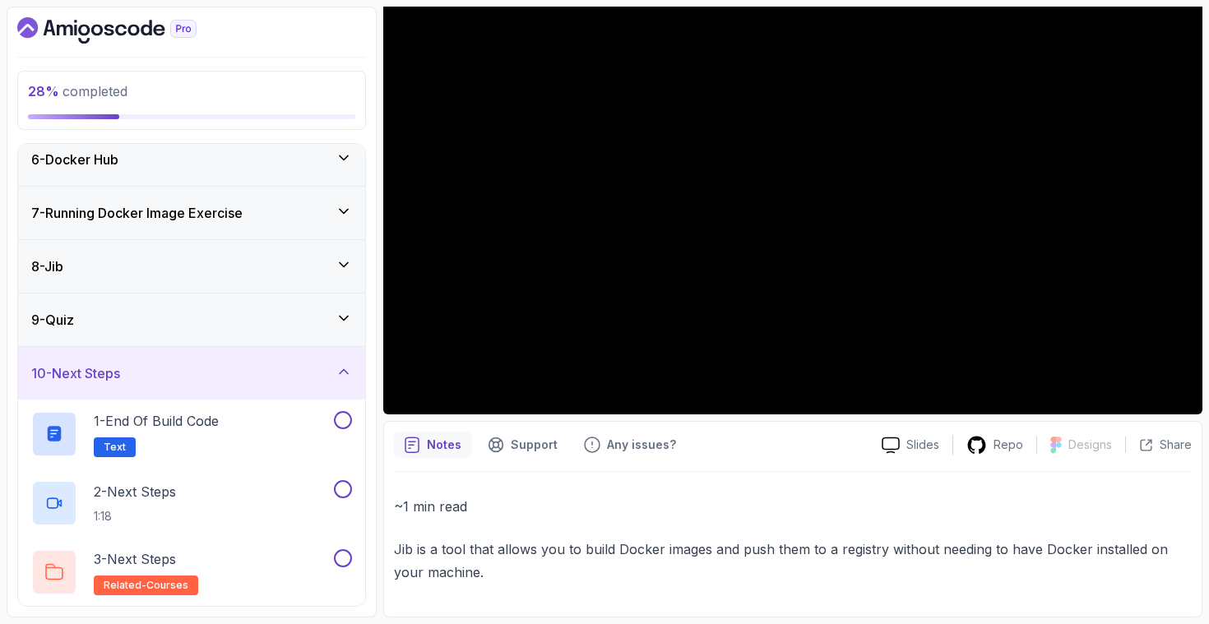
click at [279, 252] on div "8 - Jib" at bounding box center [191, 266] width 347 height 53
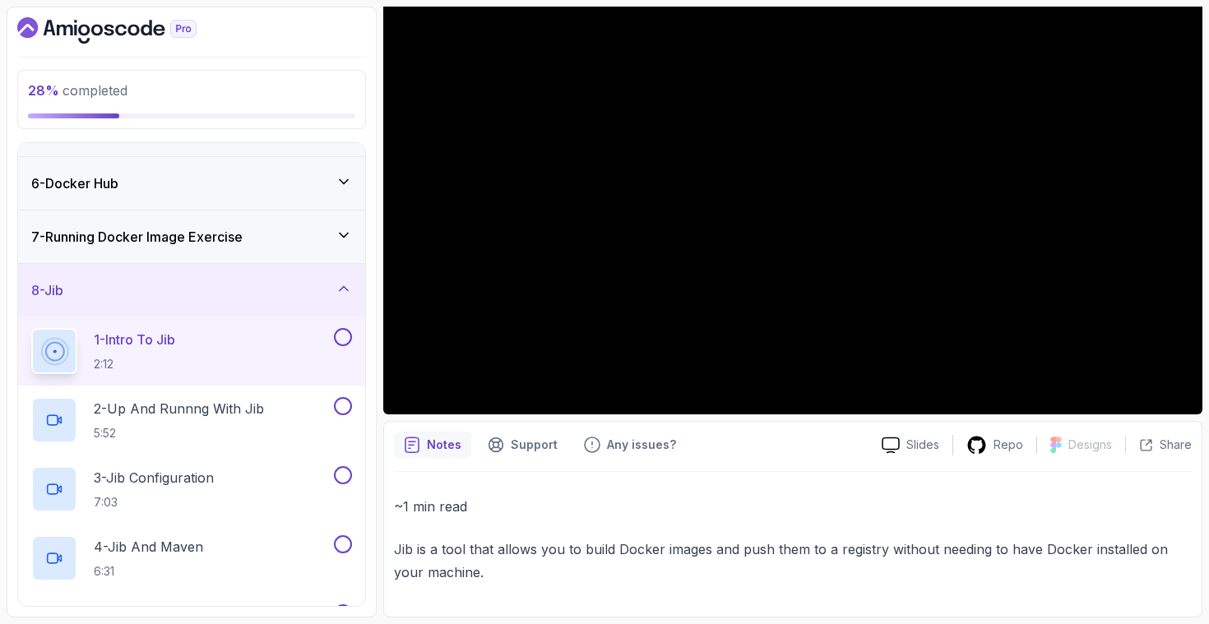
scroll to position [293, 0]
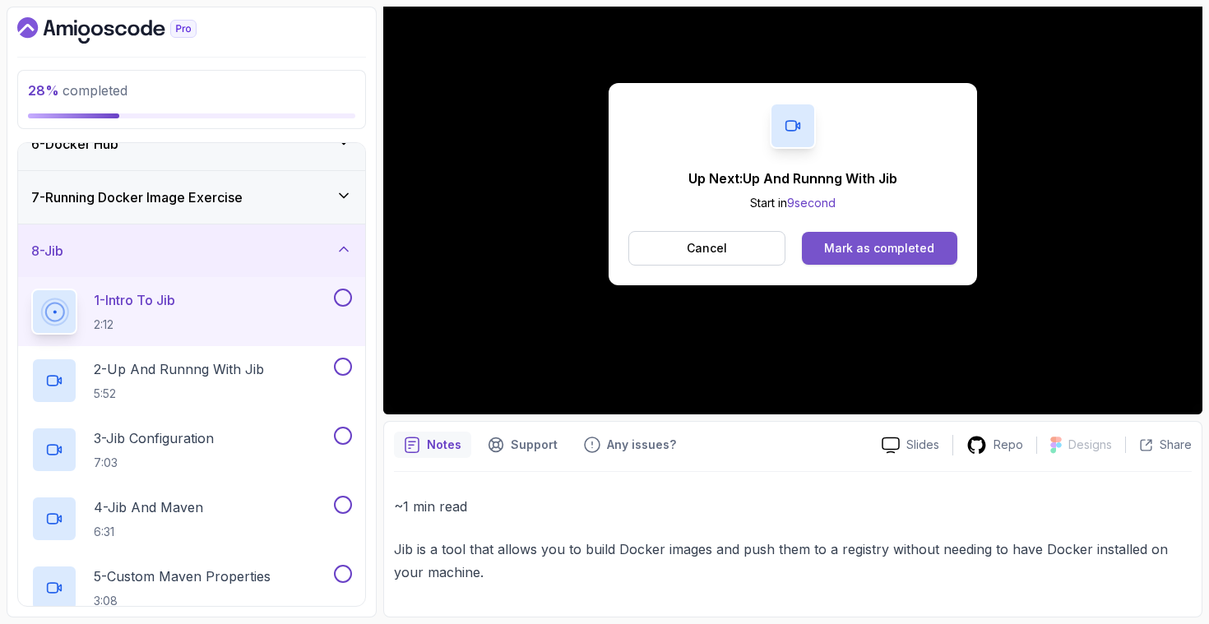
click at [826, 247] on div "Mark as completed" at bounding box center [879, 248] width 110 height 16
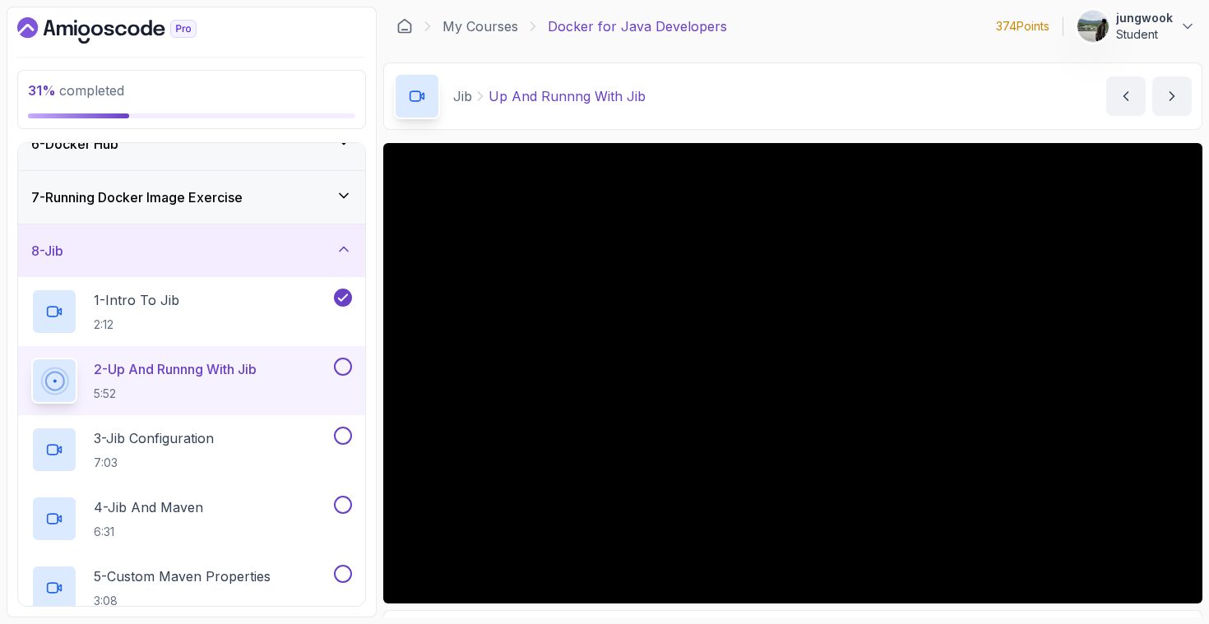
scroll to position [28, 0]
